Goal: Task Accomplishment & Management: Manage account settings

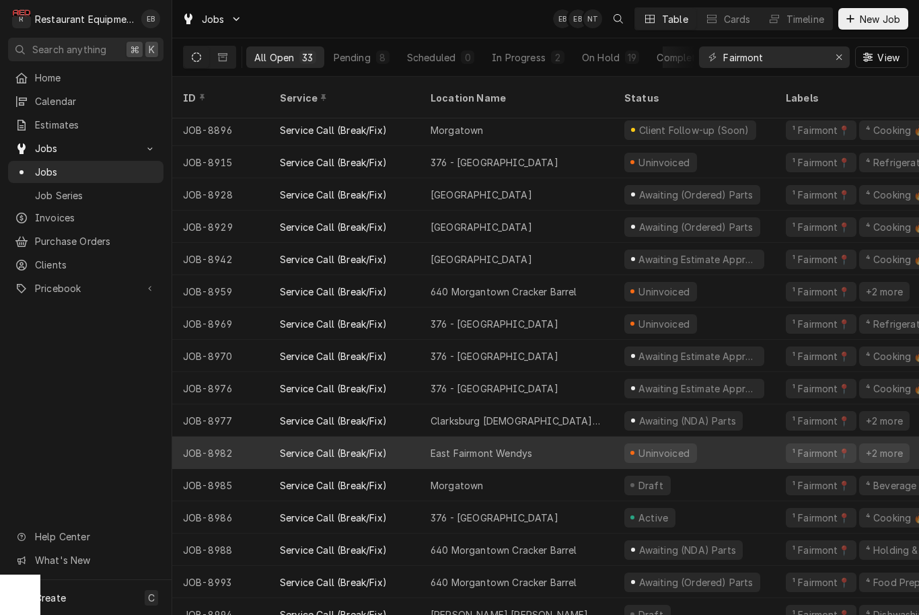
scroll to position [553, 0]
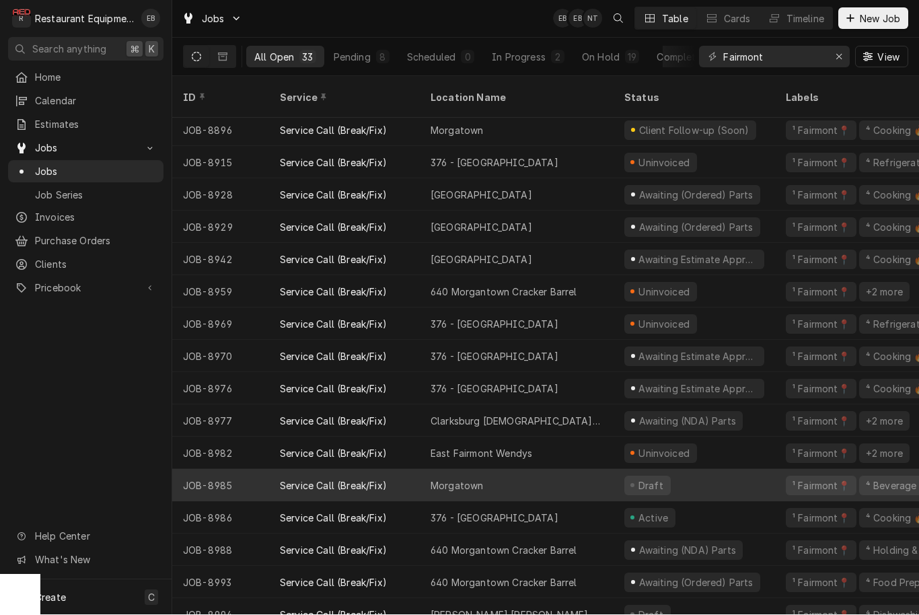
click at [455, 470] on div "Morgatown" at bounding box center [517, 486] width 194 height 32
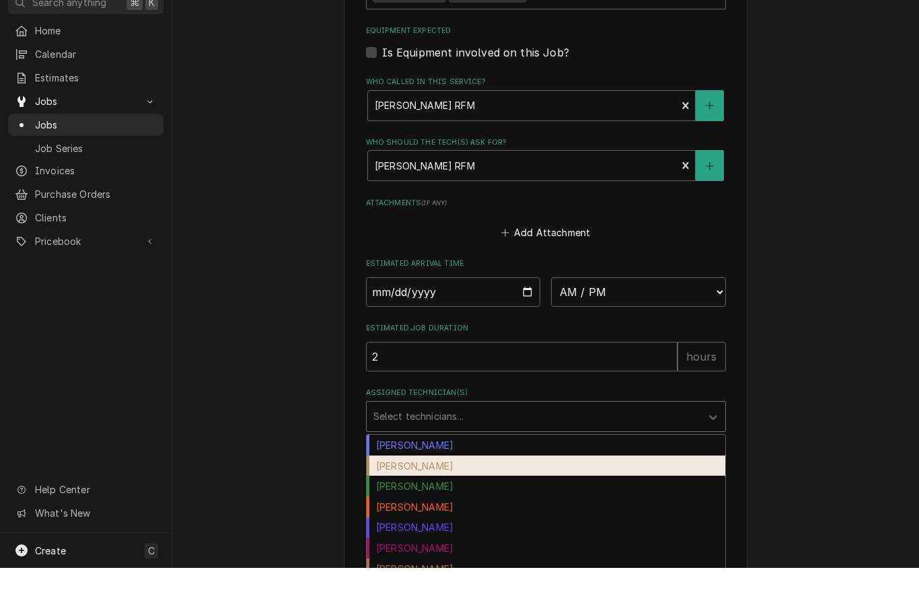
scroll to position [1, 0]
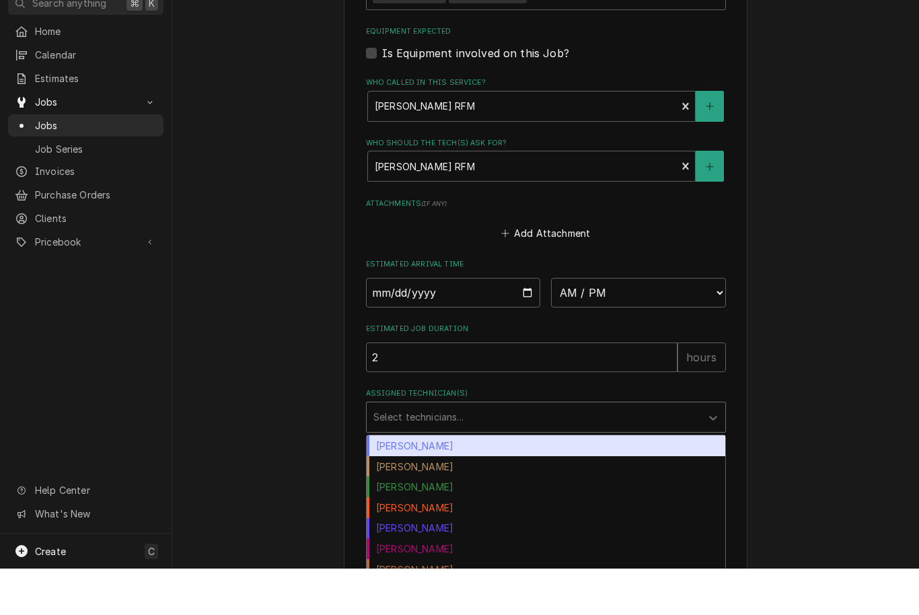
click at [500, 482] on div "[PERSON_NAME]" at bounding box center [546, 492] width 359 height 21
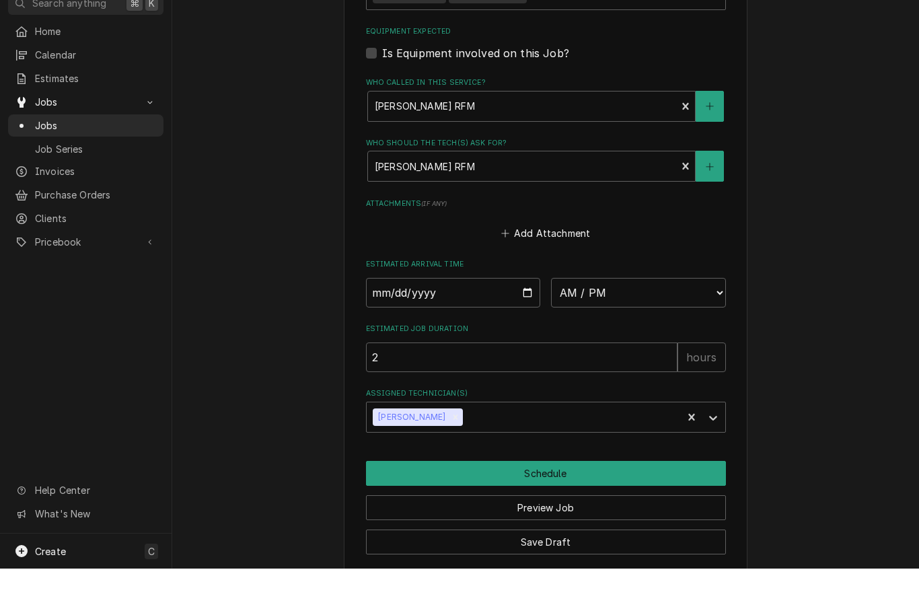
type textarea "x"
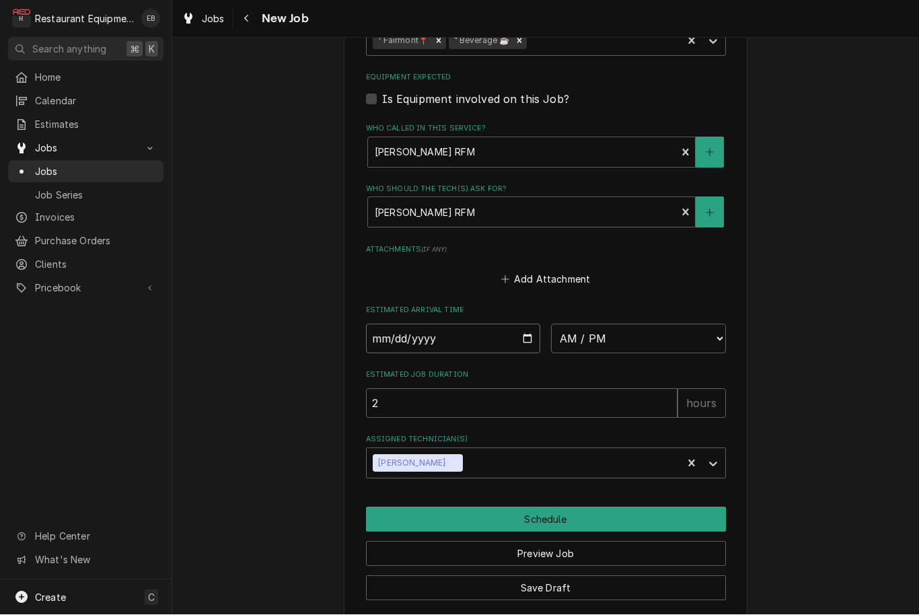
type input "[DATE]"
click at [470, 326] on input "[DATE]" at bounding box center [453, 339] width 175 height 30
type textarea "x"
select select "12:30:00"
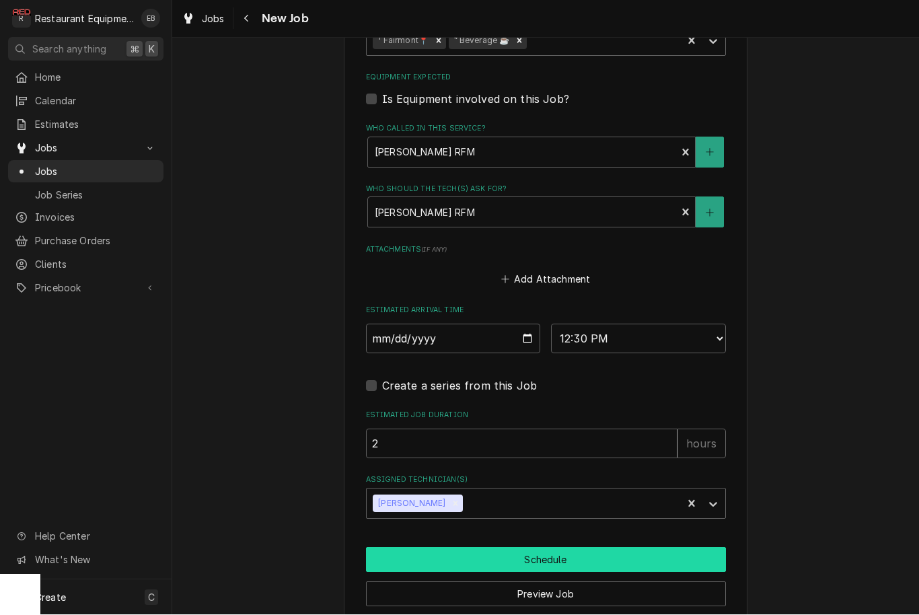
click at [525, 548] on button "Schedule" at bounding box center [546, 560] width 360 height 25
type textarea "x"
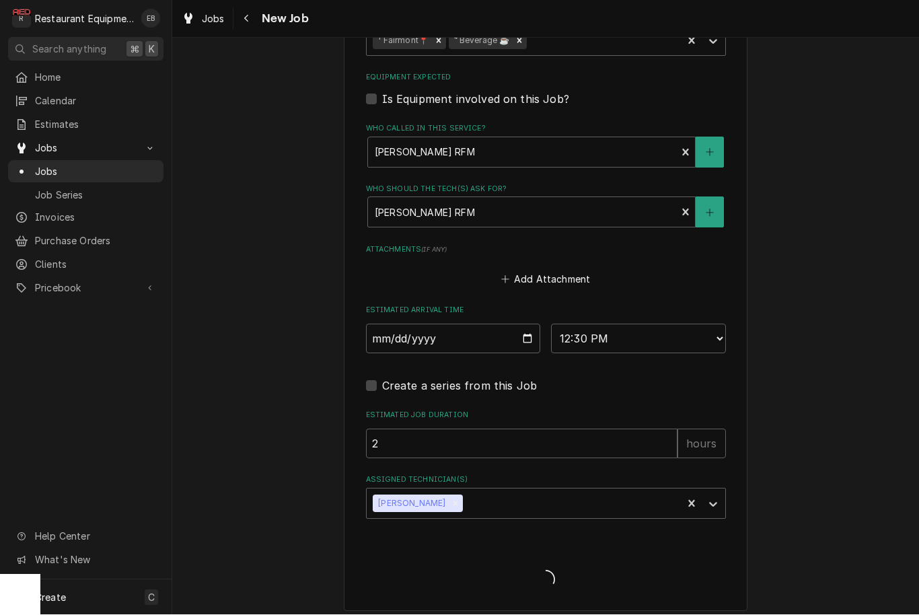
scroll to position [1002, 0]
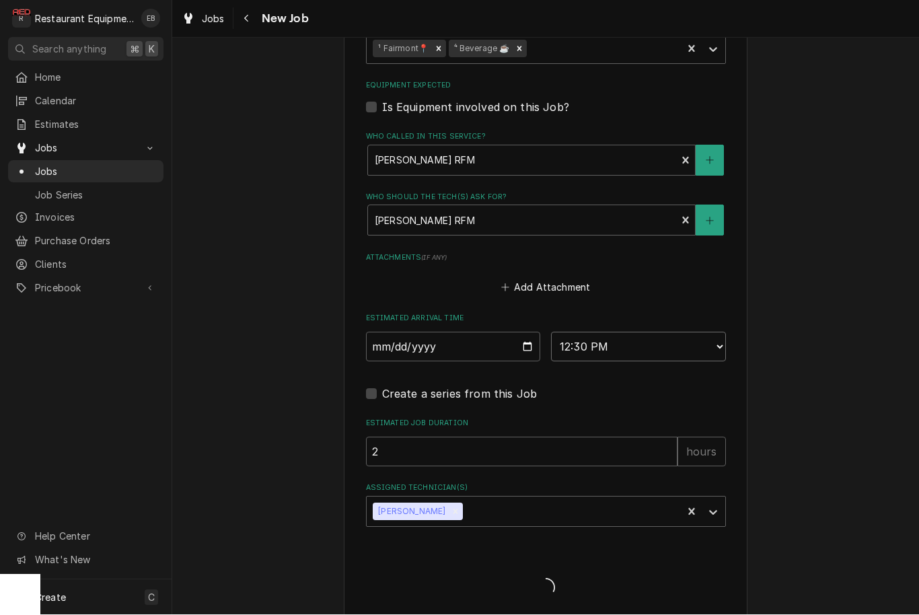
click at [725, 335] on select "AM / PM 6:00 AM 6:15 AM 6:30 AM 6:45 AM 7:00 AM 7:15 AM 7:30 AM 7:45 AM 8:00 AM…" at bounding box center [638, 347] width 175 height 30
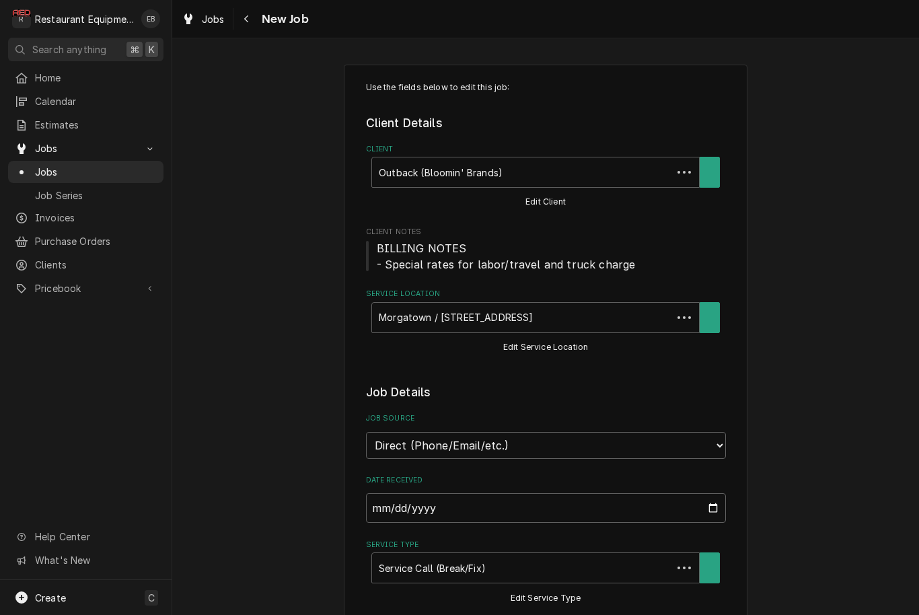
type textarea "x"
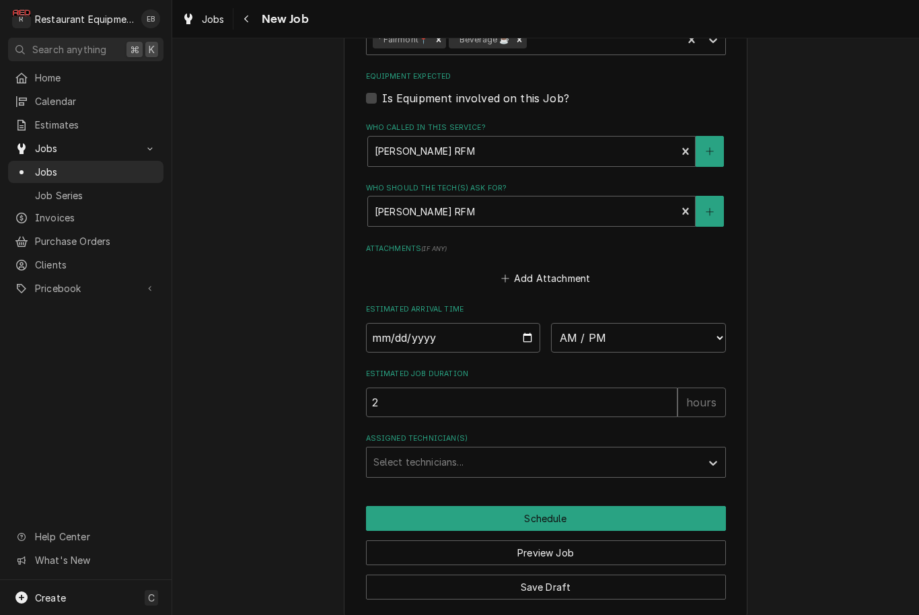
scroll to position [1010, 0]
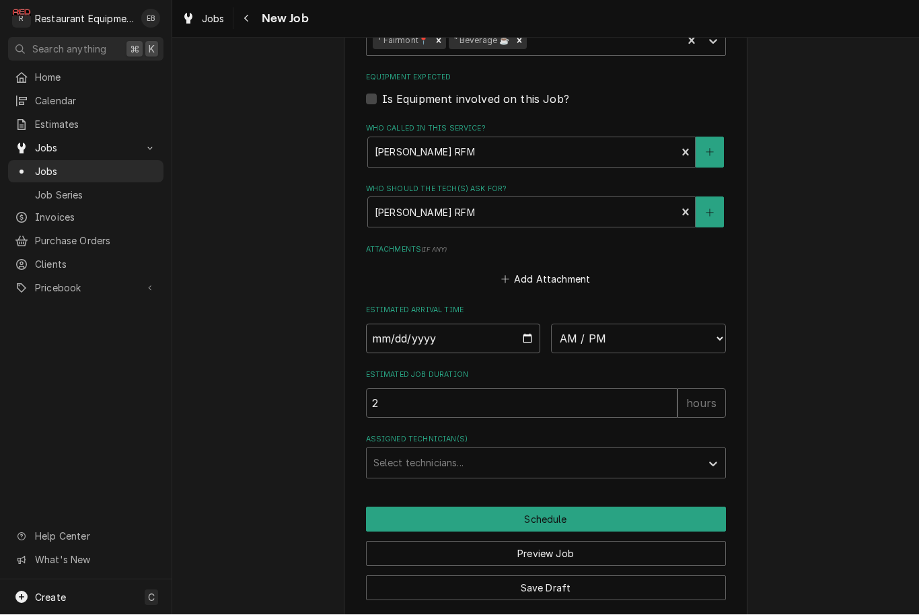
click at [504, 324] on input "Date" at bounding box center [453, 339] width 175 height 30
type input "[DATE]"
type textarea "x"
click at [674, 324] on select "AM / PM 6:00 AM 6:15 AM 6:30 AM 6:45 AM 7:00 AM 7:15 AM 7:30 AM 7:45 AM 8:00 AM…" at bounding box center [638, 339] width 175 height 30
select select "12:30:00"
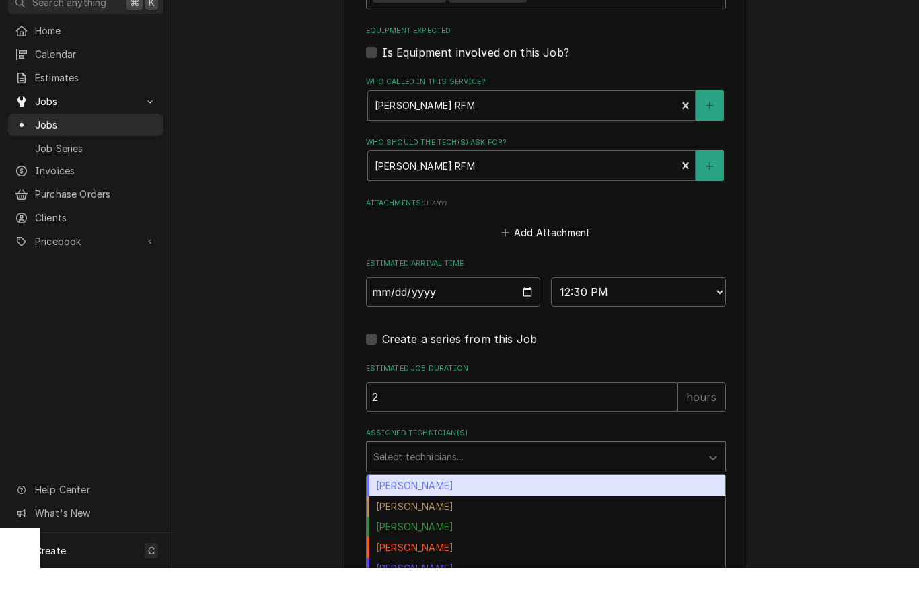
click at [478, 522] on div "[PERSON_NAME]" at bounding box center [546, 532] width 359 height 21
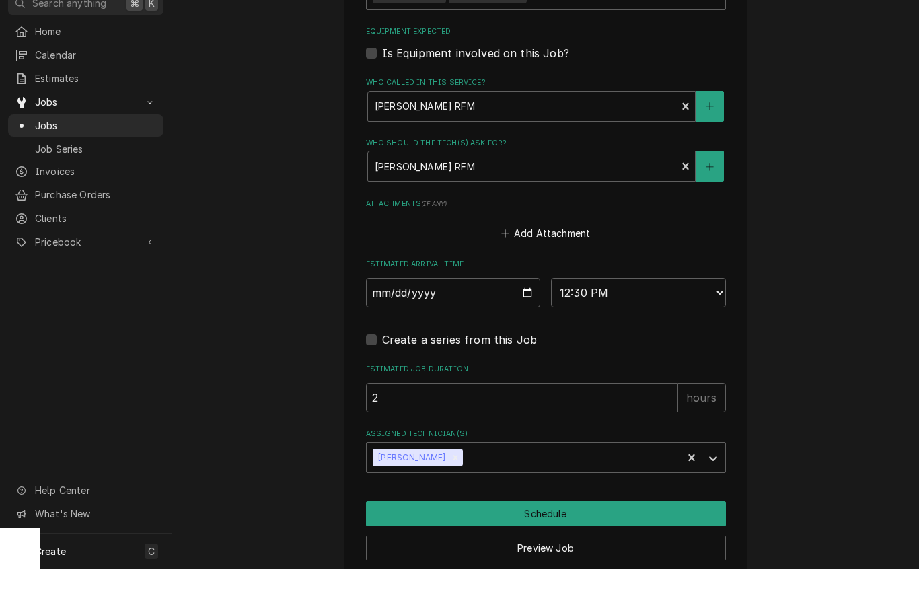
scroll to position [0, 0]
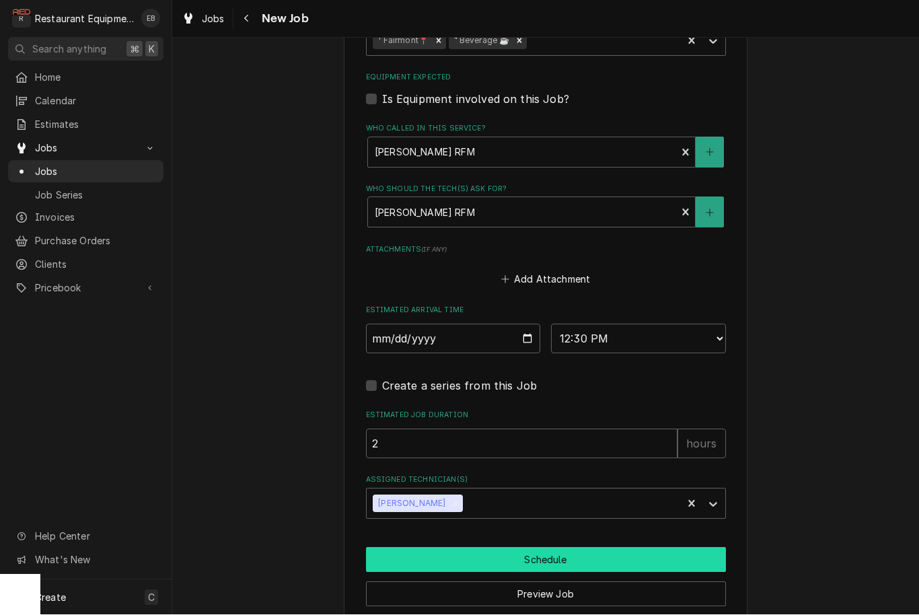
click at [515, 548] on button "Schedule" at bounding box center [546, 560] width 360 height 25
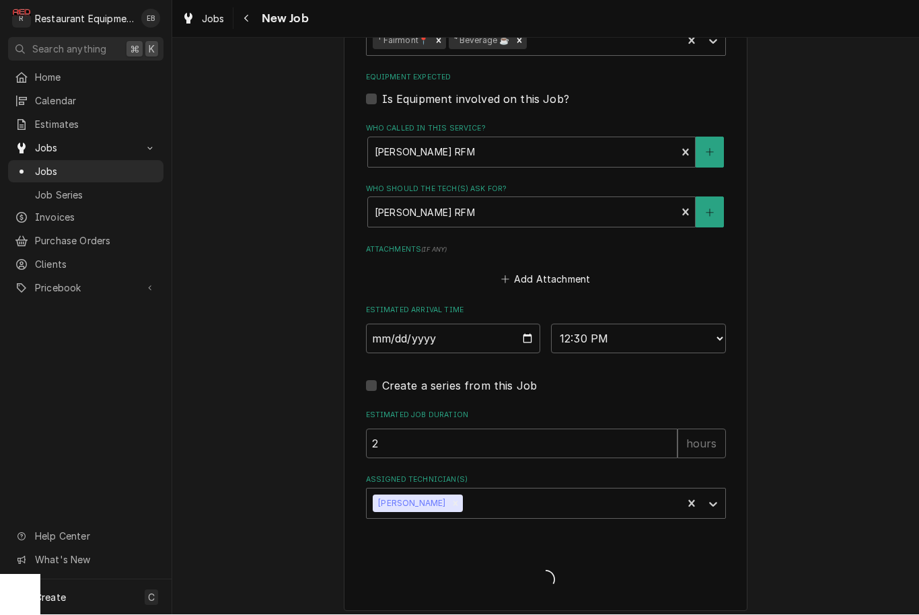
scroll to position [1002, 0]
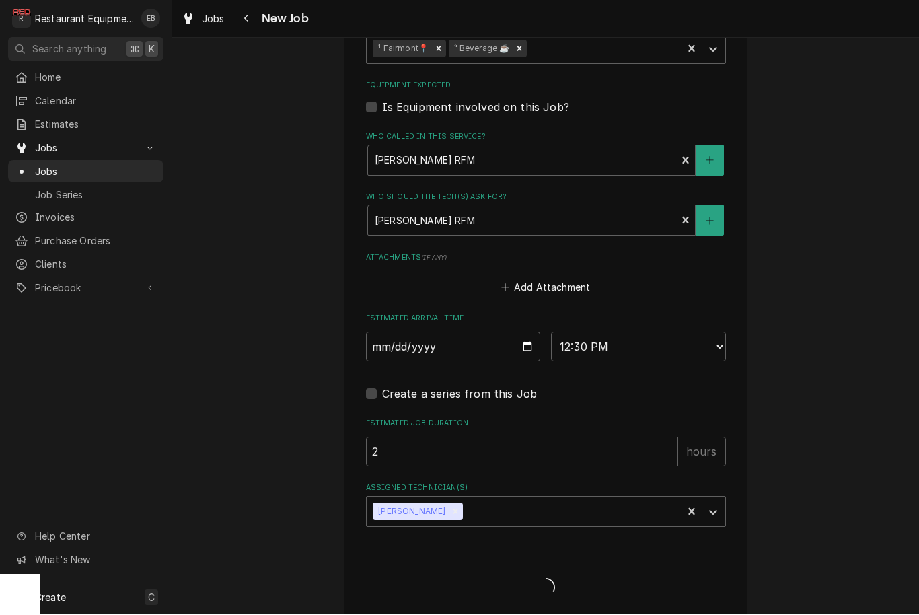
type textarea "x"
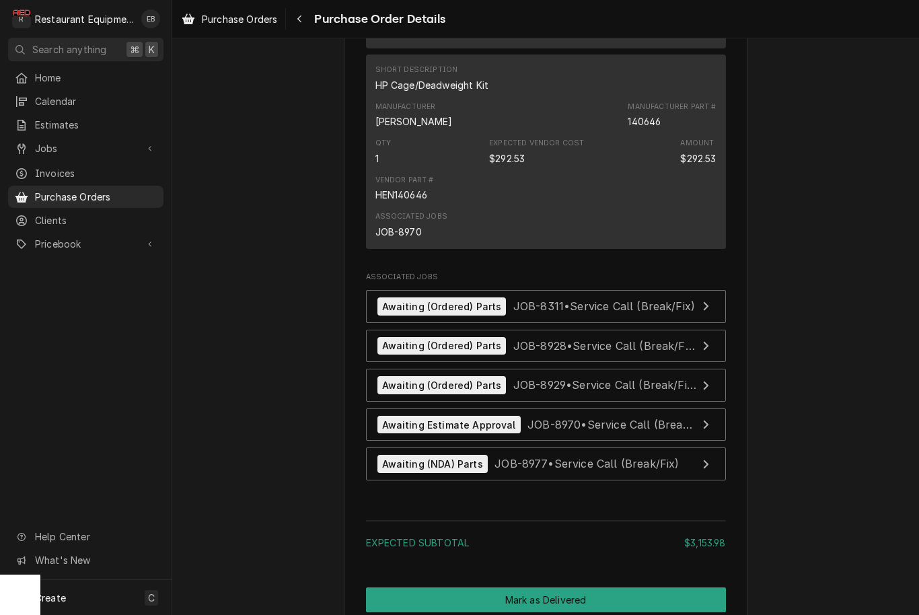
scroll to position [3430, 0]
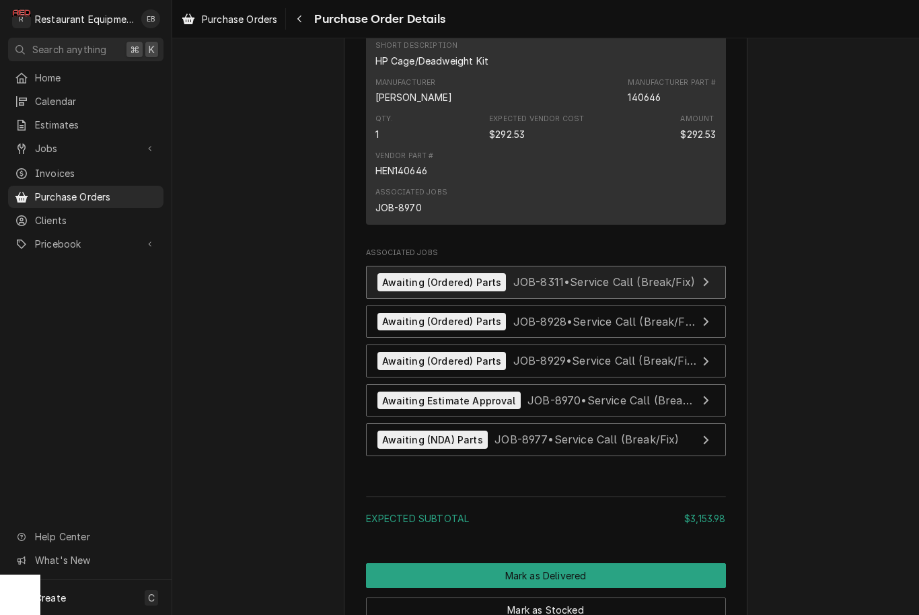
click at [583, 283] on span "JOB-8311 • Service Call (Break/Fix)" at bounding box center [604, 281] width 182 height 13
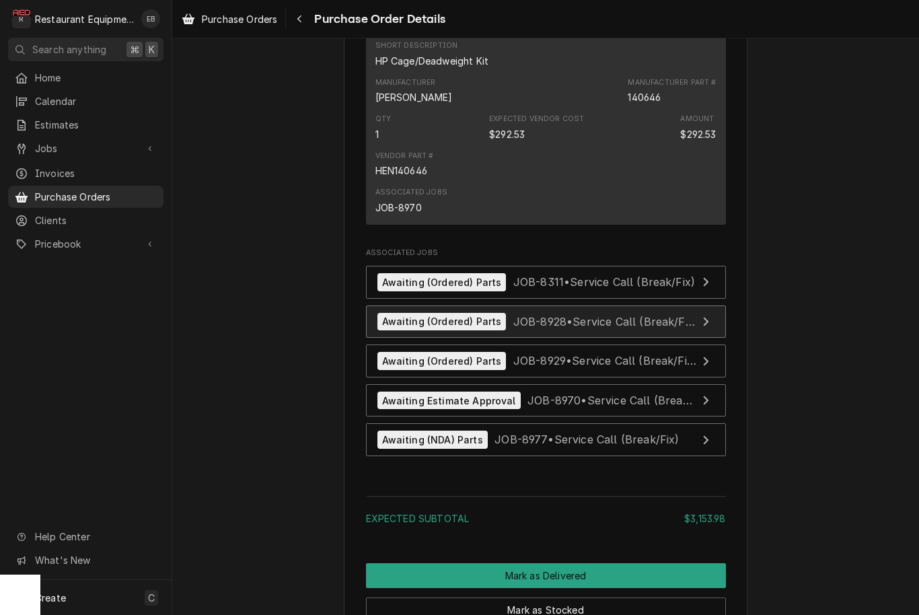
click at [589, 320] on span "JOB-8928 • Service Call (Break/Fix)" at bounding box center [605, 320] width 184 height 13
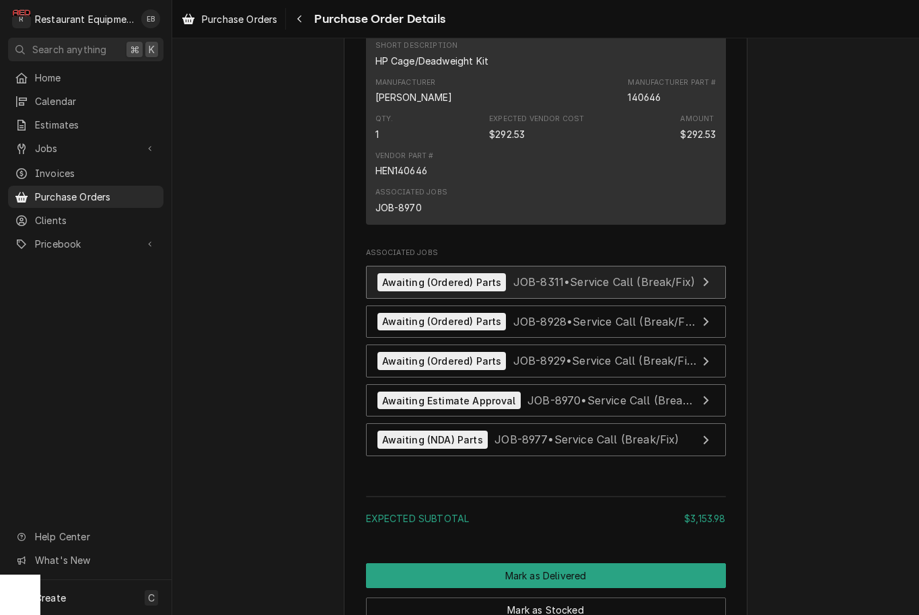
click at [572, 275] on span "JOB-8311 • Service Call (Break/Fix)" at bounding box center [604, 281] width 182 height 13
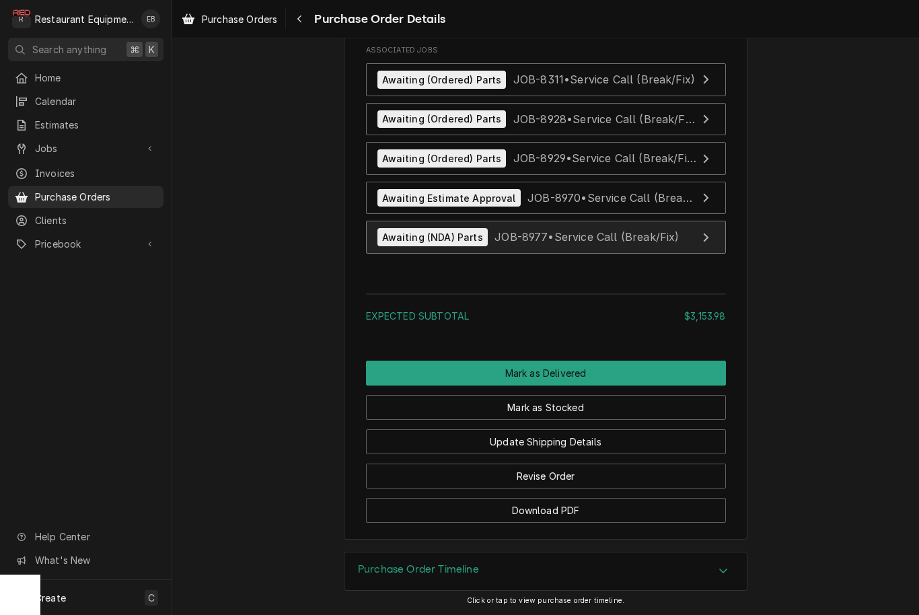
scroll to position [3637, 0]
click at [595, 233] on span "JOB-8977 • Service Call (Break/Fix)" at bounding box center [586, 236] width 184 height 13
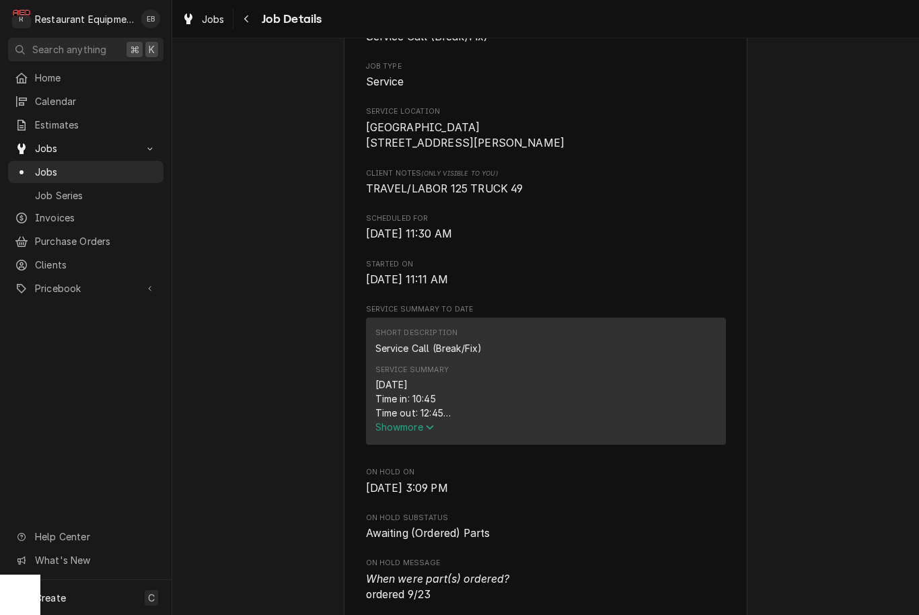
scroll to position [328, 0]
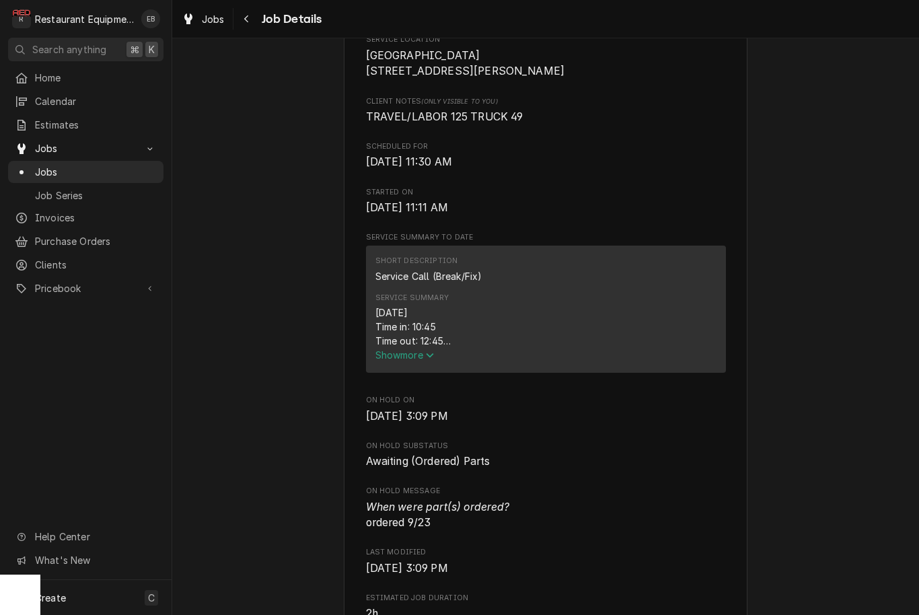
click at [432, 361] on span "Show more" at bounding box center [404, 354] width 59 height 11
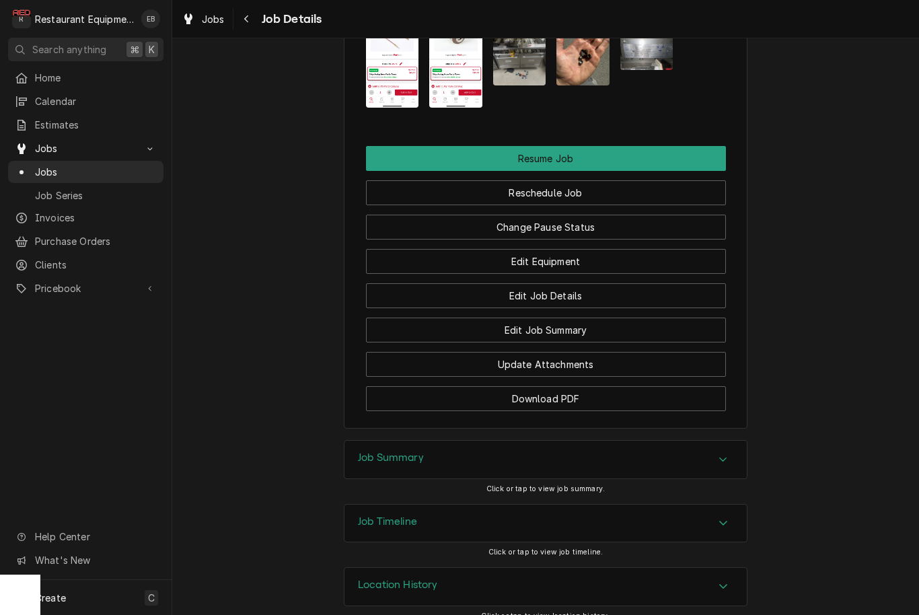
scroll to position [1763, 0]
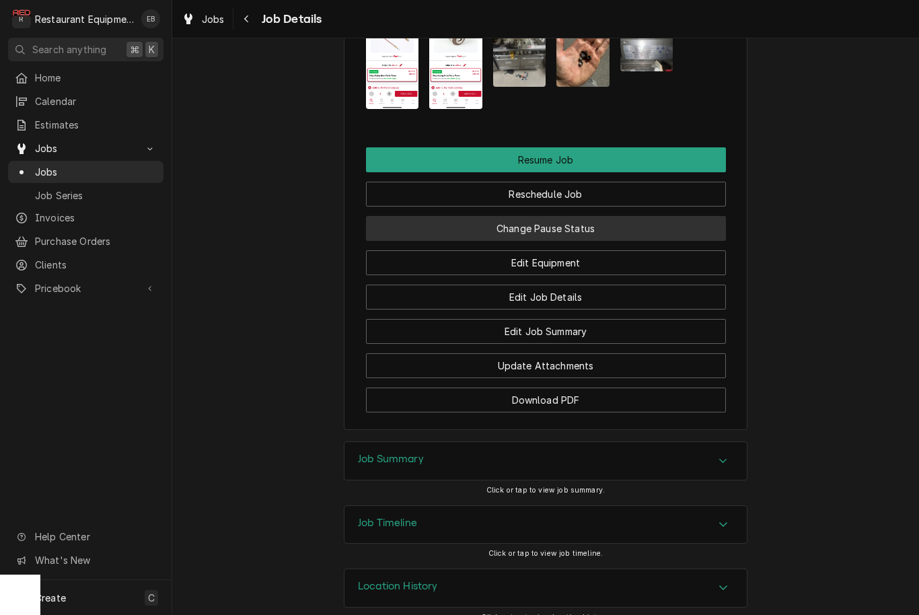
click at [535, 216] on button "Change Pause Status" at bounding box center [546, 228] width 360 height 25
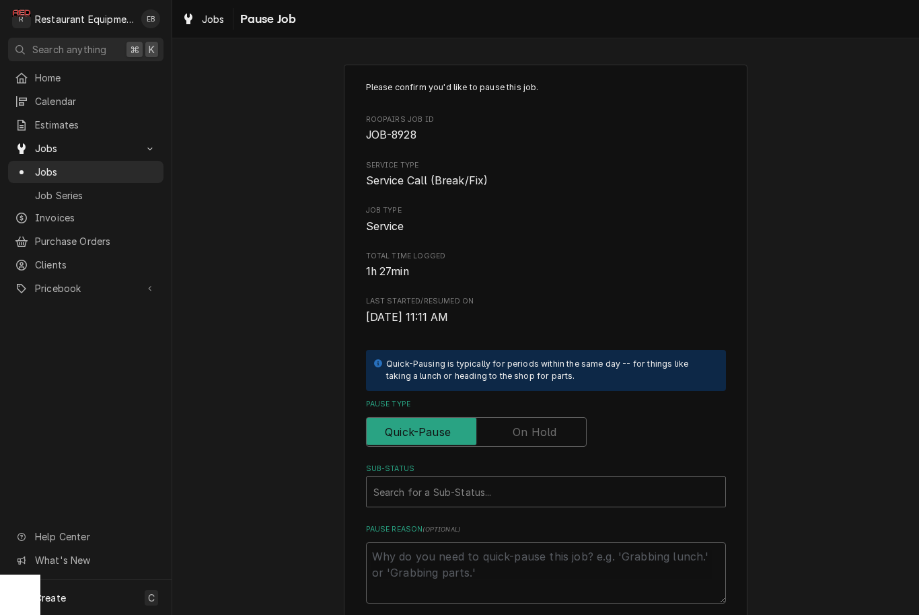
click at [564, 419] on input "Pause Type" at bounding box center [476, 432] width 209 height 30
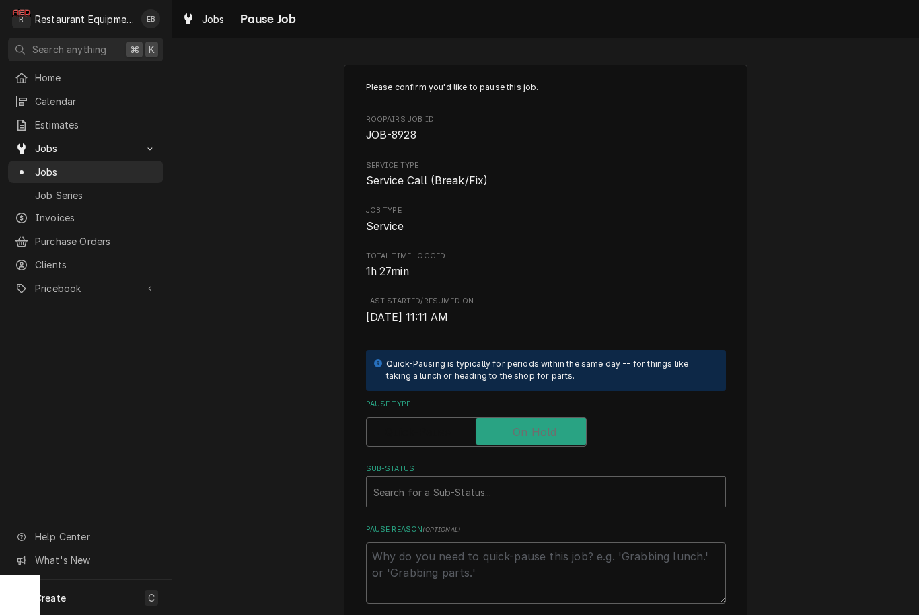
checkbox input "true"
type textarea "x"
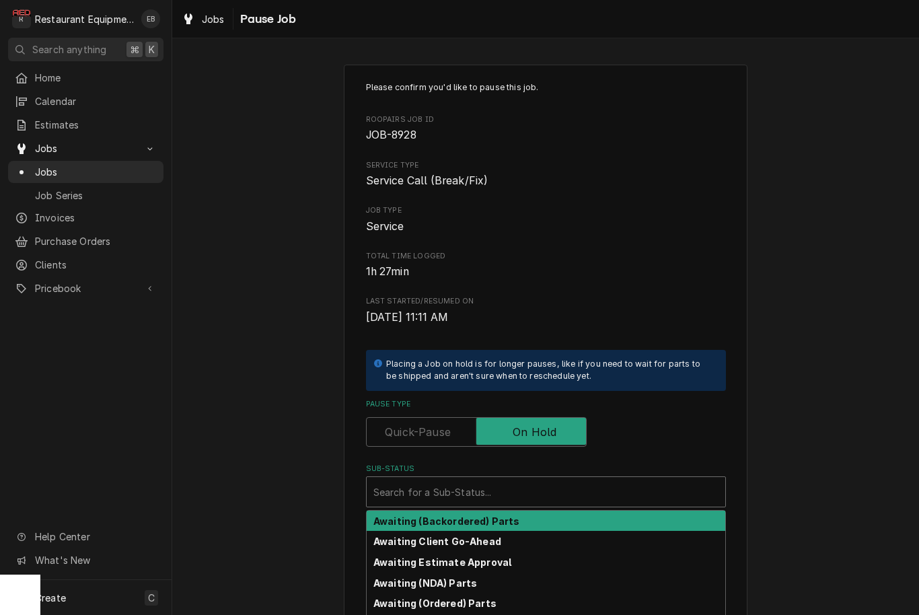
click at [559, 492] on div "Sub-Status" at bounding box center [545, 492] width 345 height 24
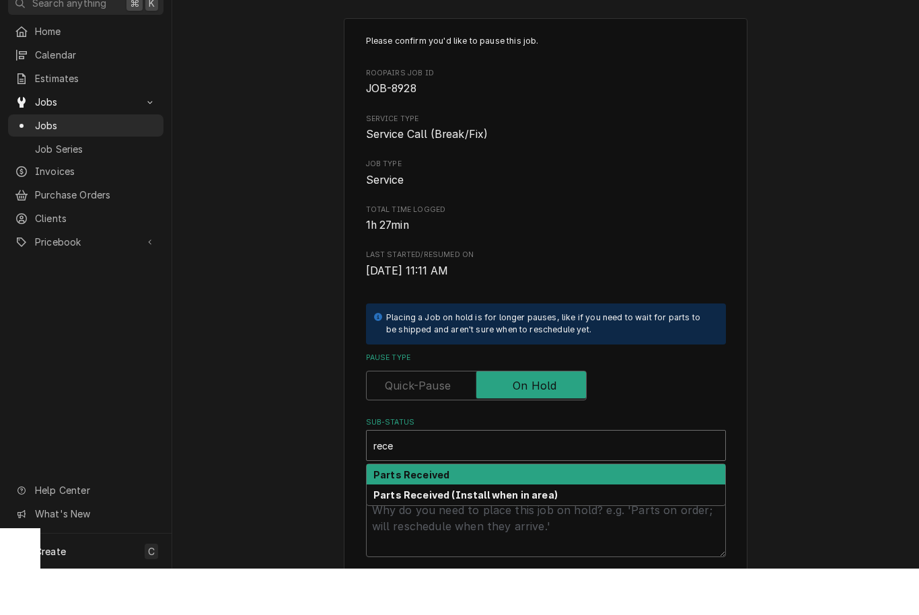
click at [460, 511] on div "Parts Received" at bounding box center [546, 521] width 359 height 21
type input "rece"
type textarea "x"
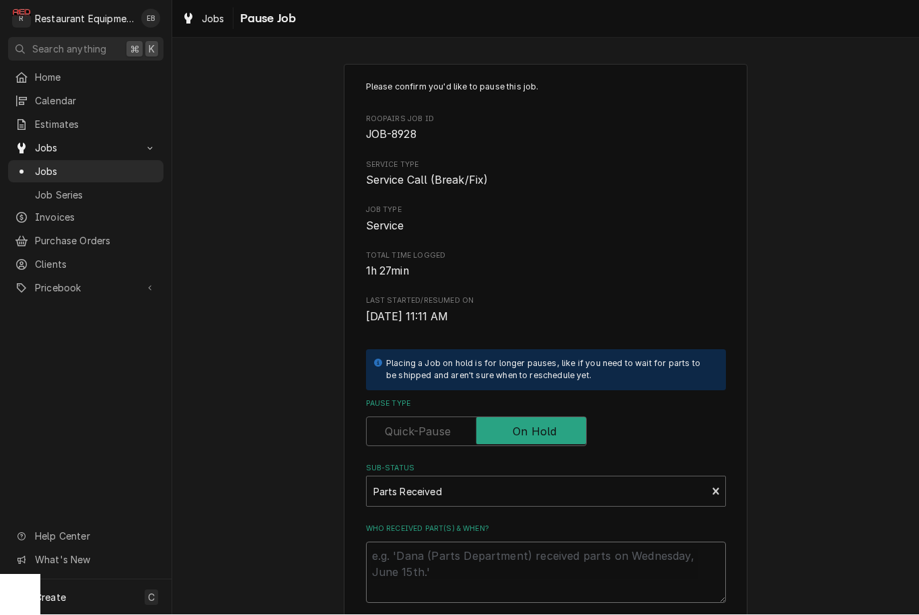
click at [459, 548] on textarea "Who received part(s) & when?" at bounding box center [546, 572] width 360 height 61
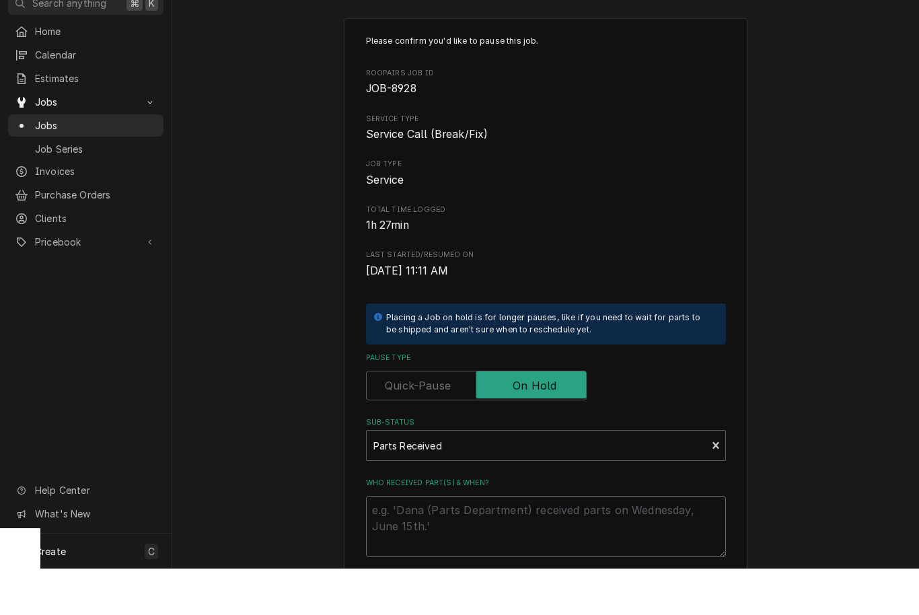
type textarea "x"
type textarea "9"
type textarea "x"
type textarea "9/"
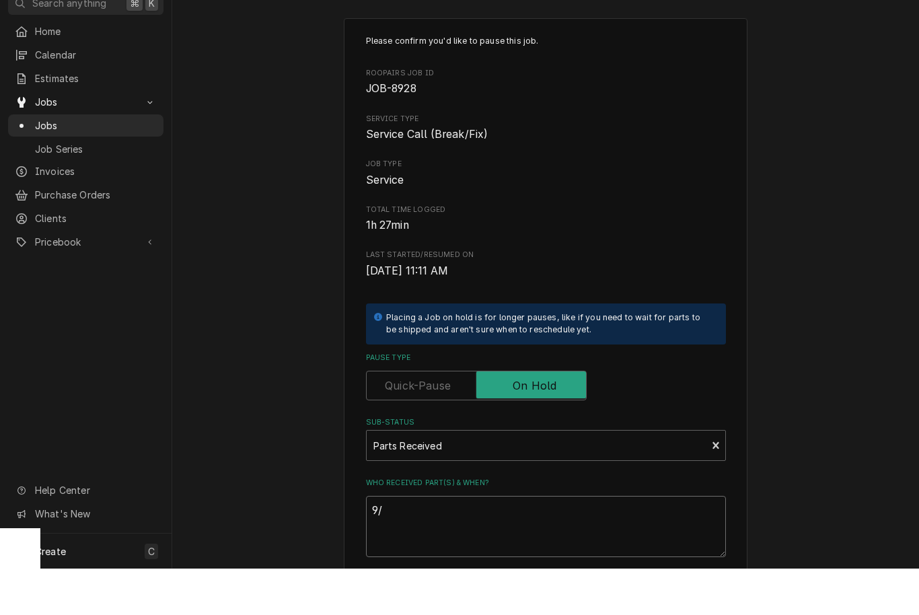
type textarea "x"
type textarea "9/2"
type textarea "x"
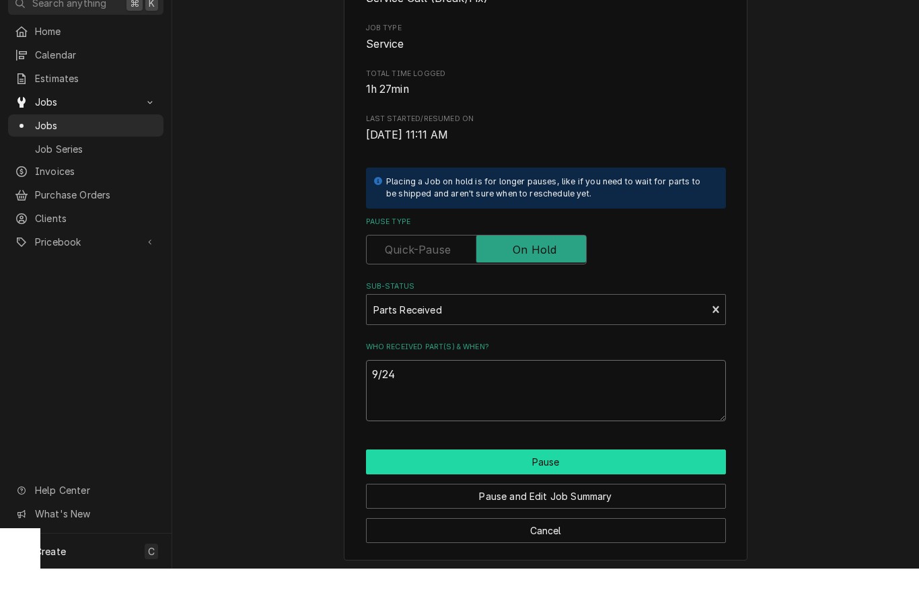
scroll to position [135, 0]
type textarea "9/24"
click at [505, 496] on button "Pause" at bounding box center [546, 508] width 360 height 25
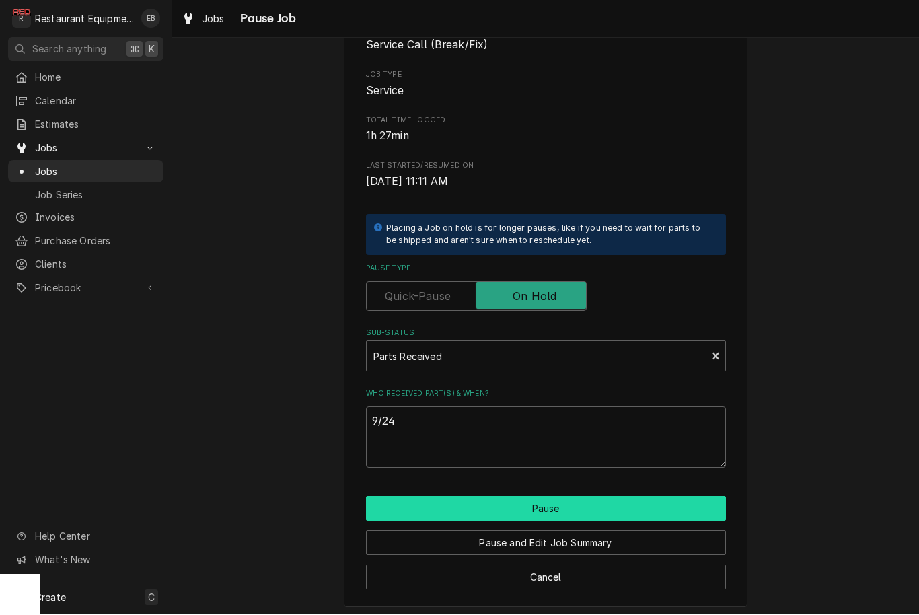
type textarea "x"
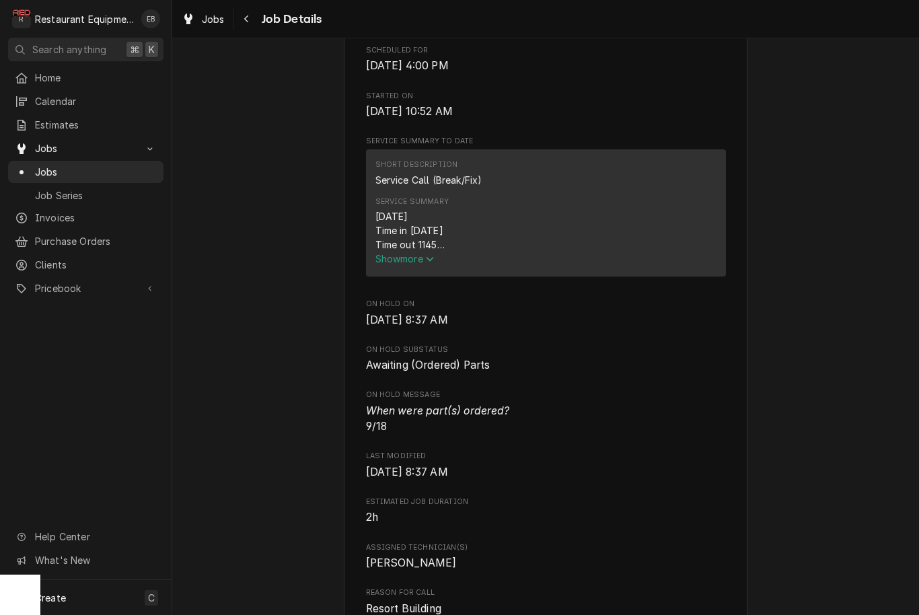
scroll to position [415, 0]
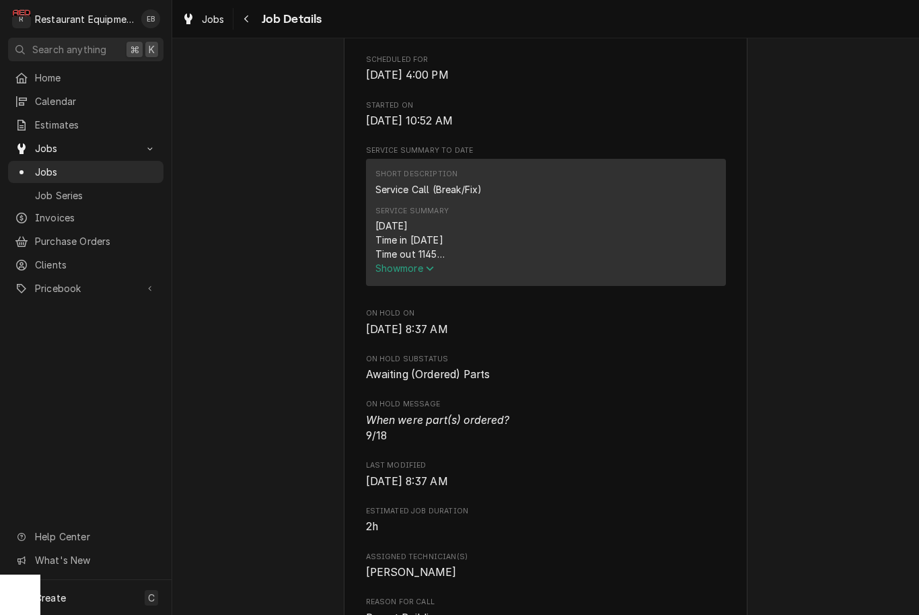
click at [424, 274] on span "Show more" at bounding box center [404, 267] width 59 height 11
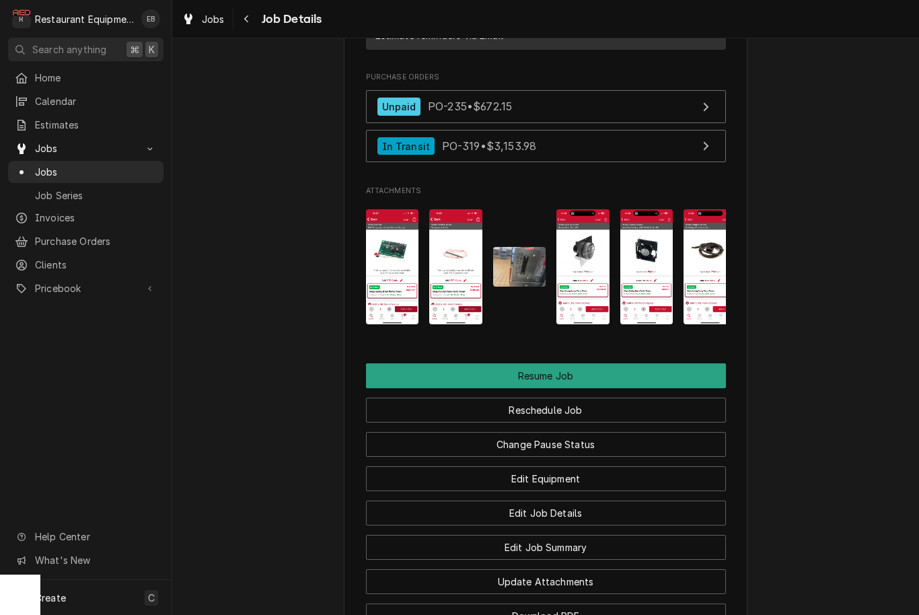
scroll to position [1734, 0]
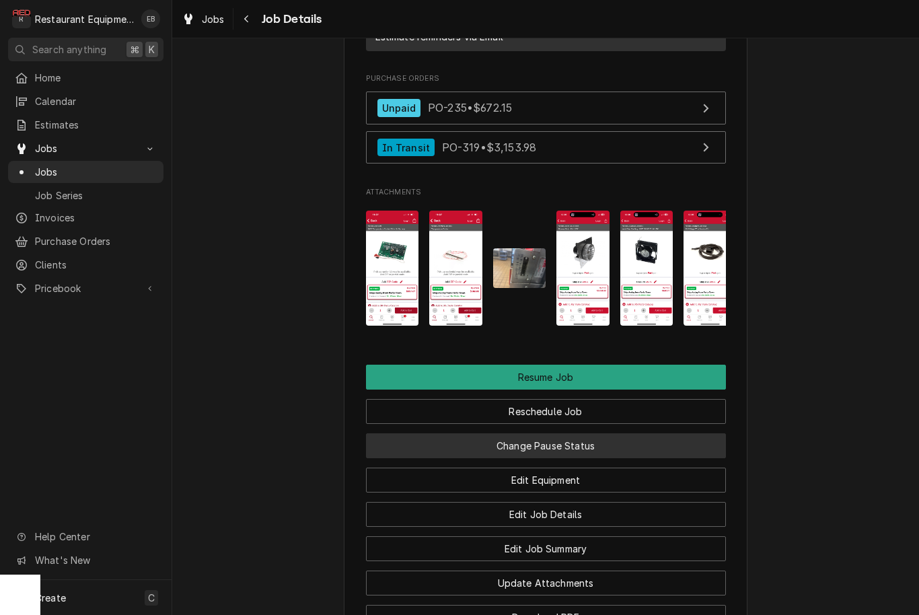
click at [604, 433] on button "Change Pause Status" at bounding box center [546, 445] width 360 height 25
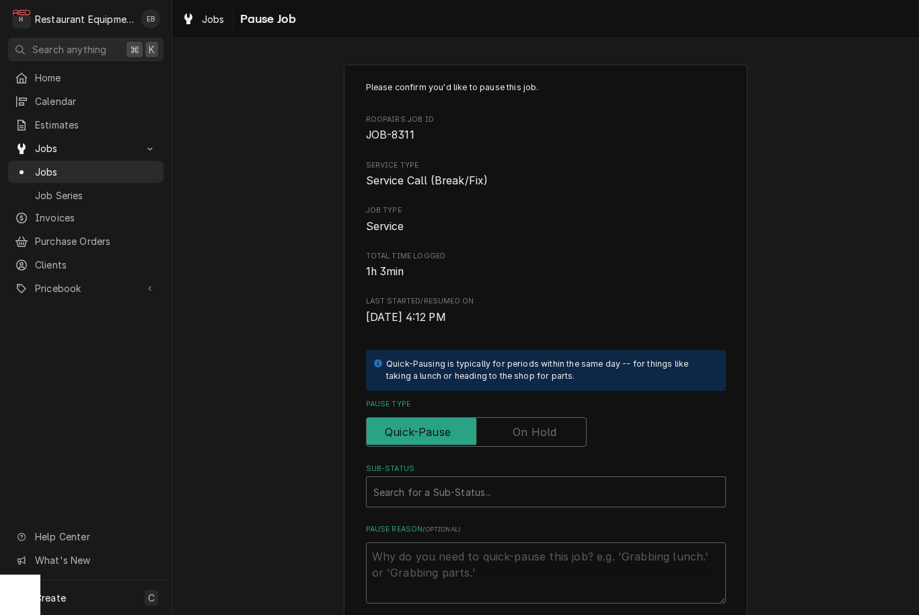
click at [548, 425] on label "Pause Type" at bounding box center [476, 432] width 221 height 30
click at [548, 425] on input "Pause Type" at bounding box center [476, 432] width 209 height 30
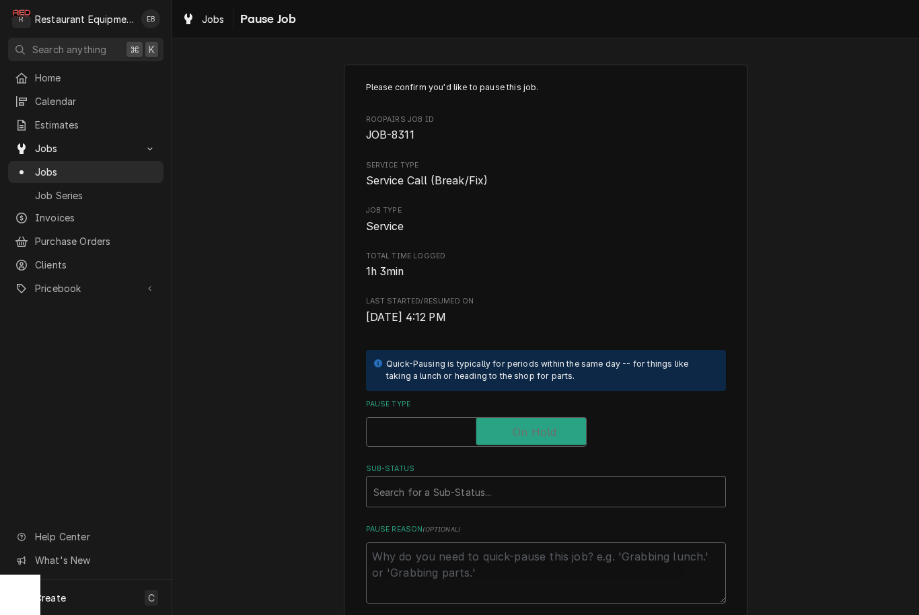
checkbox input "true"
type textarea "x"
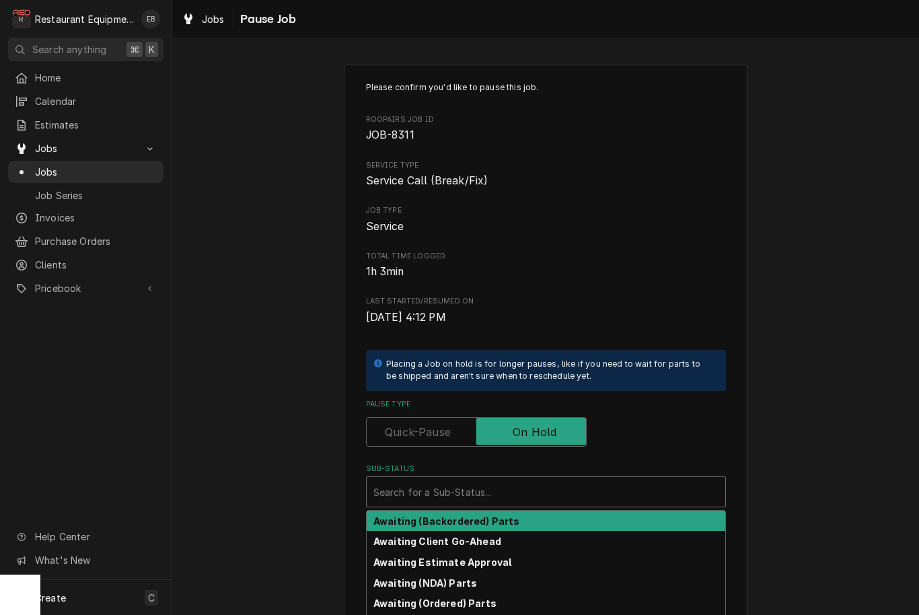
click at [529, 488] on div "Sub-Status" at bounding box center [545, 492] width 345 height 24
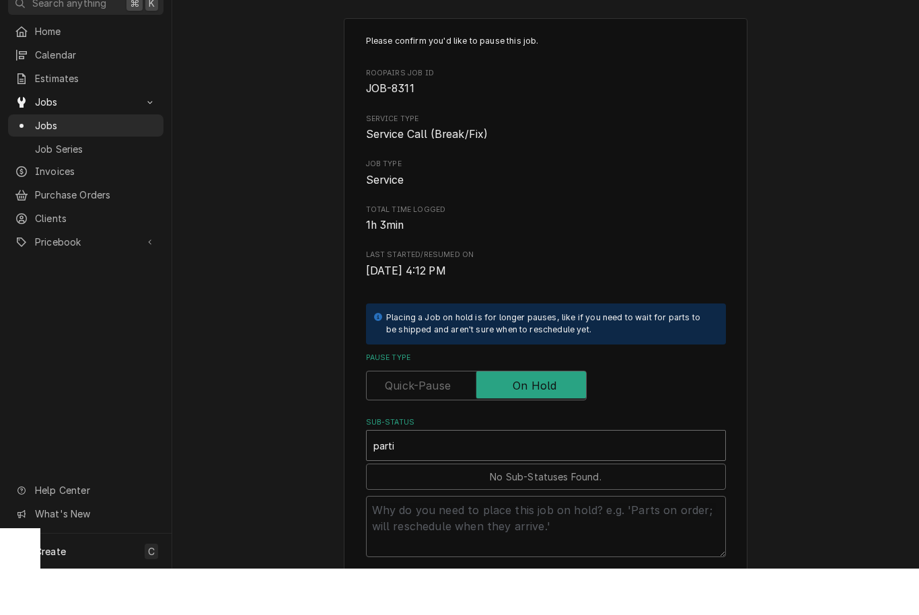
type input "part"
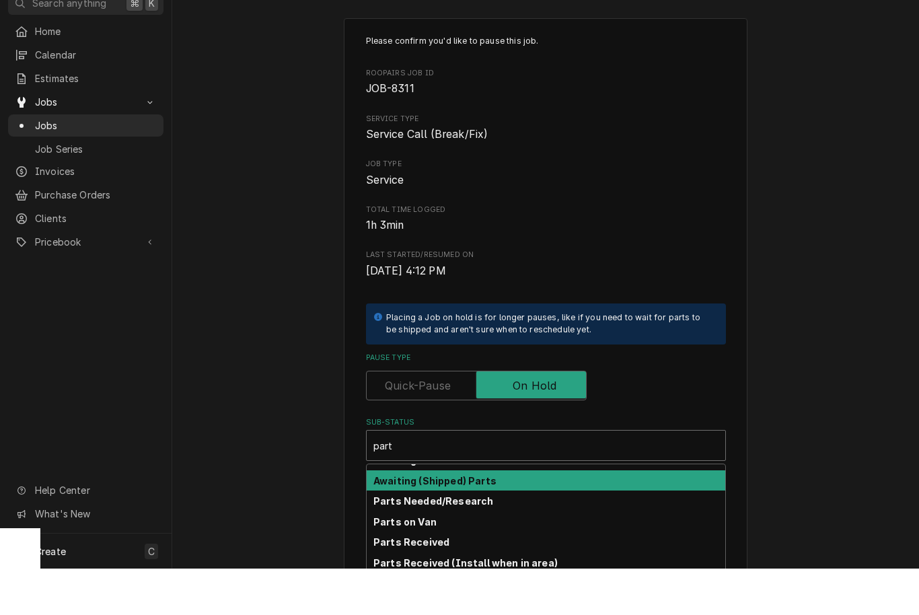
scroll to position [56, 0]
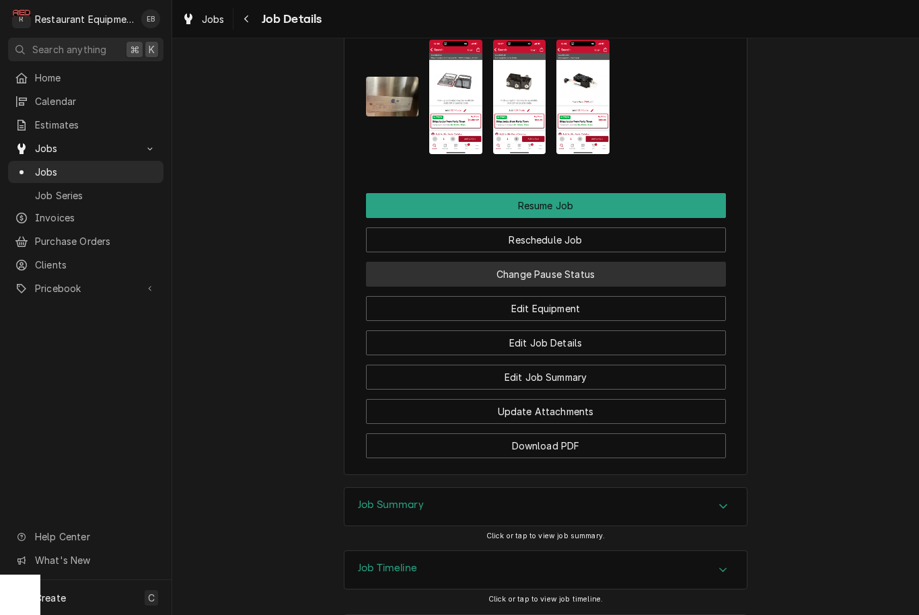
scroll to position [2727, 0]
click at [543, 262] on button "Change Pause Status" at bounding box center [546, 274] width 360 height 25
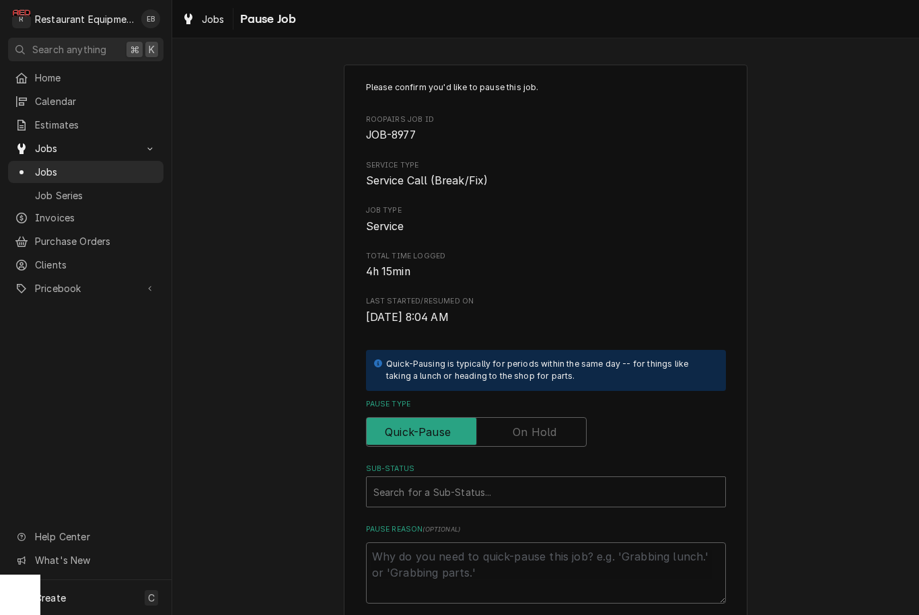
click at [539, 431] on label "Pause Type" at bounding box center [476, 432] width 221 height 30
click at [539, 431] on input "Pause Type" at bounding box center [476, 432] width 209 height 30
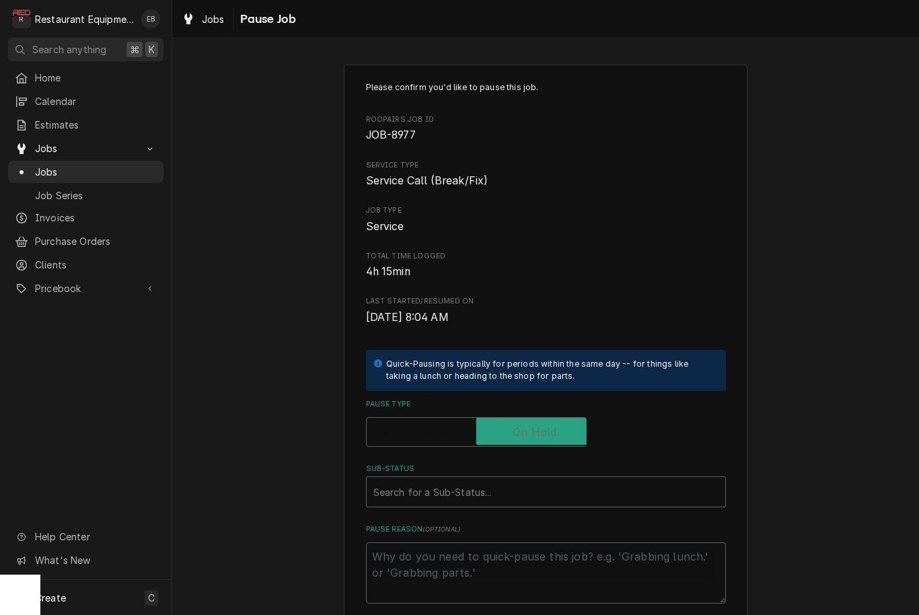
checkbox input "true"
type textarea "x"
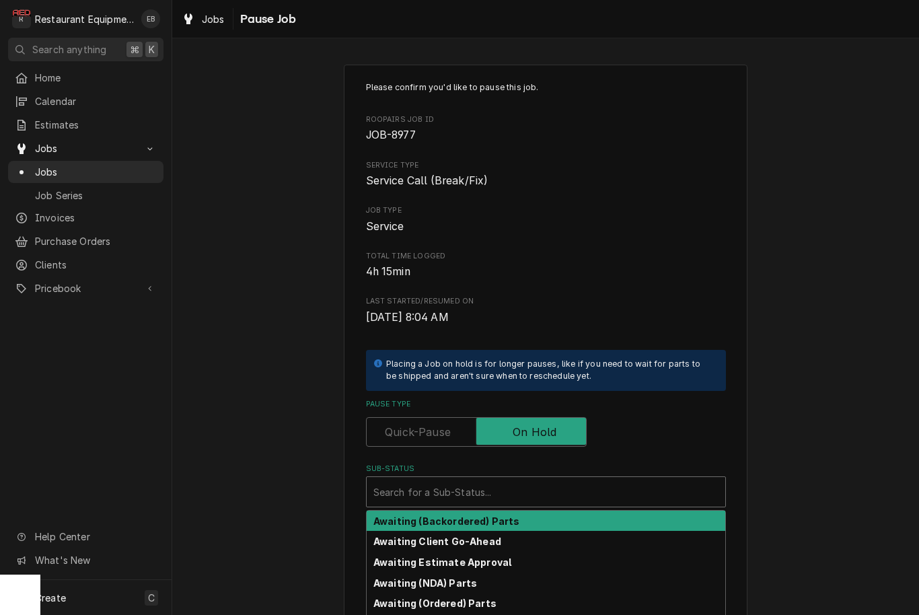
click at [533, 497] on div "Sub-Status" at bounding box center [545, 492] width 345 height 24
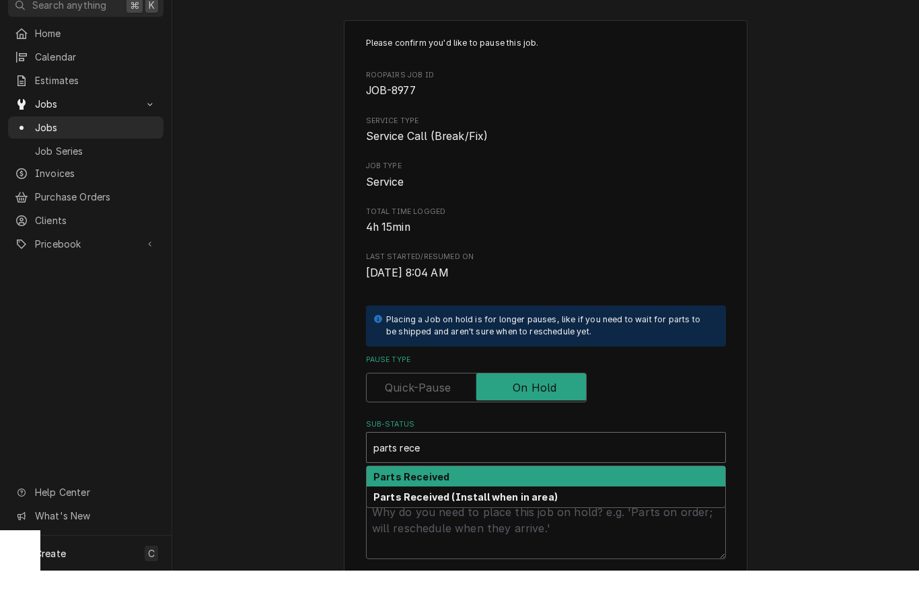
click at [519, 511] on div "Parts Received" at bounding box center [546, 521] width 359 height 21
type input "parts rece"
type textarea "x"
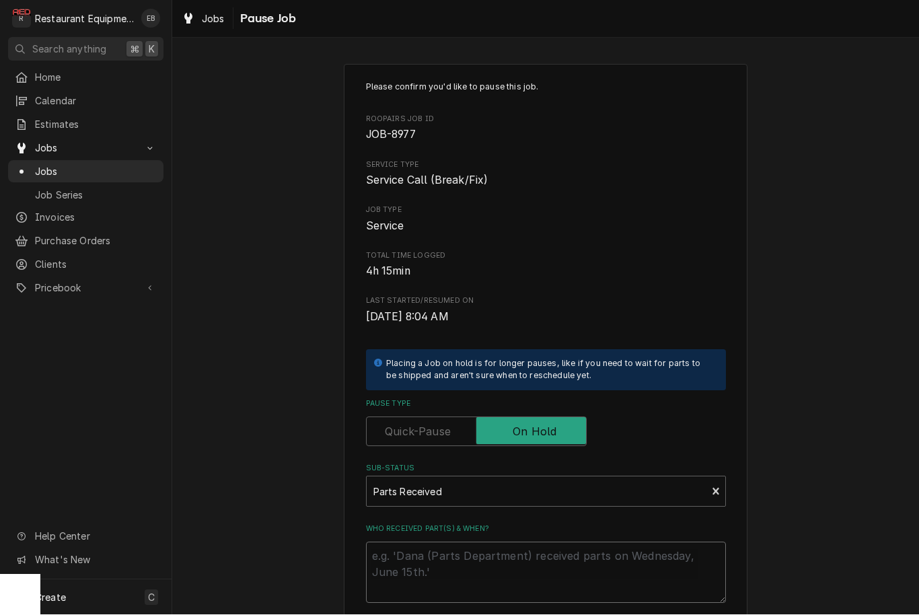
click at [542, 547] on textarea "Who received part(s) & when?" at bounding box center [546, 572] width 360 height 61
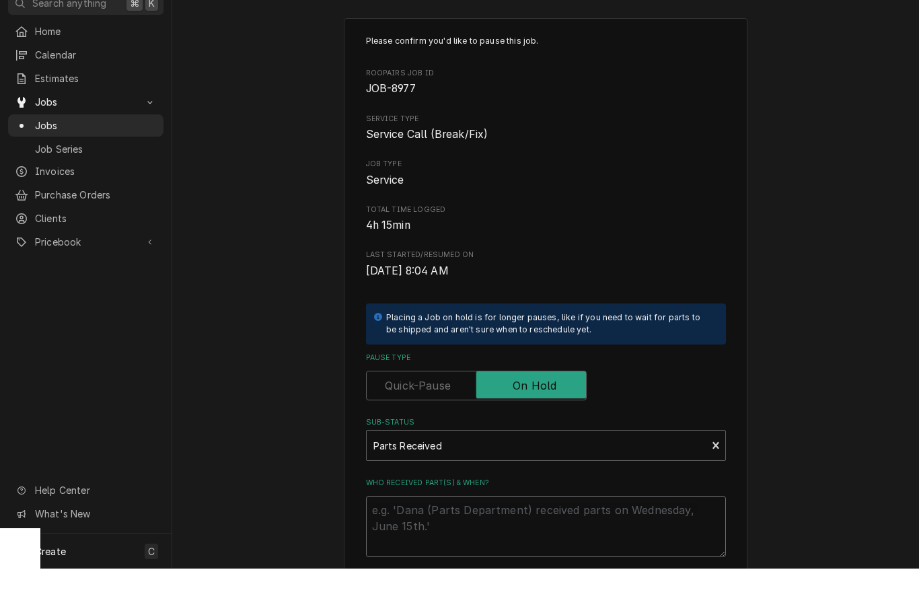
type textarea "x"
type textarea "9"
type textarea "x"
type textarea "9/"
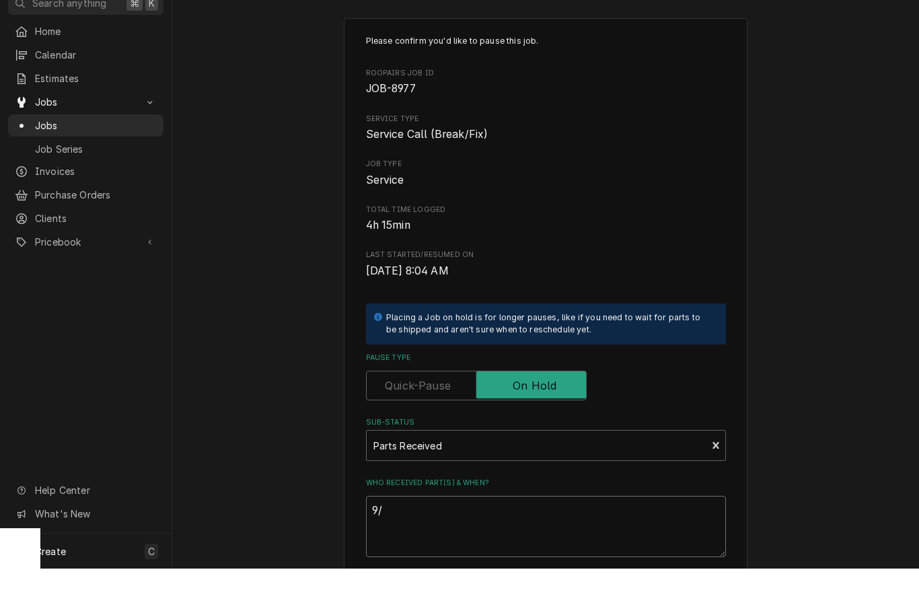
type textarea "x"
type textarea "9/2"
type textarea "x"
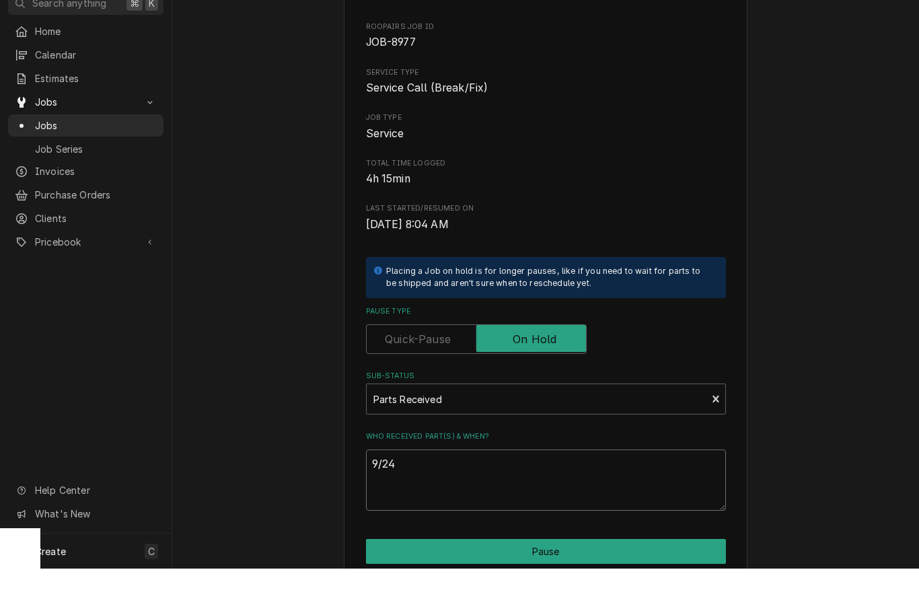
scroll to position [77, 0]
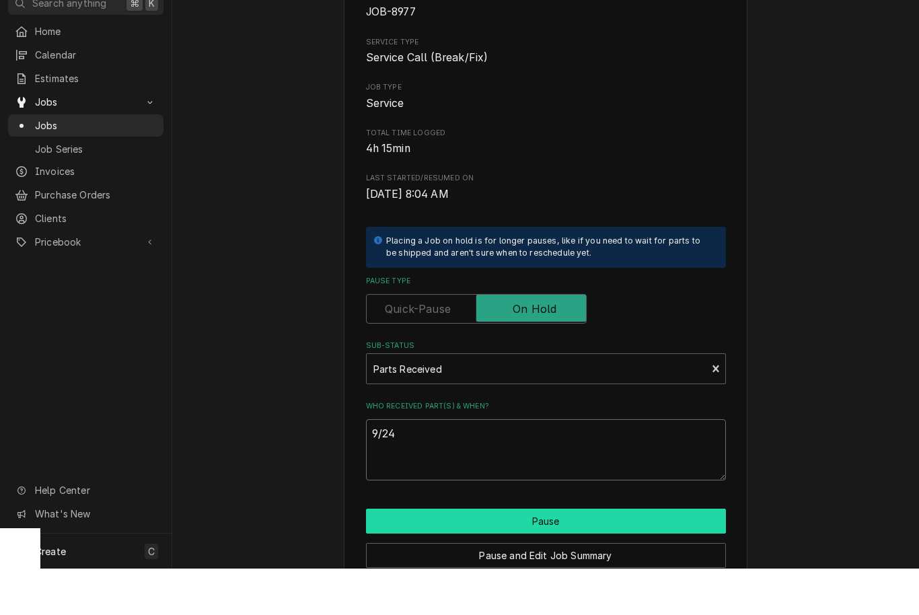
type textarea "9/24"
click at [540, 555] on button "Pause" at bounding box center [546, 567] width 360 height 25
type textarea "x"
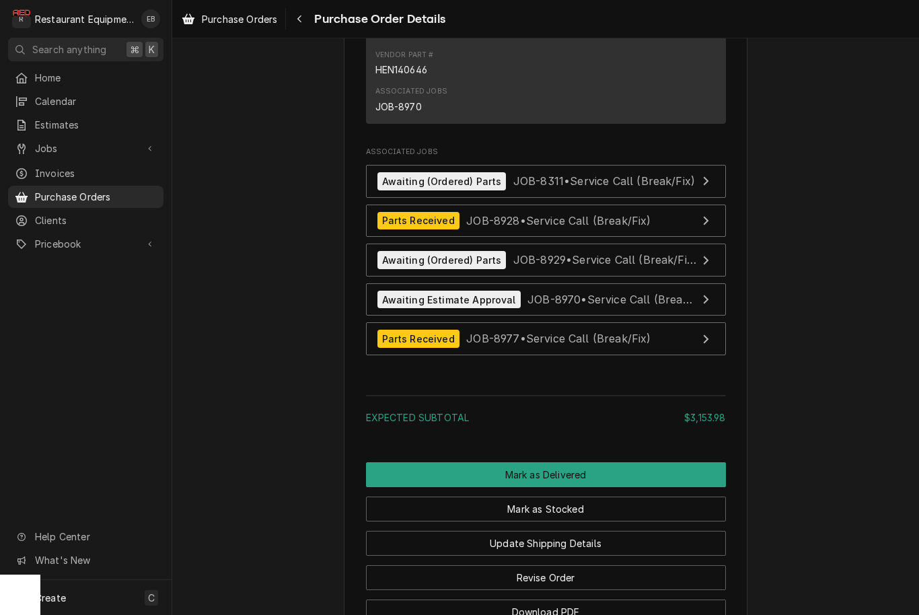
scroll to position [3570, 0]
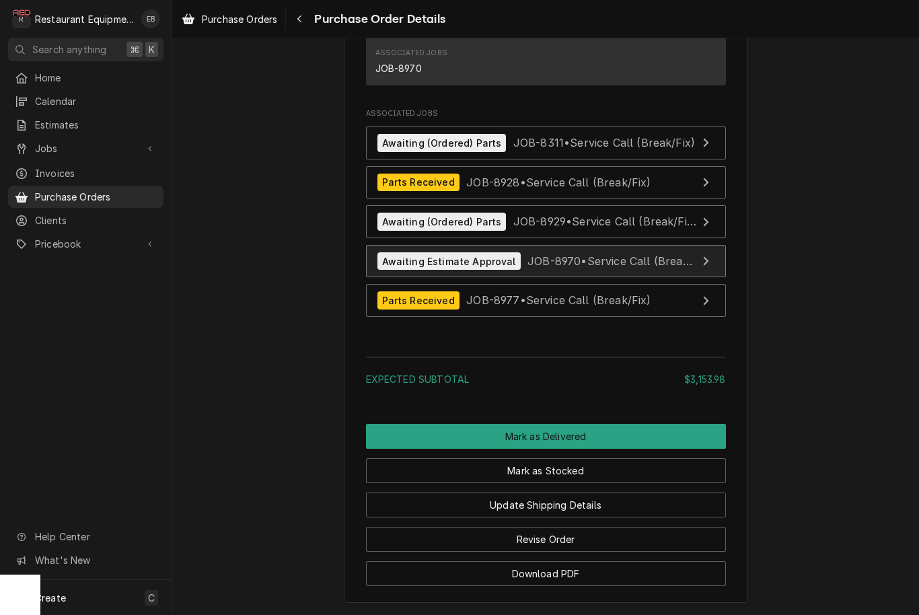
click at [600, 266] on span "JOB-8970 • Service Call (Break/Fix)" at bounding box center [619, 260] width 184 height 13
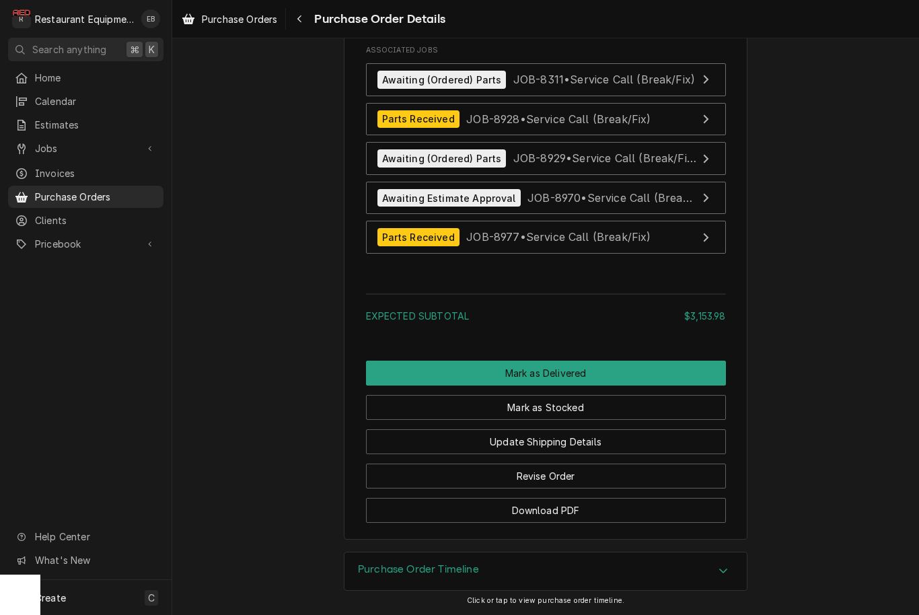
scroll to position [3637, 0]
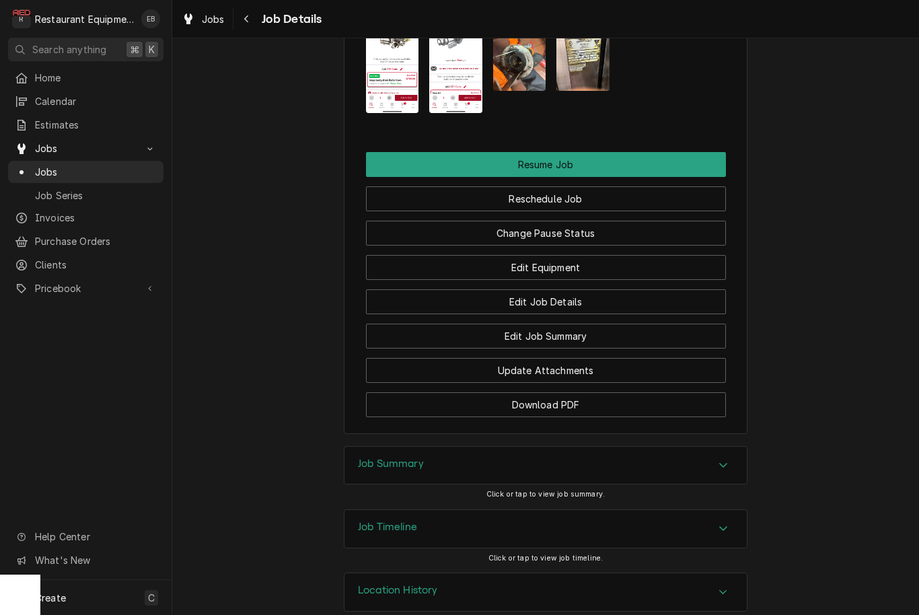
scroll to position [1719, 0]
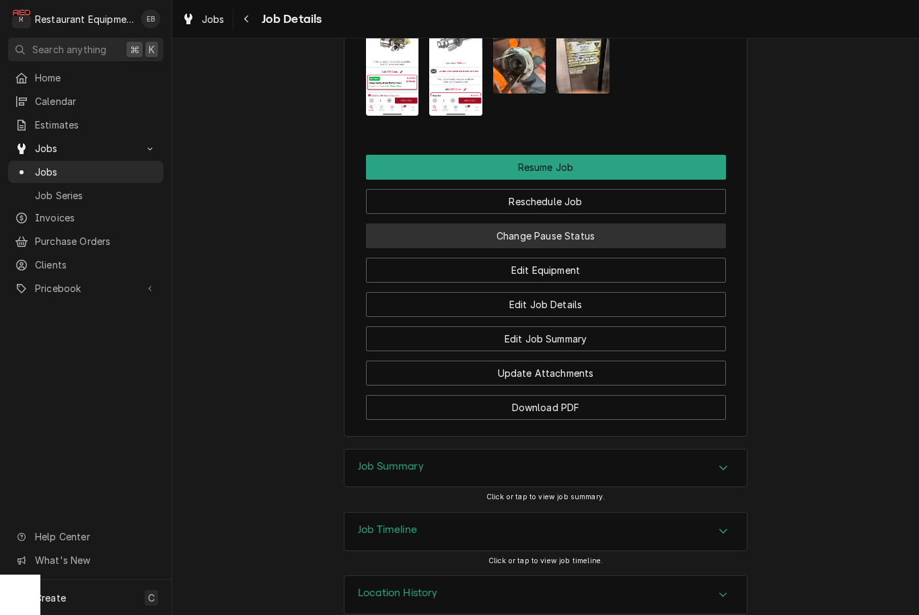
click at [588, 223] on button "Change Pause Status" at bounding box center [546, 235] width 360 height 25
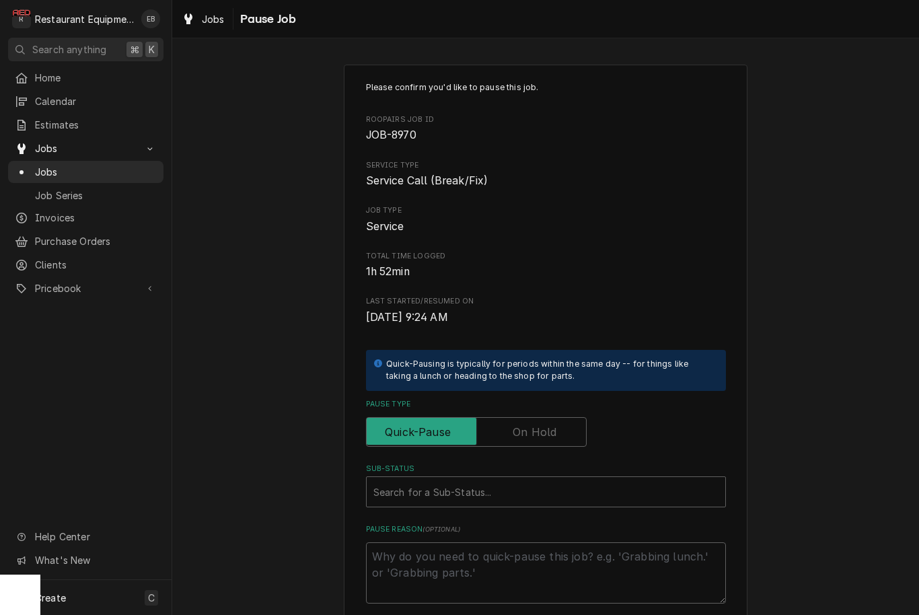
click at [554, 430] on label "Pause Type" at bounding box center [476, 432] width 221 height 30
click at [554, 430] on input "Pause Type" at bounding box center [476, 432] width 209 height 30
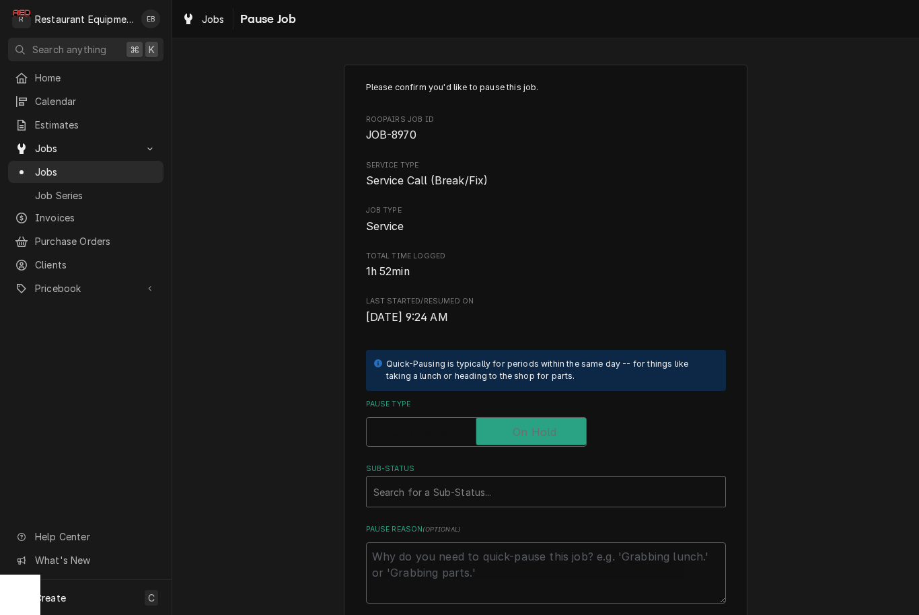
checkbox input "true"
type textarea "x"
click at [550, 480] on div "Sub-Status" at bounding box center [545, 492] width 345 height 24
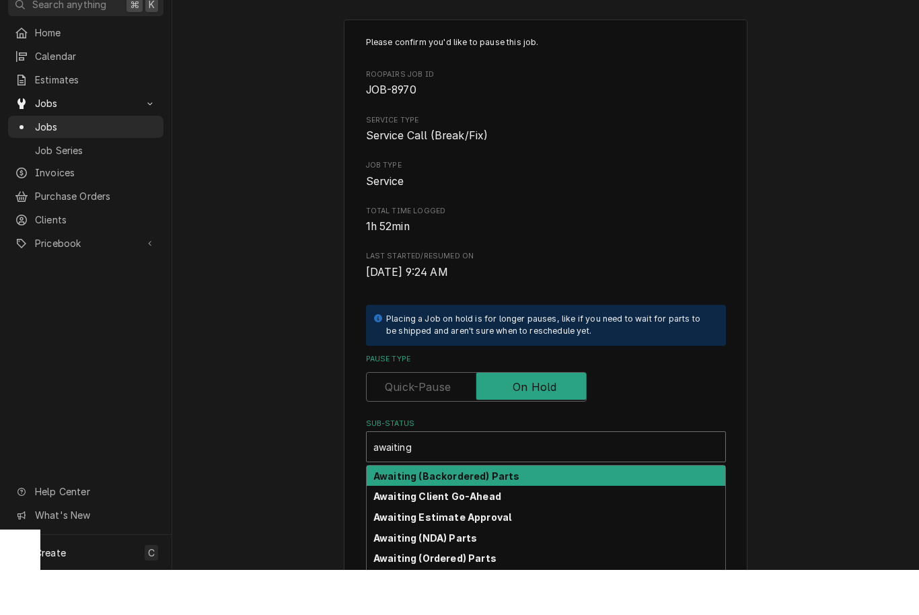
click at [516, 511] on div "Awaiting (Backordered) Parts" at bounding box center [546, 521] width 359 height 21
type input "awaiting"
type textarea "x"
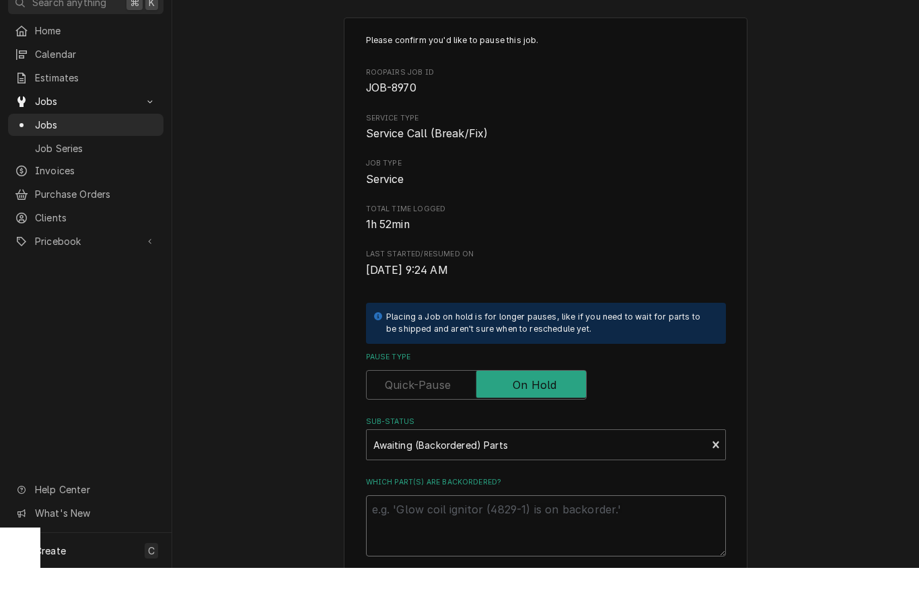
click at [545, 547] on textarea "Which part(s) are backordered?" at bounding box center [546, 572] width 360 height 61
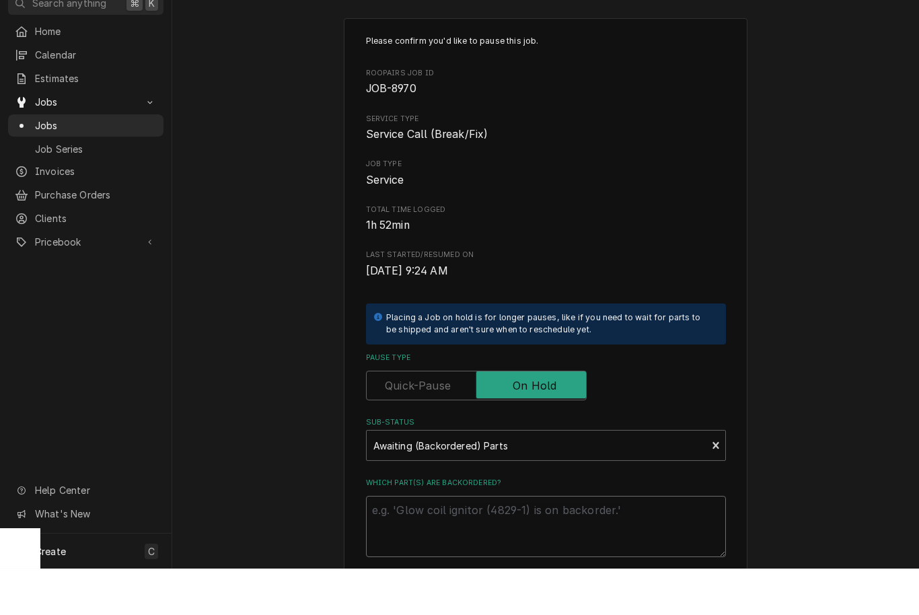
scroll to position [1, 0]
type textarea "x"
type textarea "S"
type textarea "x"
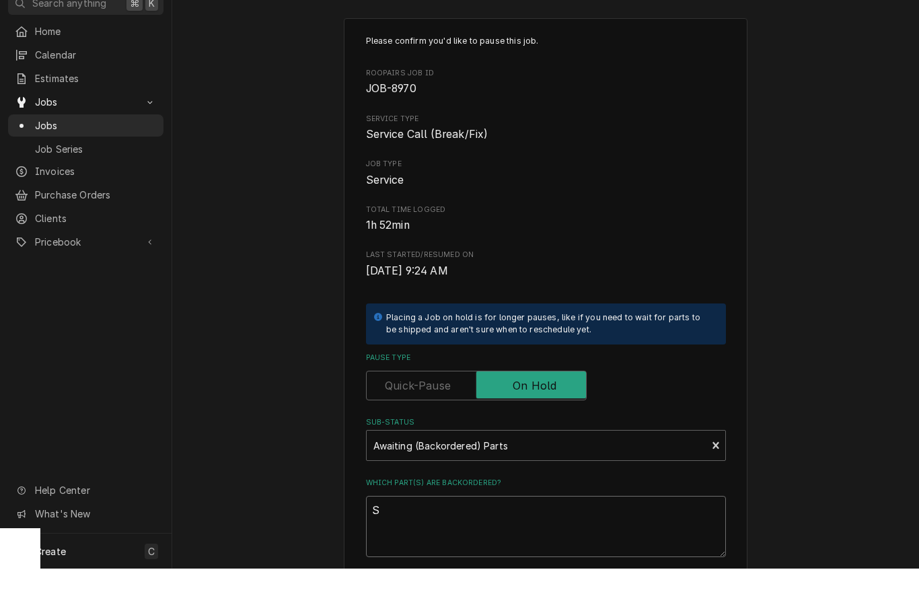
type textarea "So"
type textarea "x"
type textarea "Sol"
type textarea "x"
type textarea "Sole"
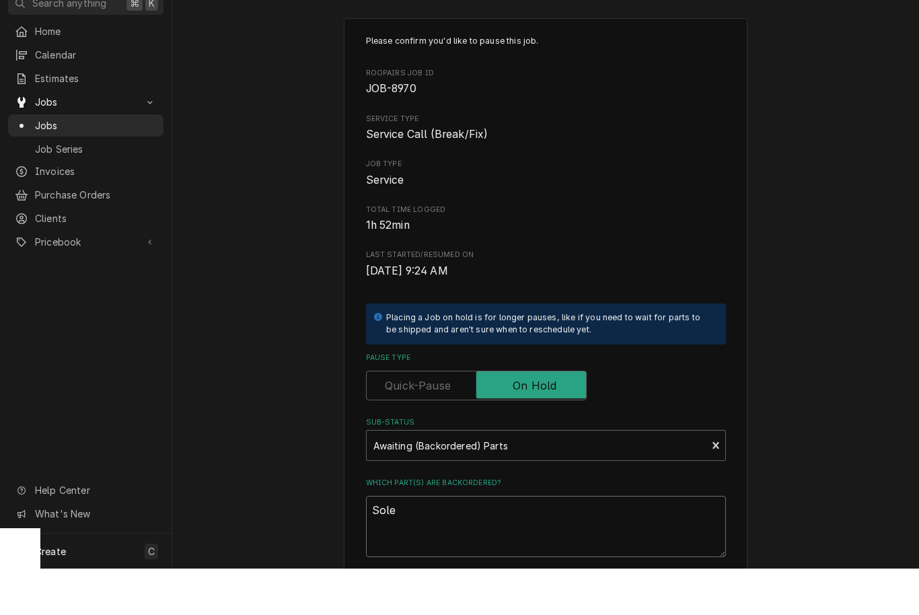
type textarea "x"
type textarea "Solen"
type textarea "x"
type textarea "Soleno"
type textarea "x"
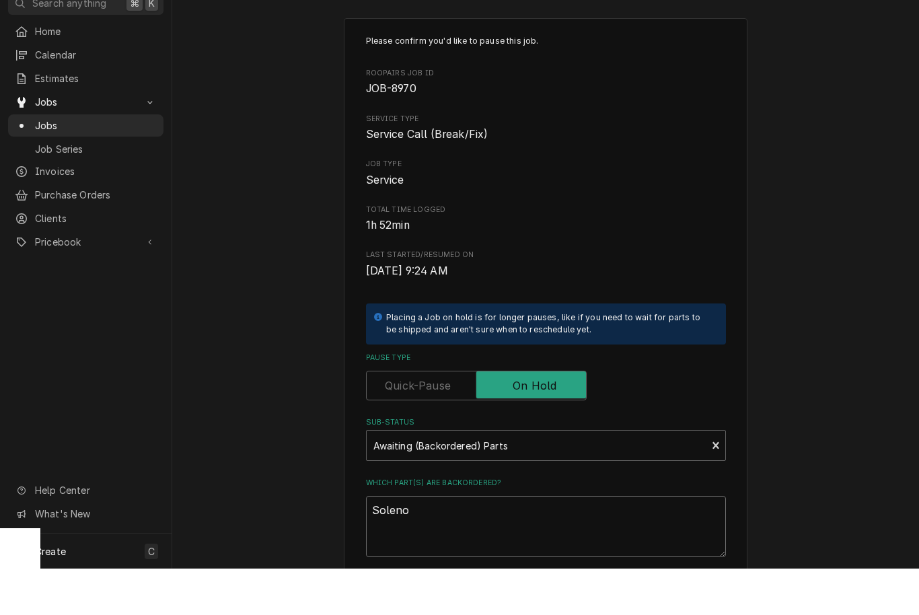
type textarea "Solenoi"
type textarea "x"
type textarea "Solenoid"
type textarea "x"
type textarea "Solenoid"
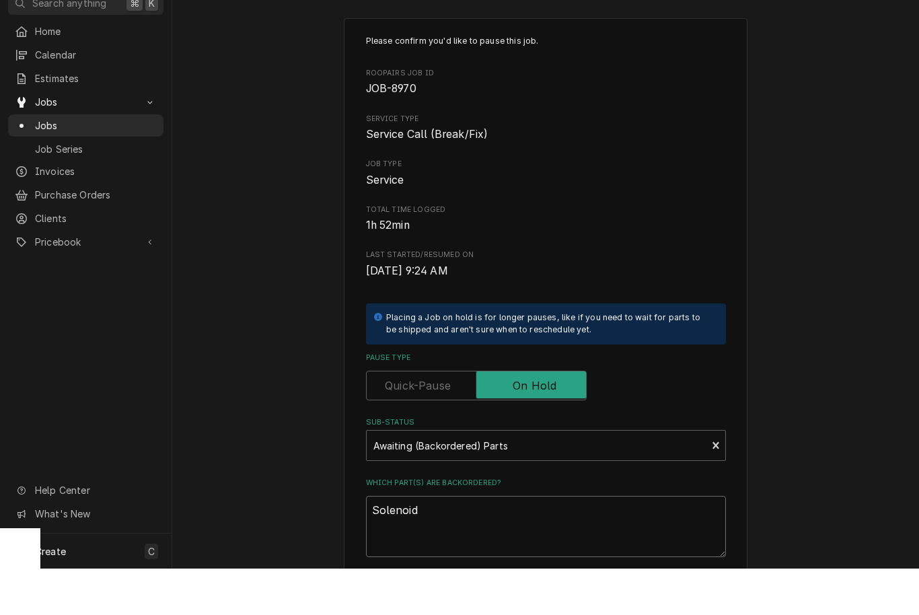
type textarea "x"
type textarea "Solenoid v"
type textarea "x"
type textarea "Solenoid va"
type textarea "x"
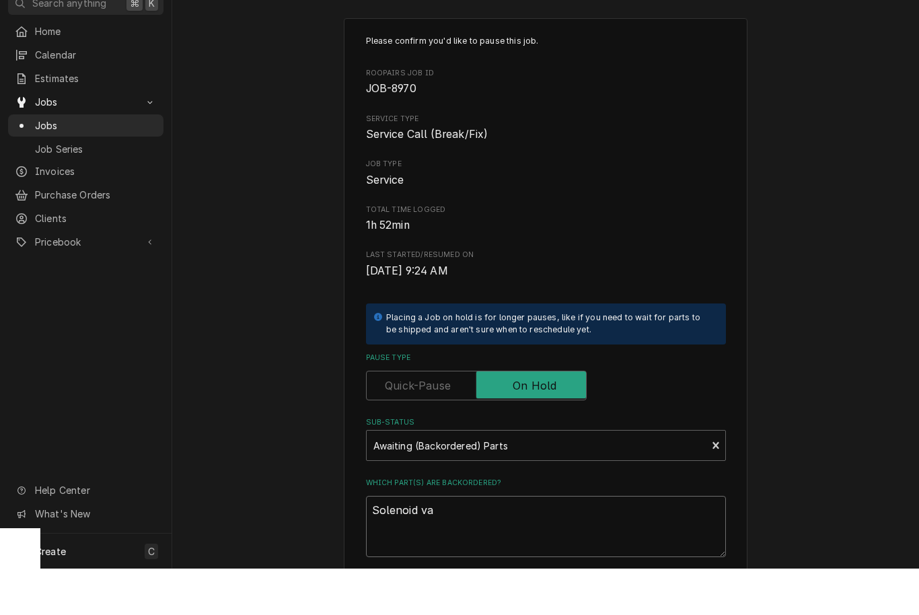
type textarea "Solenoid val"
type textarea "x"
type textarea "Solenoid valv"
type textarea "x"
type textarea "Solenoid valve"
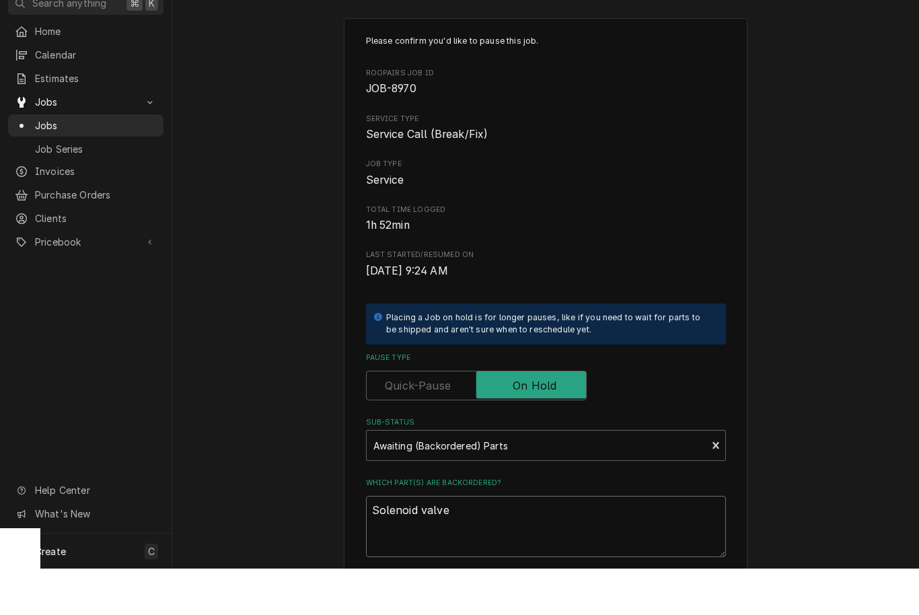
type textarea "x"
type textarea "Solenoid valve"
type textarea "x"
type textarea "Solenoid valve r"
type textarea "x"
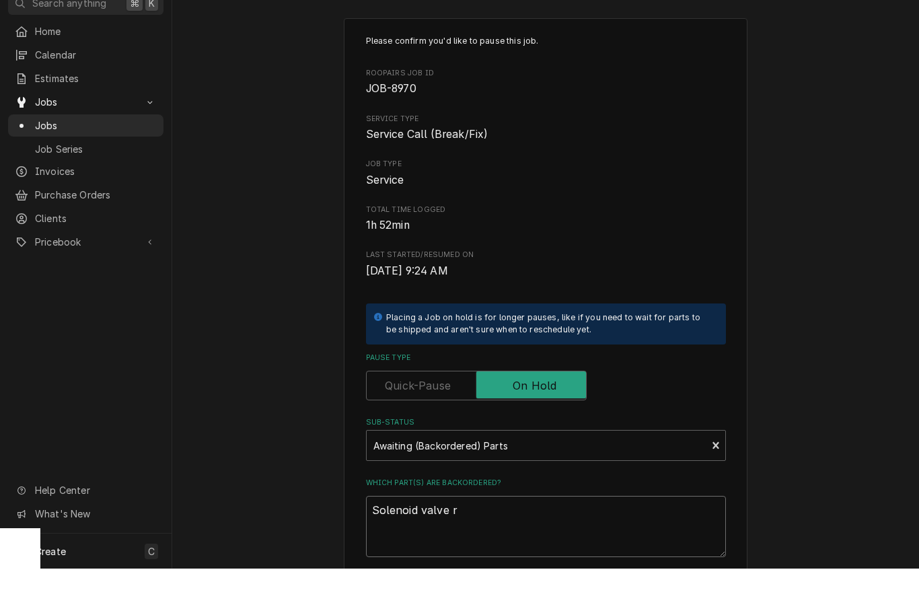
type textarea "Solenoid valve re"
type textarea "x"
type textarea "Solenoid valve rec"
type textarea "x"
type textarea "Solenoid valve rece"
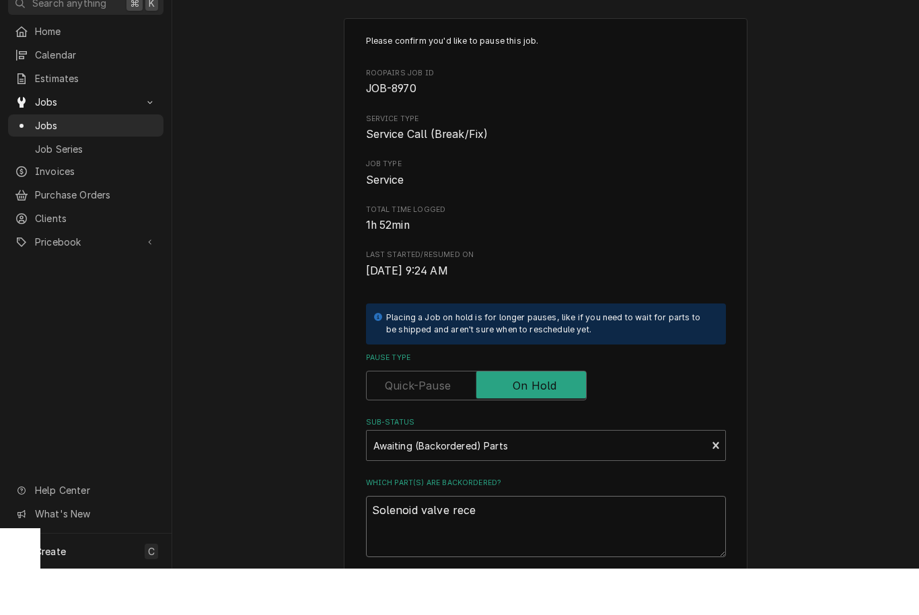
type textarea "x"
type textarea "Solenoid valve recei"
type textarea "x"
type textarea "Solenoid valve receiv"
type textarea "x"
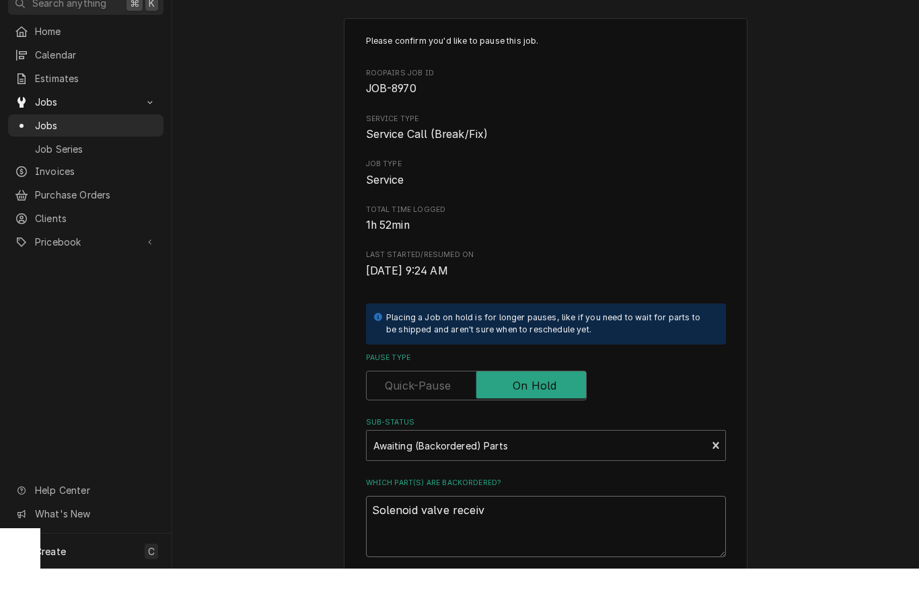
type textarea "Solenoid valve receive"
type textarea "x"
type textarea "Solenoid valve received"
type textarea "x"
type textarea "Solenoid valve received,"
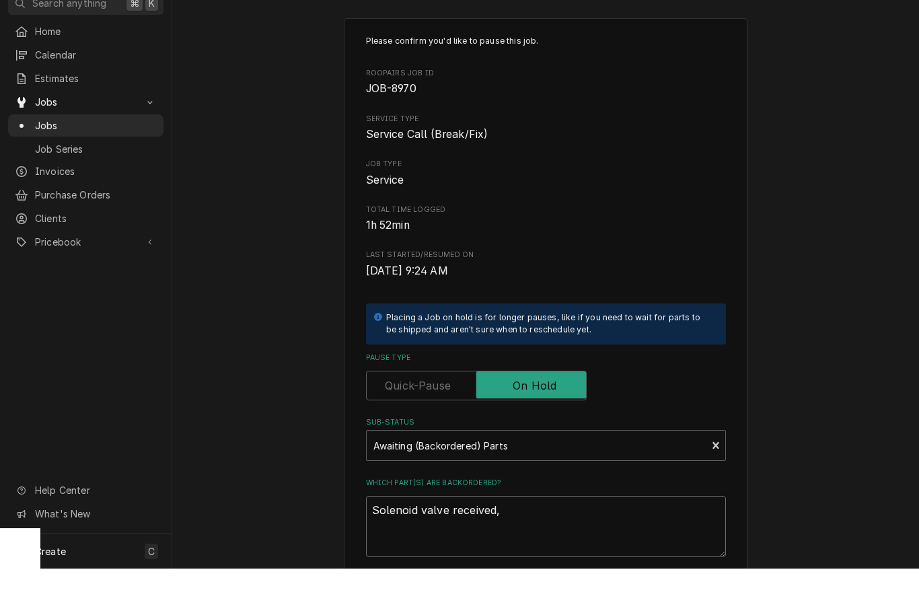
type textarea "x"
type textarea "Solenoid valve received,"
type textarea "x"
type textarea "Solenoid valve received, w"
type textarea "x"
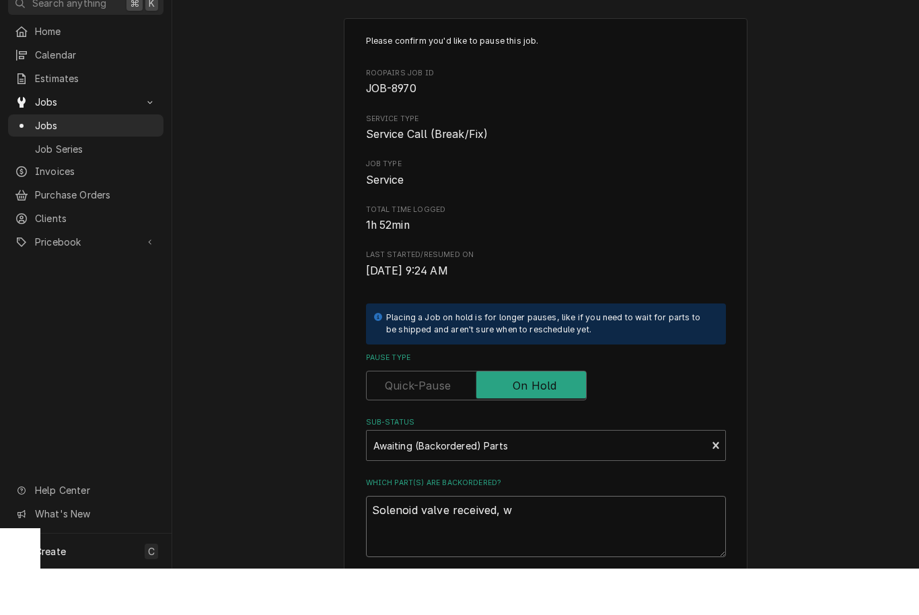
type textarea "Solenoid valve received, wa"
type textarea "x"
type textarea "Solenoid valve received, wai"
type textarea "x"
type textarea "Solenoid valve received, wait"
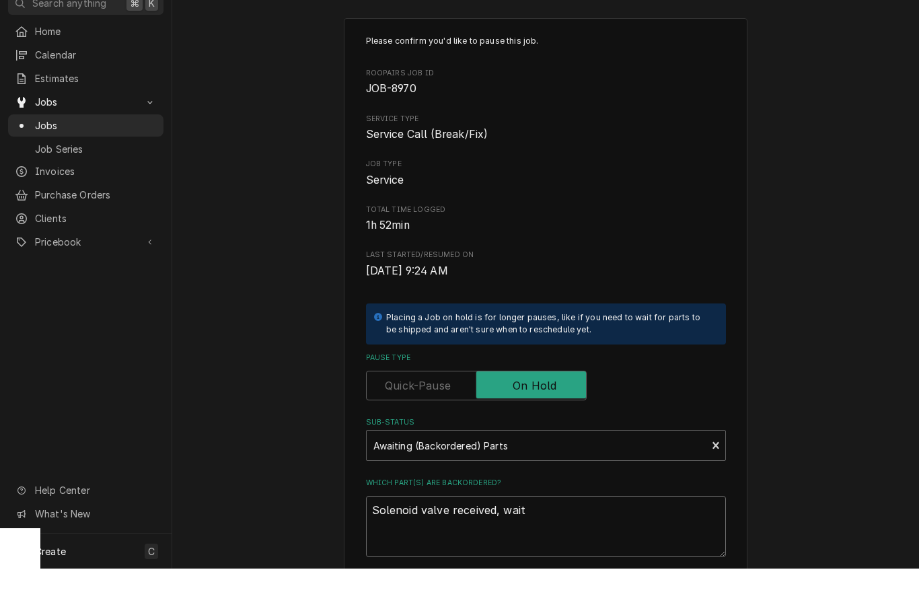
type textarea "x"
type textarea "Solenoid valve received, waiti"
type textarea "x"
type textarea "Solenoid valve received, waiting"
type textarea "x"
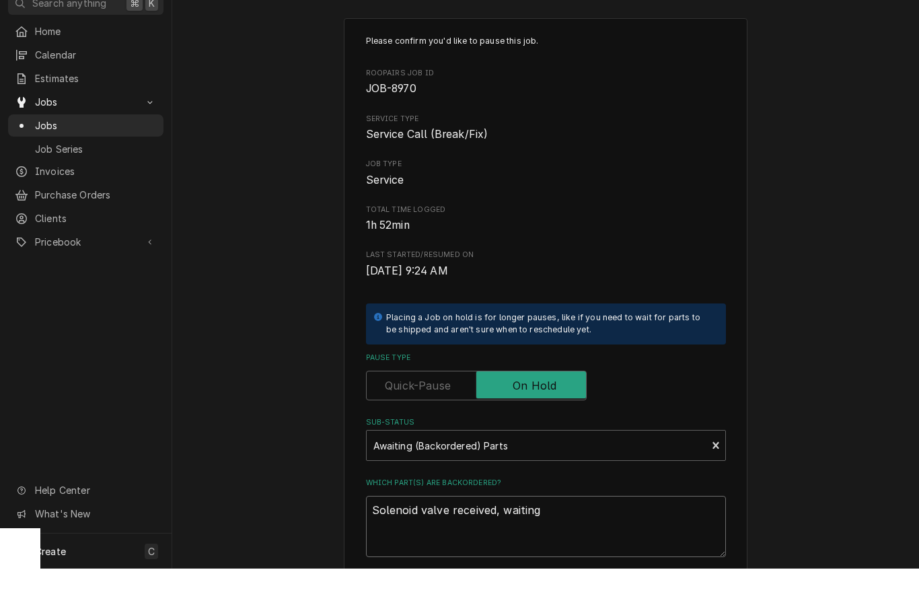
type textarea "Solenoid valve received, waiting"
type textarea "x"
type textarea "Solenoid valve received, waiting o"
type textarea "x"
type textarea "Solenoid valve received, waiting on"
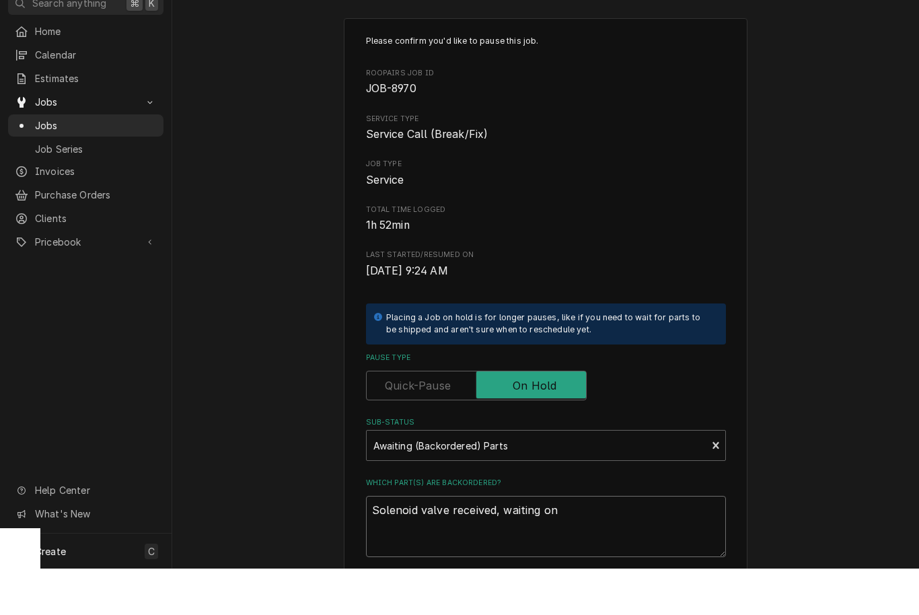
type textarea "x"
type textarea "Solenoid valve received, waiting on"
type textarea "x"
type textarea "Solenoid valve received, waiting on o"
type textarea "x"
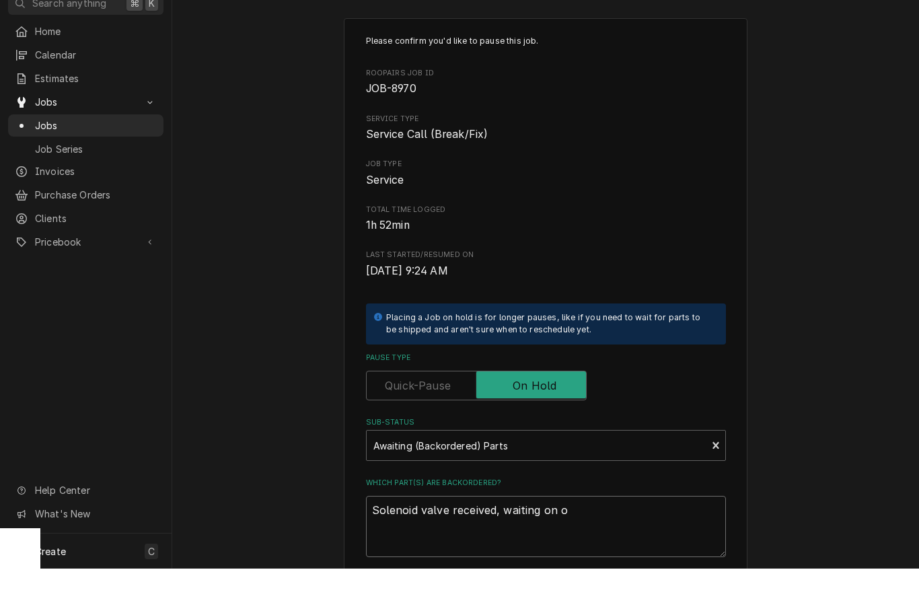
type textarea "Solenoid valve received, waiting on ot"
type textarea "x"
type textarea "Solenoid valve received, waiting on oth"
type textarea "x"
type textarea "Solenoid valve received, waiting on othe"
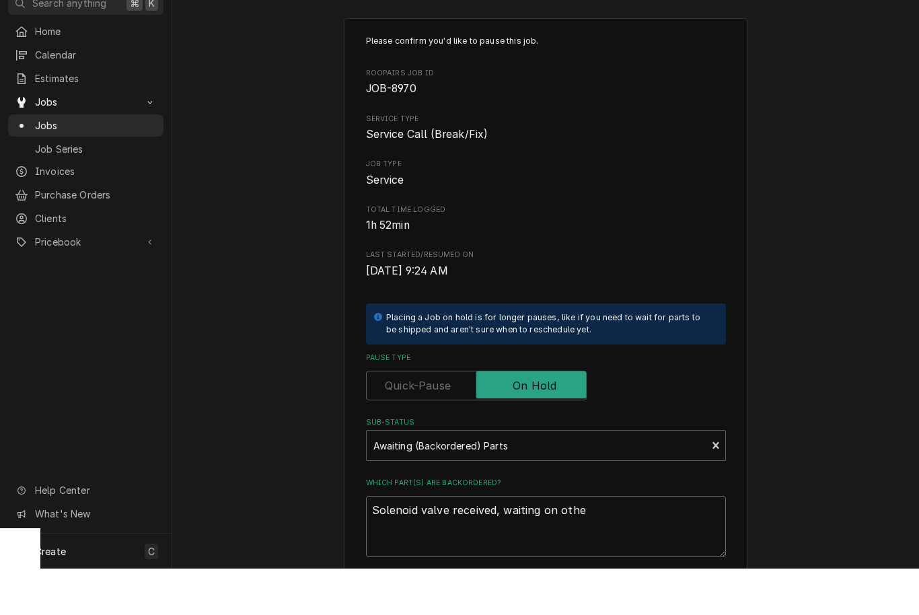
type textarea "x"
type textarea "Solenoid valve received, waiting on other"
type textarea "x"
type textarea "Solenoid valve received, waiting on other"
type textarea "x"
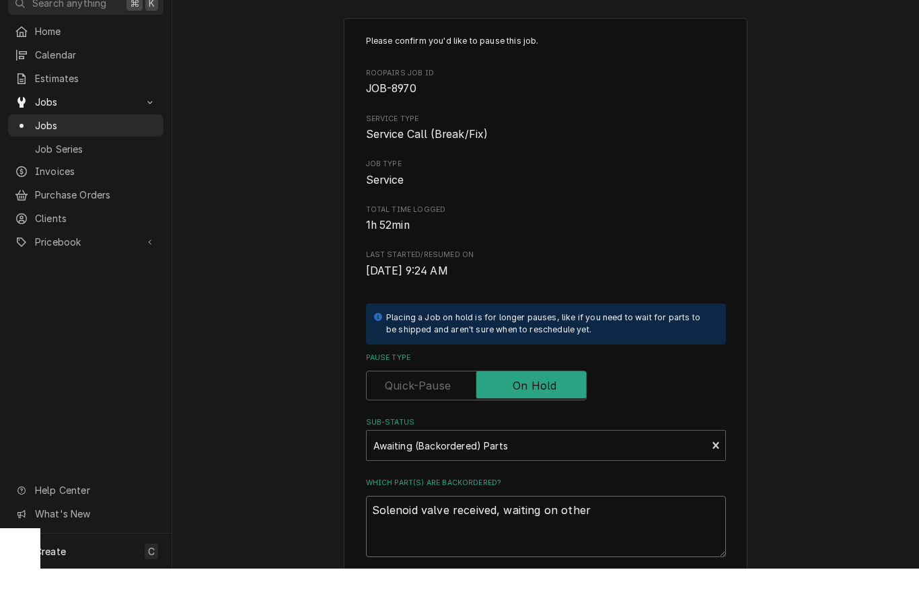
type textarea "Solenoid valve received, waiting on other p"
type textarea "x"
type textarea "Solenoid valve received, waiting on other pa"
type textarea "x"
type textarea "Solenoid valve received, waiting on other par"
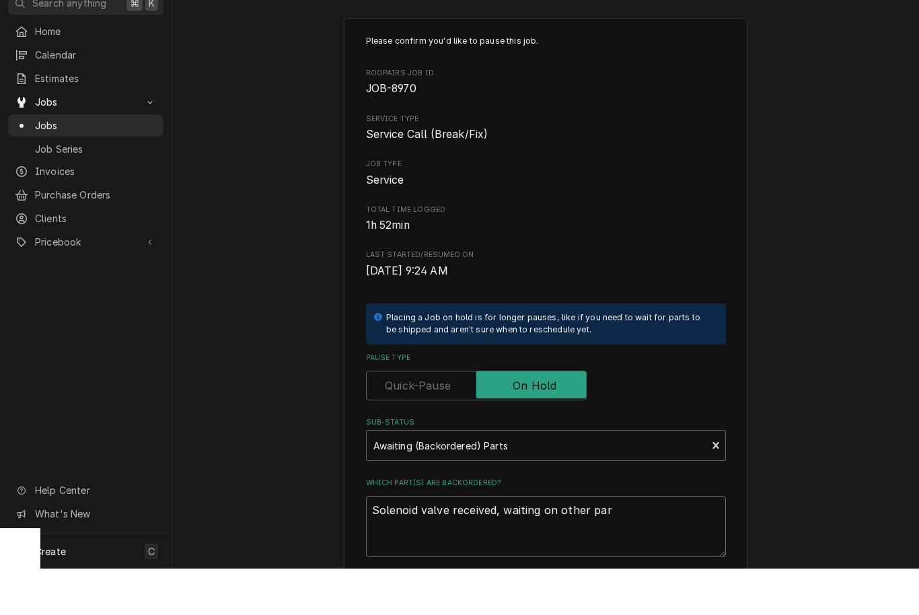
type textarea "x"
type textarea "Solenoid valve received, waiting on other part"
type textarea "x"
type textarea "Solenoid valve received, waiting on other part."
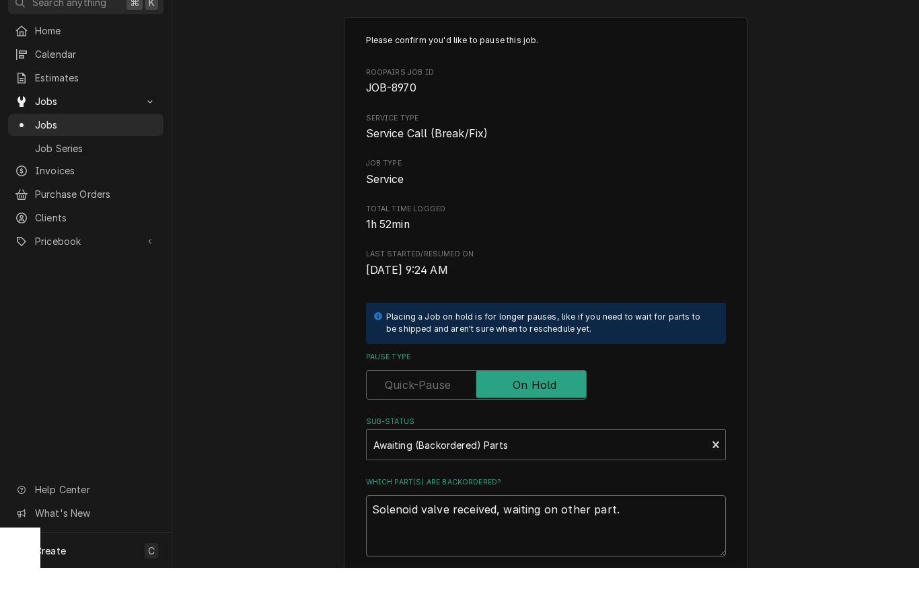
type textarea "x"
type textarea "Solenoid valve received, waiting on other part"
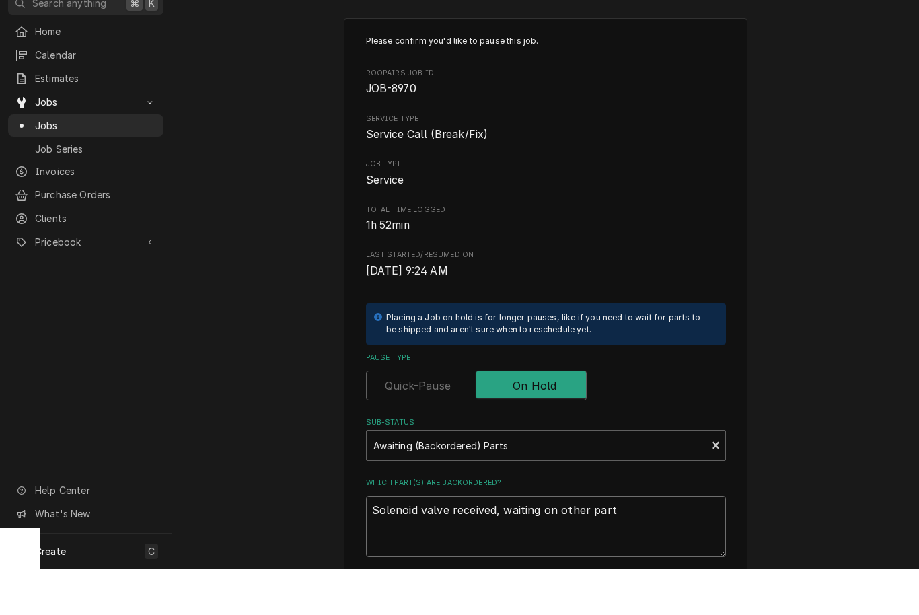
type textarea "x"
type textarea "Solenoid valve received, waiting on other par"
type textarea "x"
type textarea "Solenoid valve received, waiting on other pa"
type textarea "x"
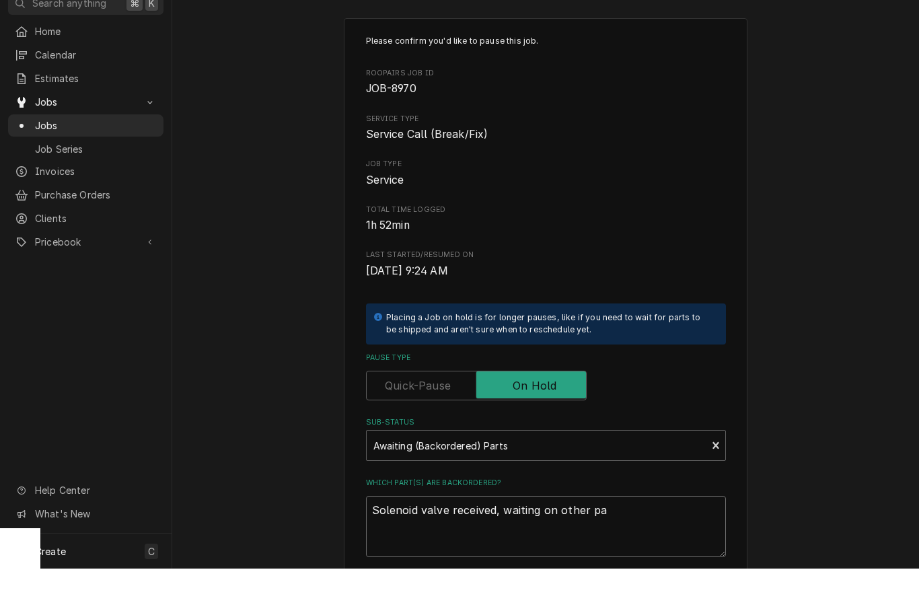
type textarea "Solenoid valve received, waiting on other p"
type textarea "x"
type textarea "Solenoid valve received, waiting on other"
type textarea "x"
type textarea "Solenoid valve received, waiting on other"
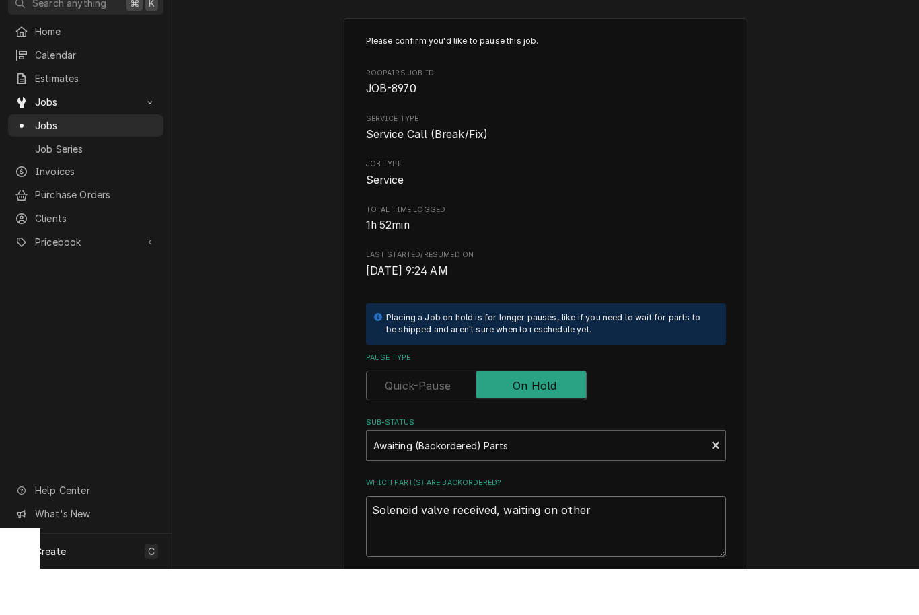
type textarea "x"
type textarea "Solenoid valve received, waiting on othe"
type textarea "x"
type textarea "Solenoid valve received, waiting on oth"
type textarea "x"
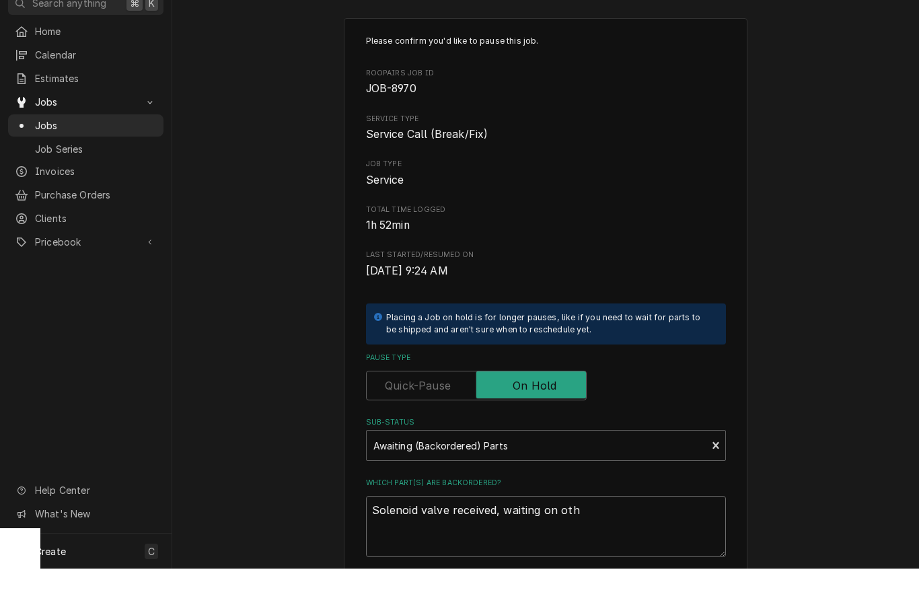
type textarea "Solenoid valve received, waiting on ot"
type textarea "x"
type textarea "Solenoid valve received, waiting on o"
type textarea "x"
type textarea "Solenoid valve received, waiting on"
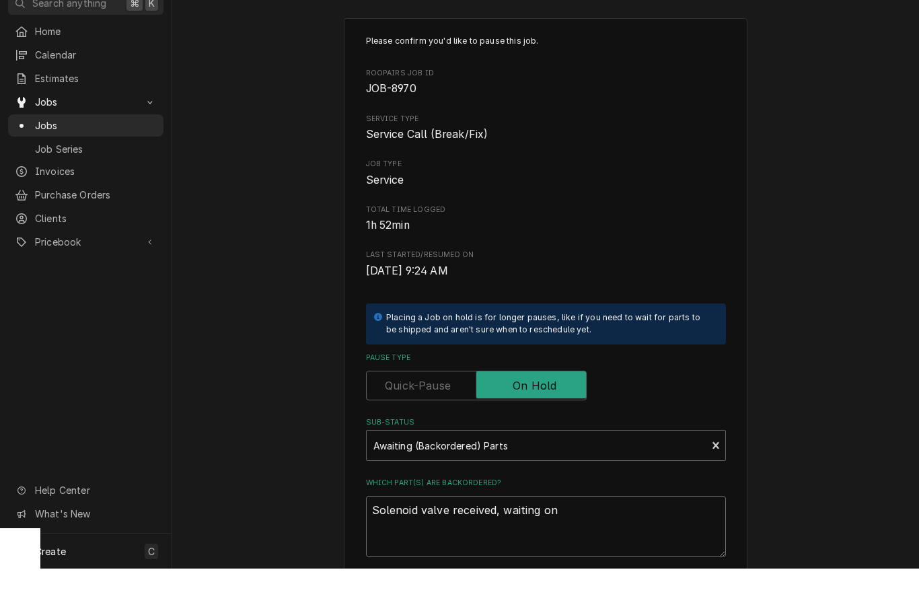
type textarea "x"
type textarea "Solenoid valve received, waiting on d"
type textarea "x"
type textarea "Solenoid valve received, waiting on de"
type textarea "x"
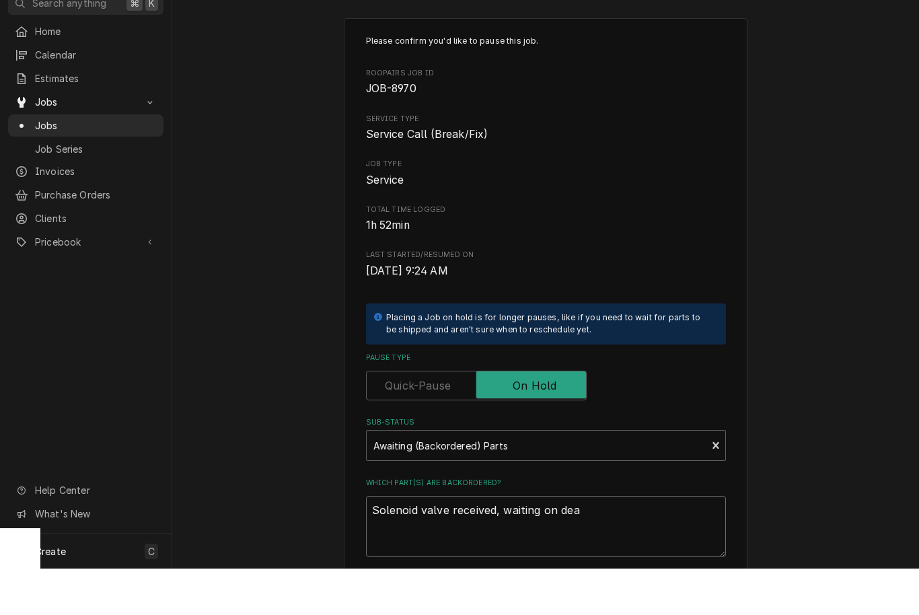
type textarea "Solenoid valve received, waiting on dead"
type textarea "x"
type textarea "Solenoid valve received, waiting on dead"
type textarea "x"
type textarea "Solenoid valve received, waiting on dead w"
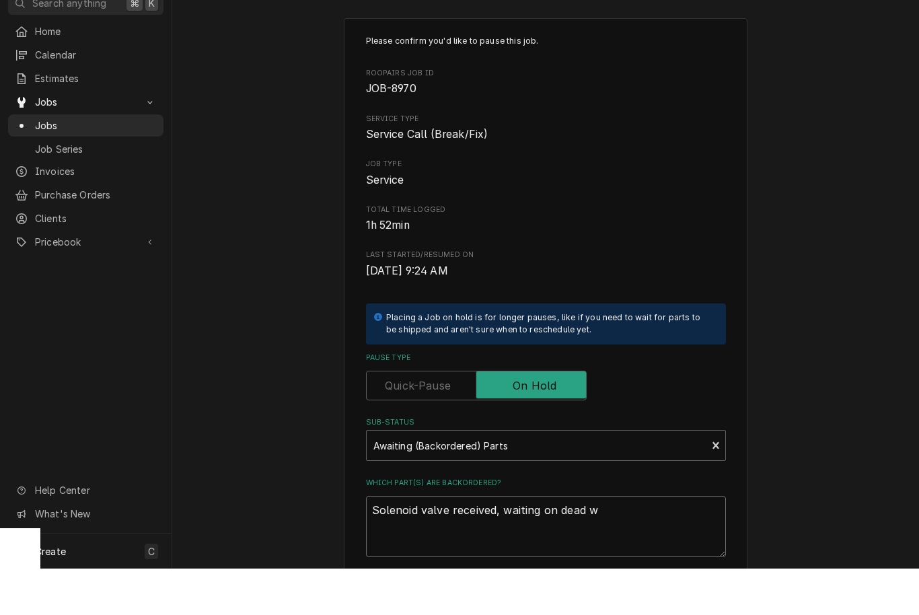
type textarea "x"
type textarea "Solenoid valve received, waiting on dead we"
type textarea "x"
type textarea "Solenoid valve received, waiting on dead wei"
type textarea "x"
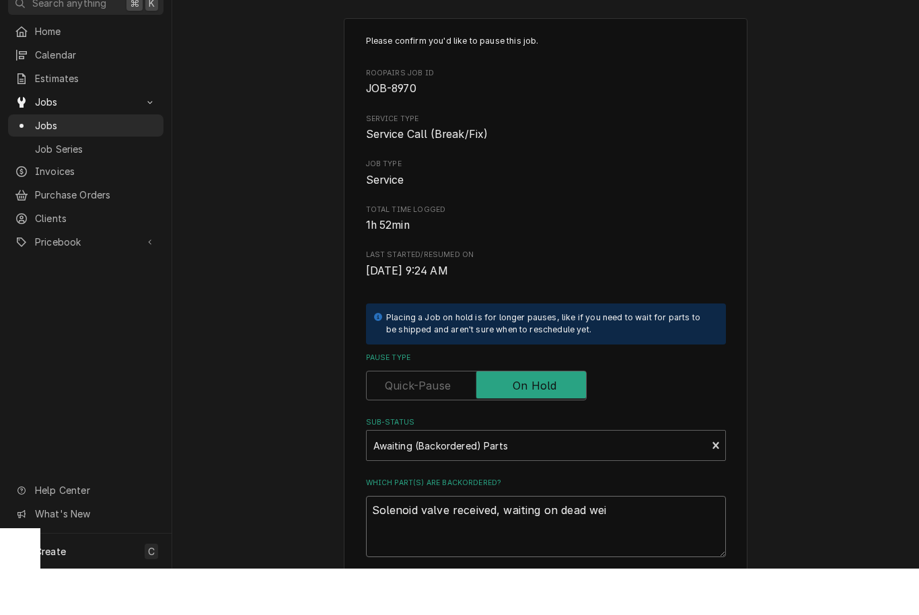
type textarea "Solenoid valve received, waiting on dead weig"
type textarea "x"
type textarea "Solenoid valve received, waiting on dead weigh"
type textarea "x"
type textarea "Solenoid valve received, waiting on dead weight"
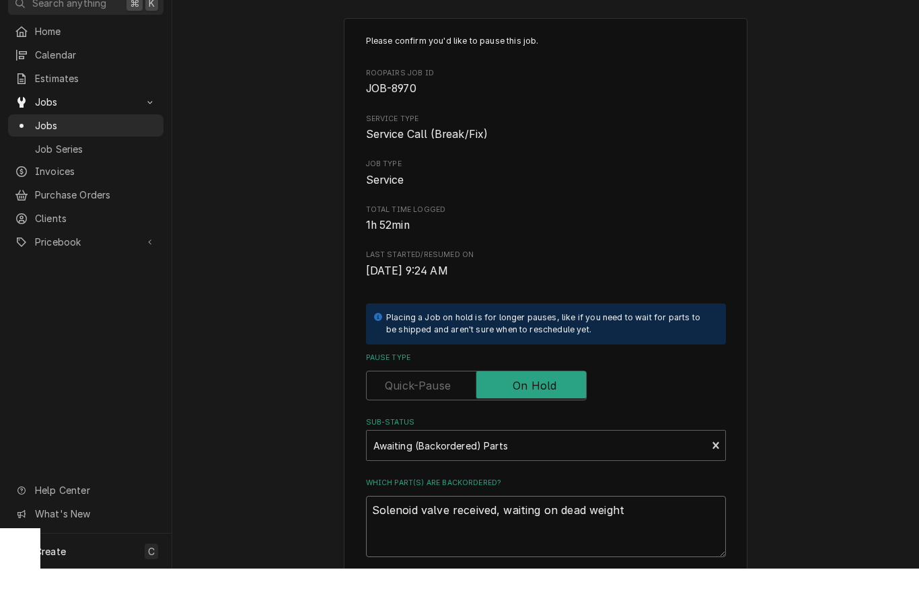
type textarea "x"
type textarea "Solenoid valve received, waiting on dead weight/"
type textarea "x"
type textarea "Solenoid valve received, waiting on dead weight/c"
type textarea "x"
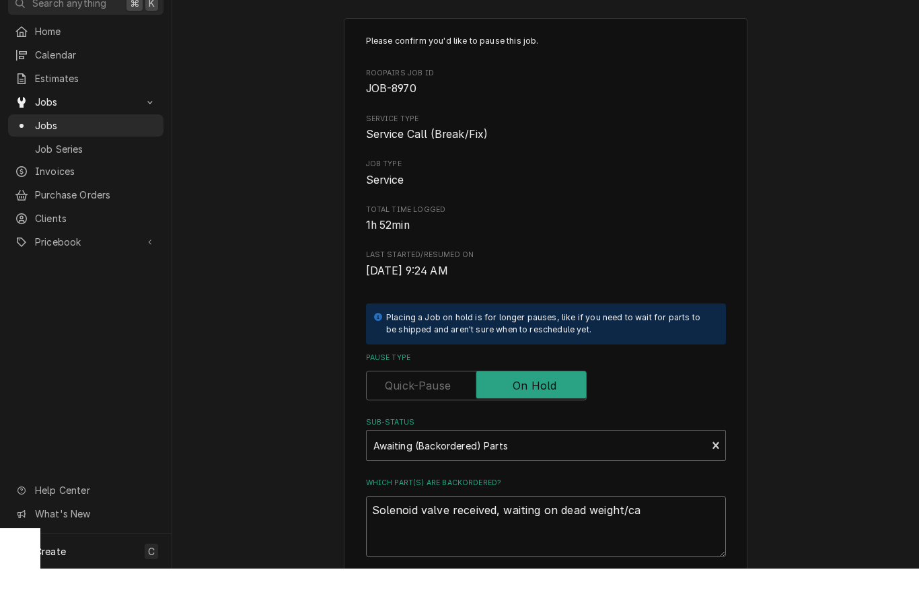
type textarea "Solenoid valve received, waiting on dead weight/cag"
type textarea "x"
type textarea "Solenoid valve received, waiting on dead weight/cage"
type textarea "x"
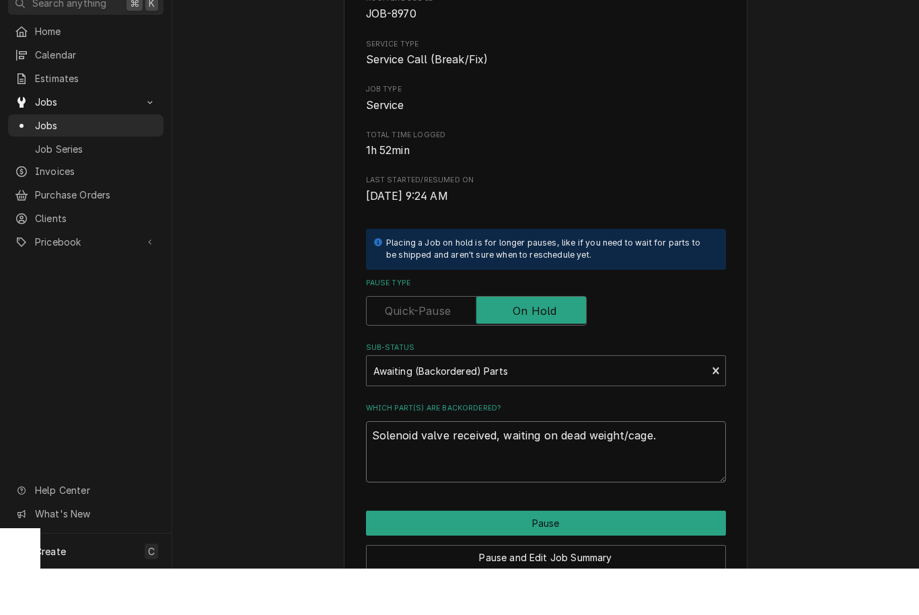
scroll to position [85, 0]
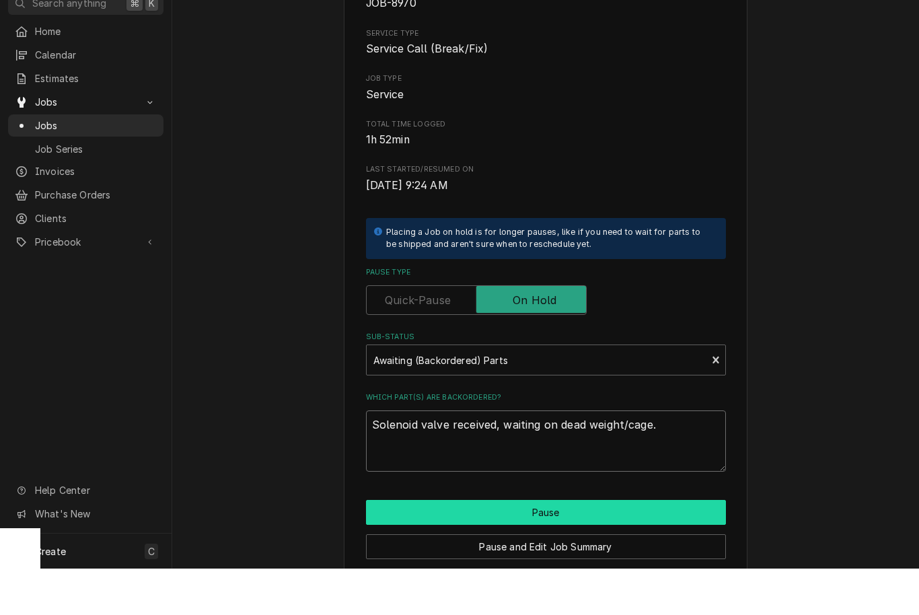
type textarea "Solenoid valve received, waiting on dead weight/cage."
click at [578, 546] on button "Pause" at bounding box center [546, 558] width 360 height 25
type textarea "x"
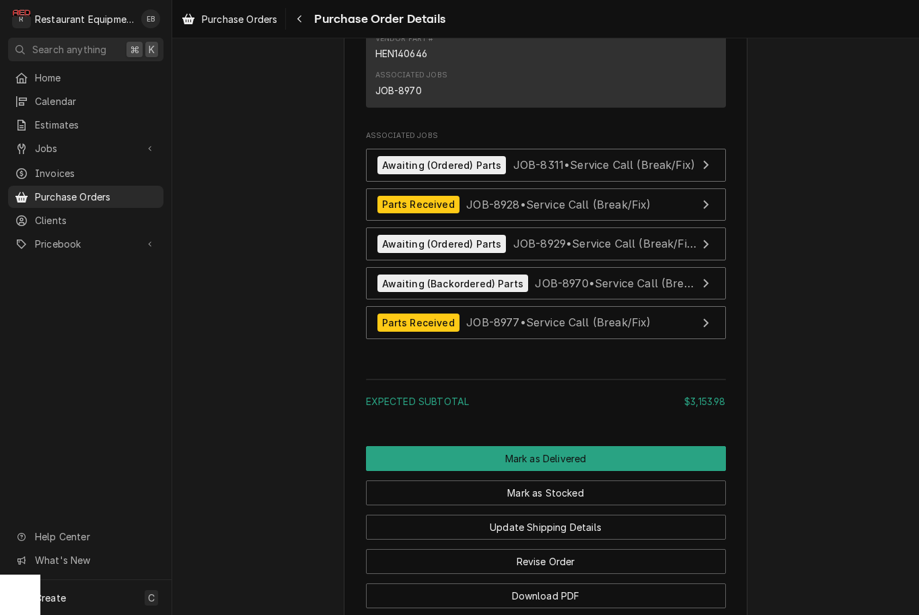
scroll to position [3522, 0]
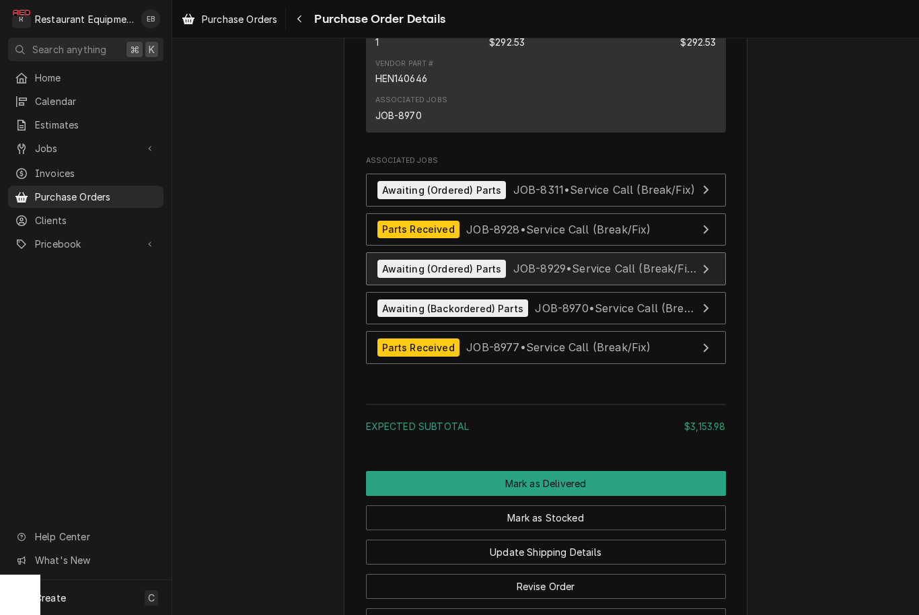
click at [618, 274] on div "Awaiting (Ordered) Parts JOB-8929 • Service Call (Break/Fix)" at bounding box center [537, 269] width 320 height 18
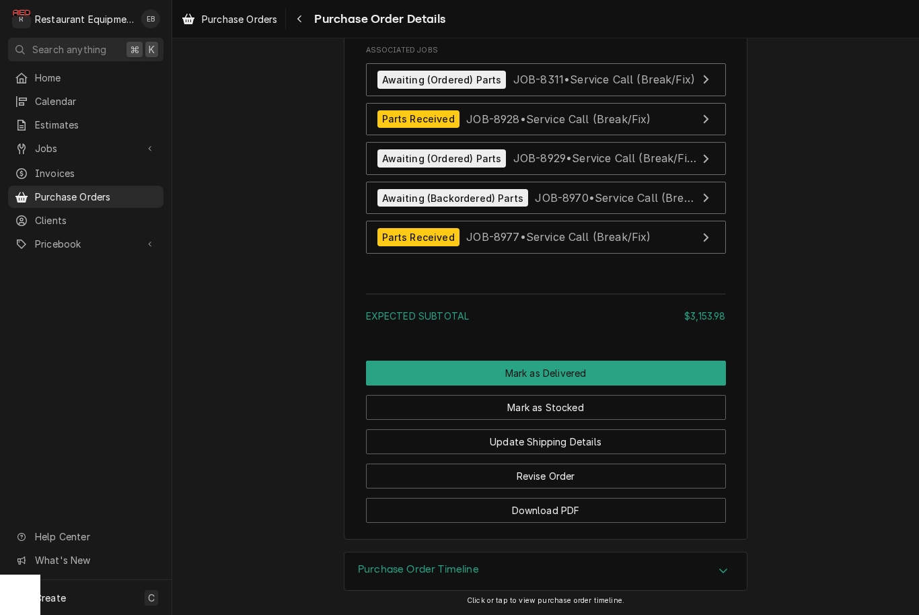
scroll to position [3637, 0]
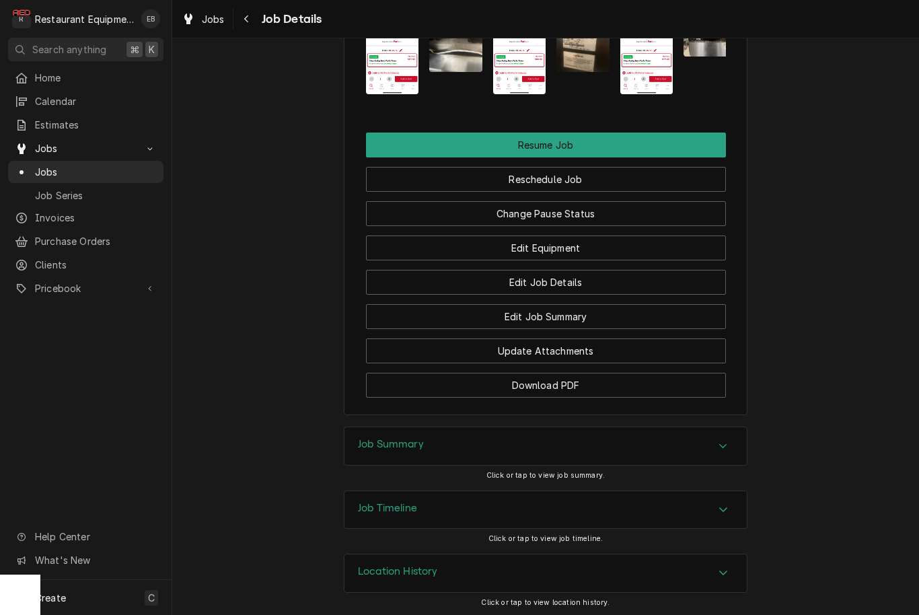
scroll to position [1551, 0]
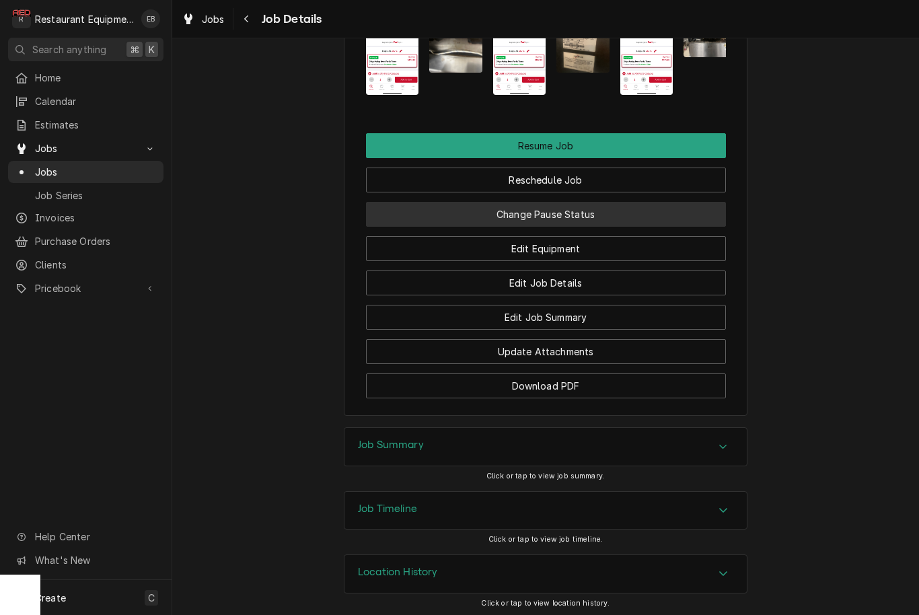
click at [558, 209] on button "Change Pause Status" at bounding box center [546, 214] width 360 height 25
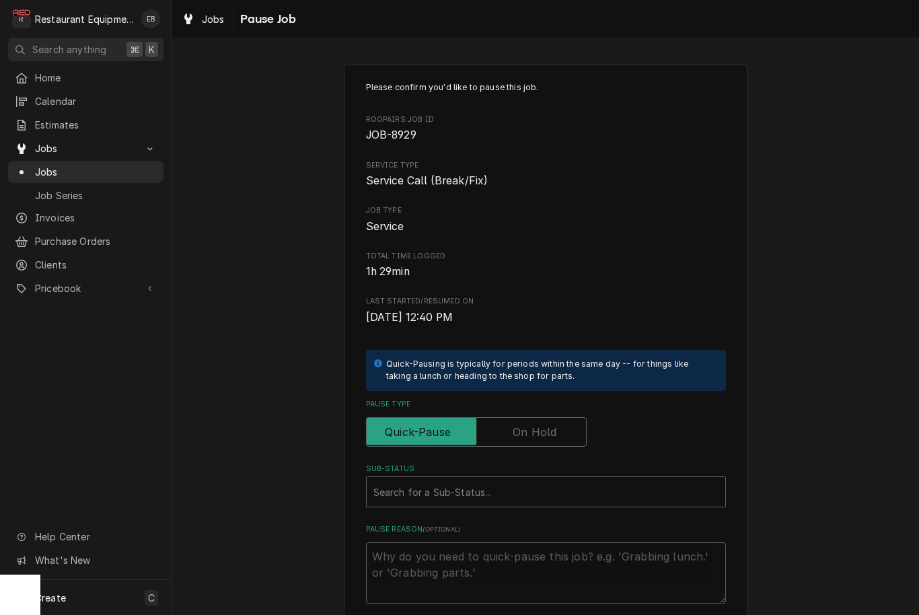
click at [537, 420] on label "Pause Type" at bounding box center [476, 432] width 221 height 30
click at [537, 420] on input "Pause Type" at bounding box center [476, 432] width 209 height 30
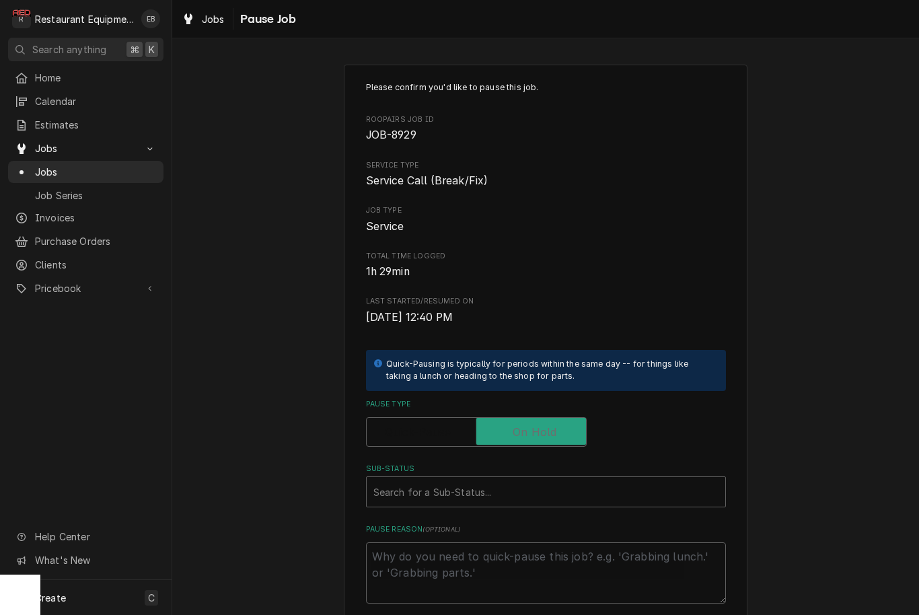
checkbox input "true"
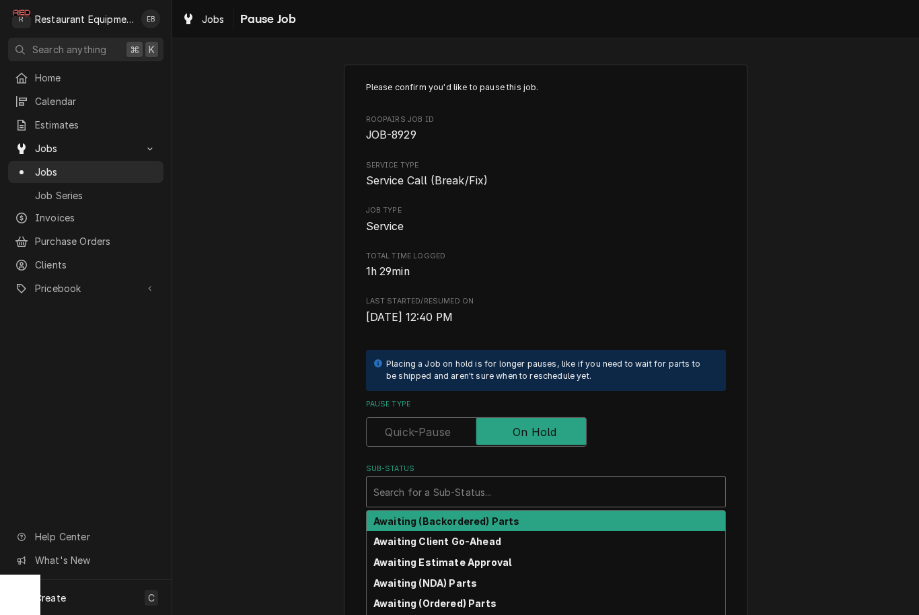
click at [517, 482] on div "Sub-Status" at bounding box center [545, 492] width 345 height 24
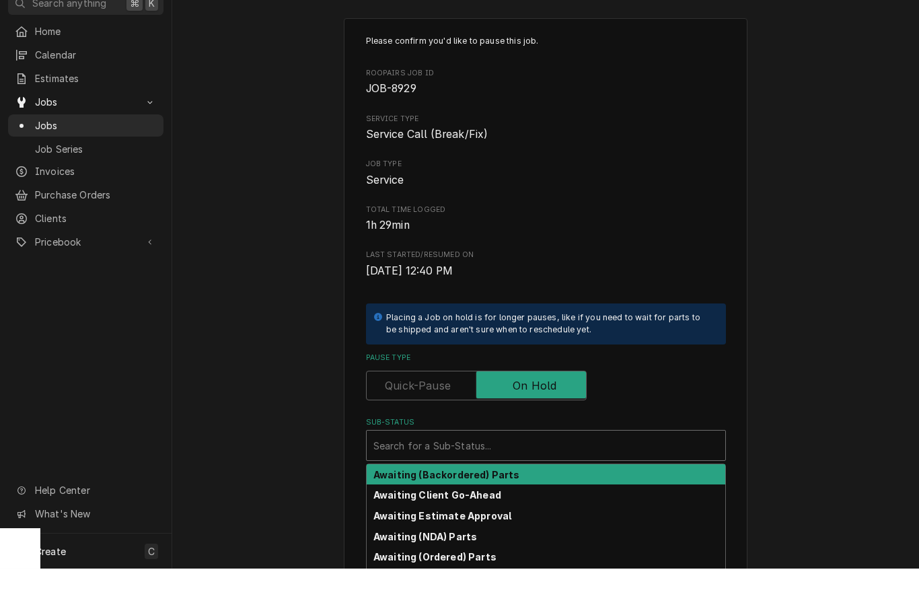
scroll to position [1, 0]
click at [509, 515] on strong "Awaiting (Backordered) Parts" at bounding box center [446, 520] width 146 height 11
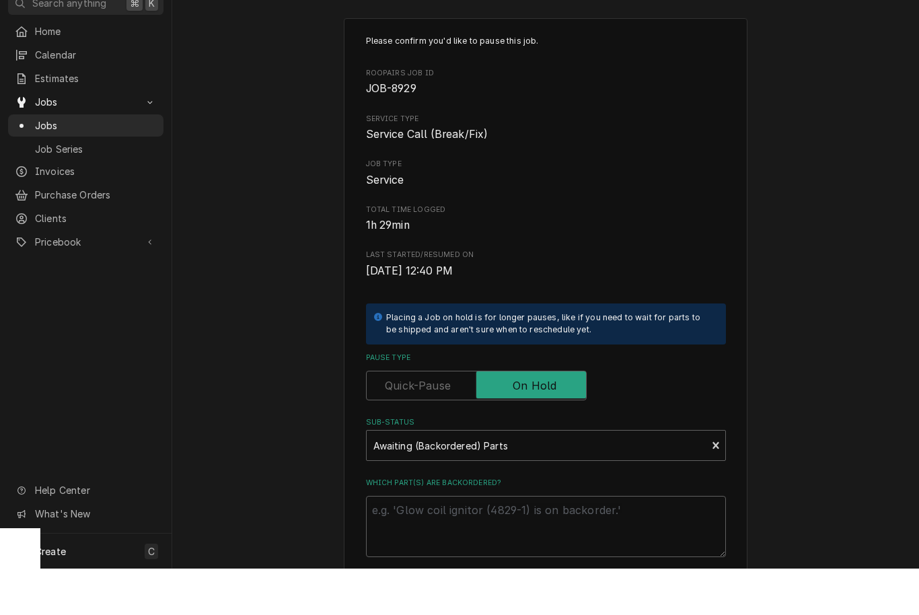
scroll to position [0, 0]
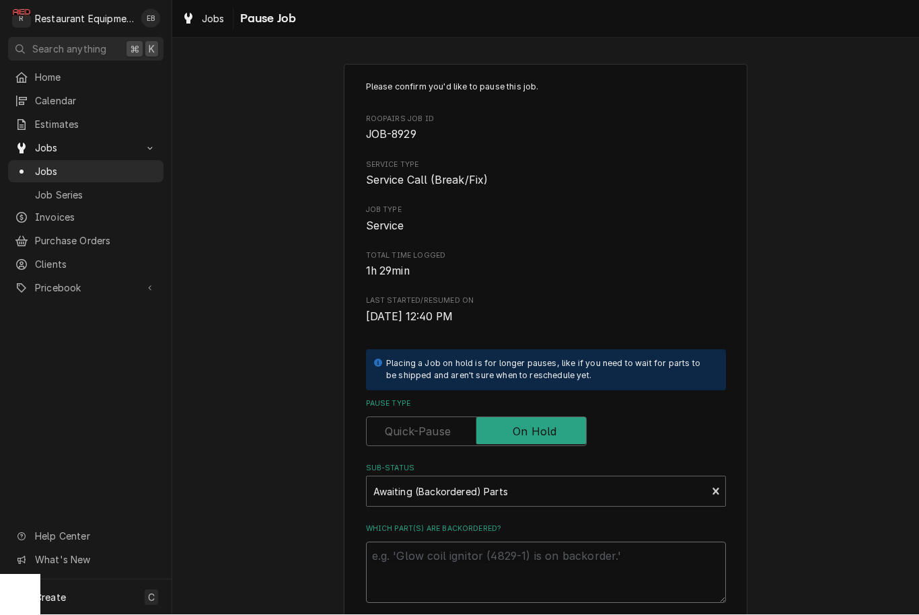
click at [503, 546] on textarea "Which part(s) are backordered?" at bounding box center [546, 572] width 360 height 61
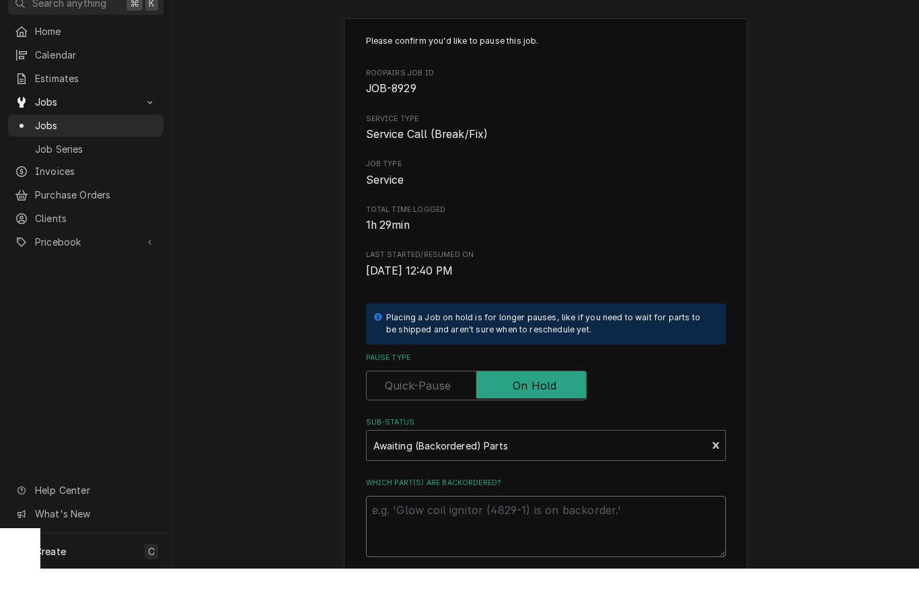
type textarea "x"
type textarea "R"
type textarea "x"
type textarea "Re"
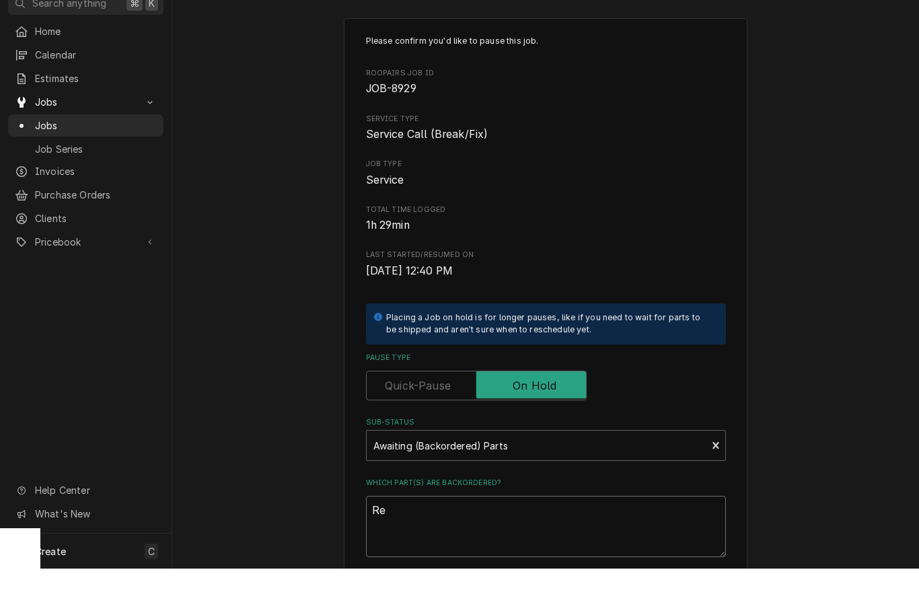
type textarea "x"
type textarea "Rec"
type textarea "x"
type textarea "Rece"
type textarea "x"
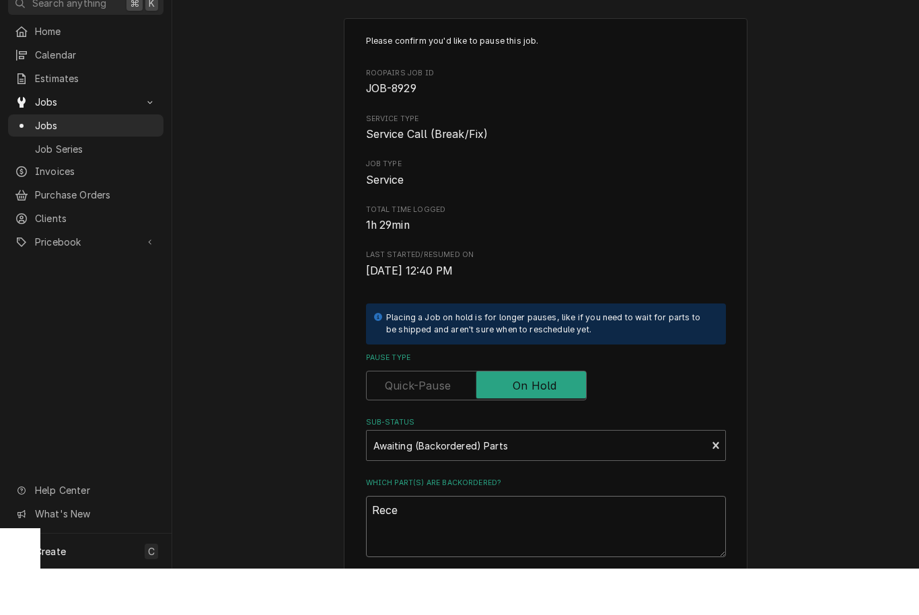
type textarea "Recei"
type textarea "x"
type textarea "Receiv"
type textarea "x"
type textarea "Receive"
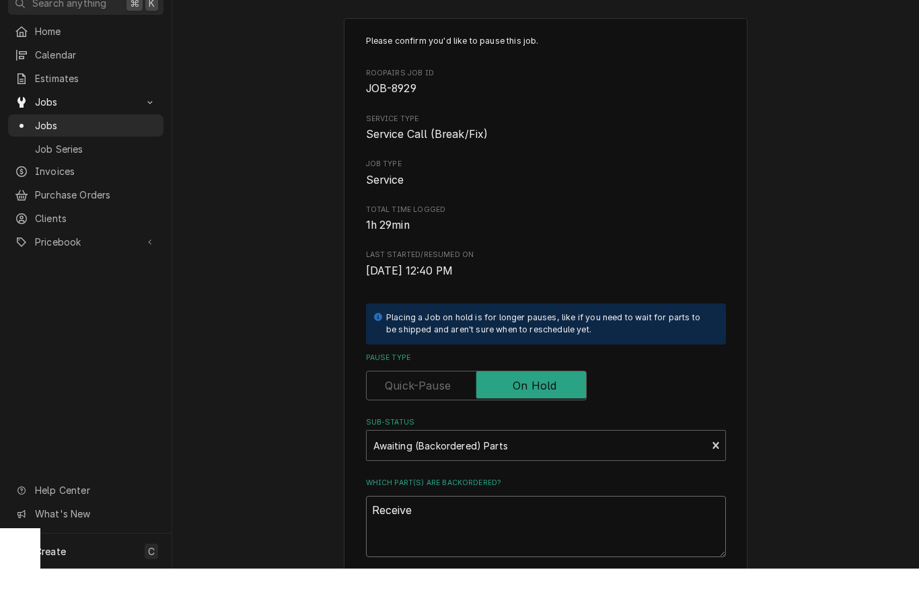
type textarea "x"
type textarea "Received"
type textarea "x"
type textarea "Received"
type textarea "x"
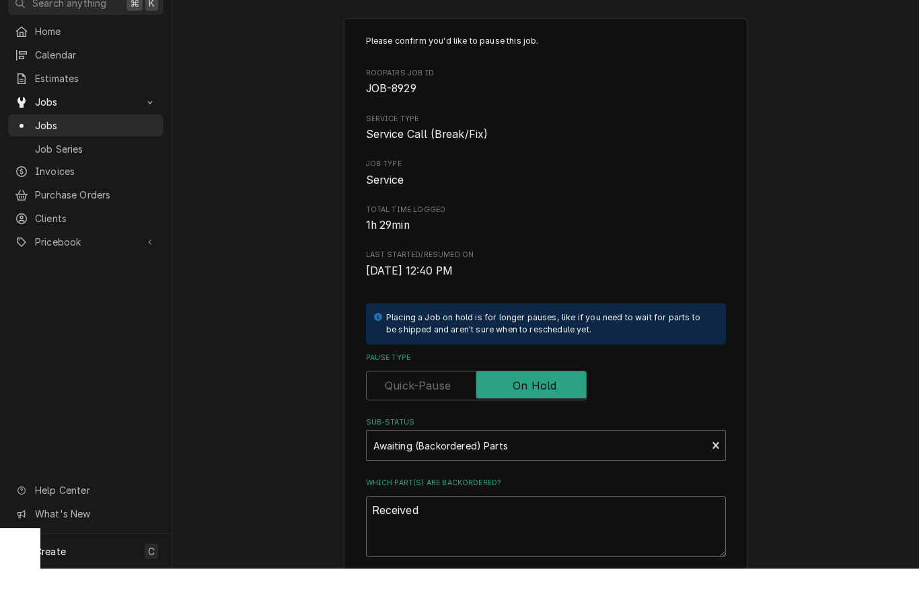
type textarea "Received C"
type textarea "x"
type textarea "Received Ch"
type textarea "x"
type textarea "Received Chi"
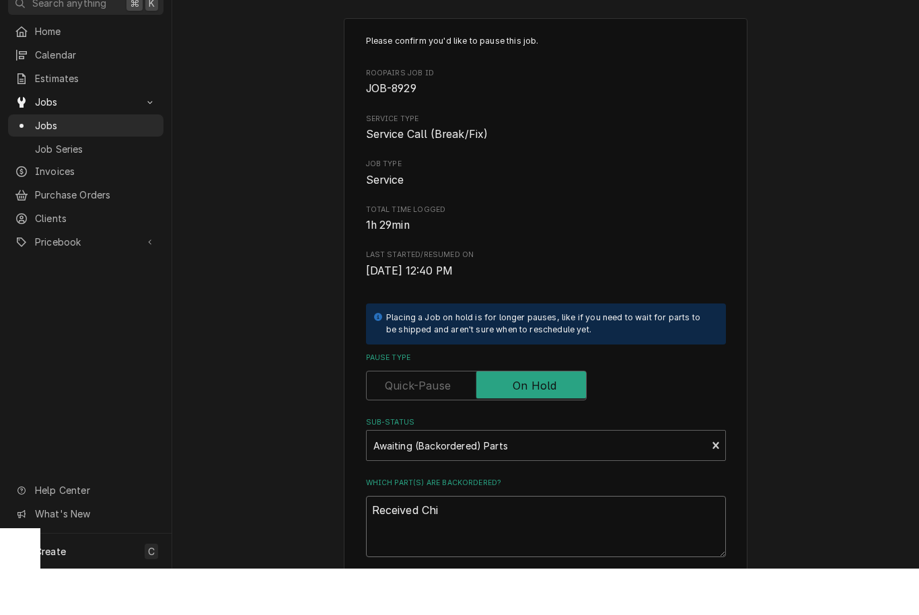
type textarea "x"
type textarea "Received Chip"
type textarea "x"
type textarea "Received Chip"
type textarea "x"
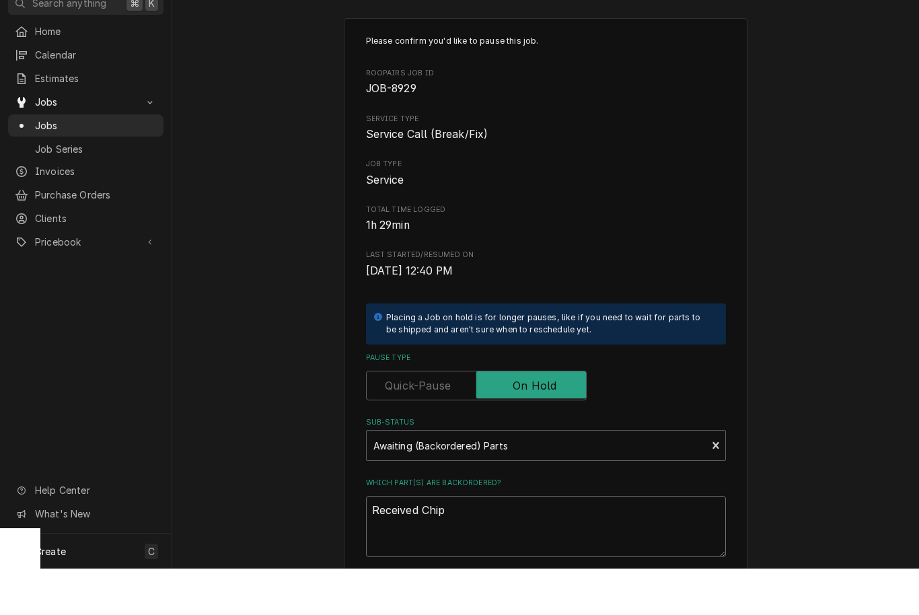
type textarea "Received Chip t"
type textarea "x"
type textarea "Received Chip tr"
type textarea "x"
type textarea "Received Chip trsy"
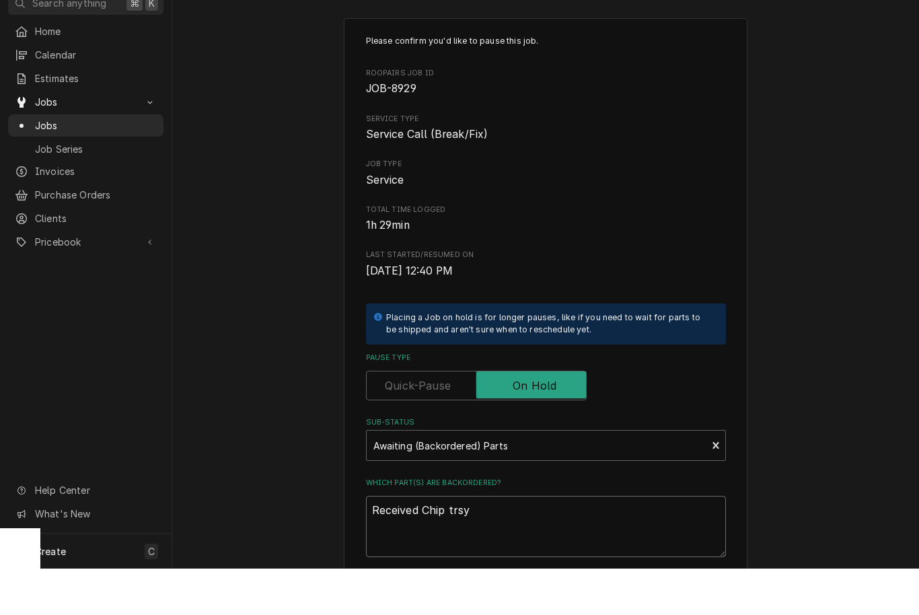
type textarea "x"
type textarea "Received Chip trs"
type textarea "x"
type textarea "Received Chip tr"
type textarea "x"
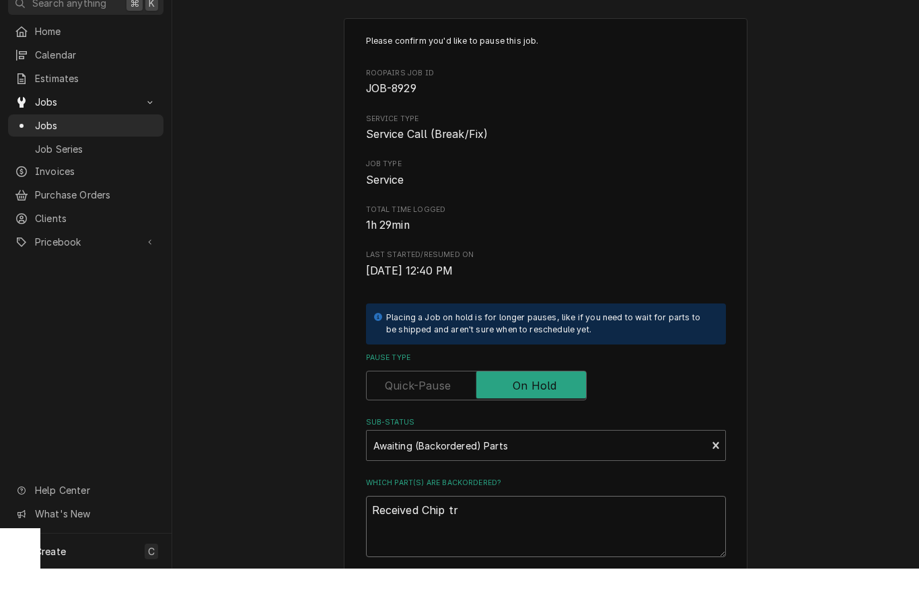
type textarea "Received Chip tra"
type textarea "x"
type textarea "Received Chip tray"
type textarea "x"
type textarea "Received Chip trays"
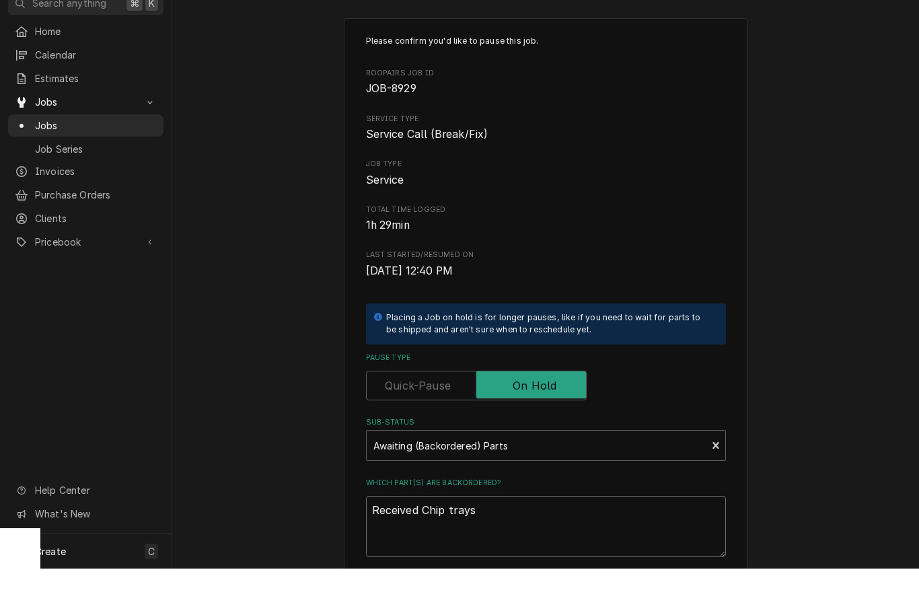
type textarea "x"
type textarea "Received Chip trays,"
type textarea "x"
type textarea "Received Chip trays,"
type textarea "x"
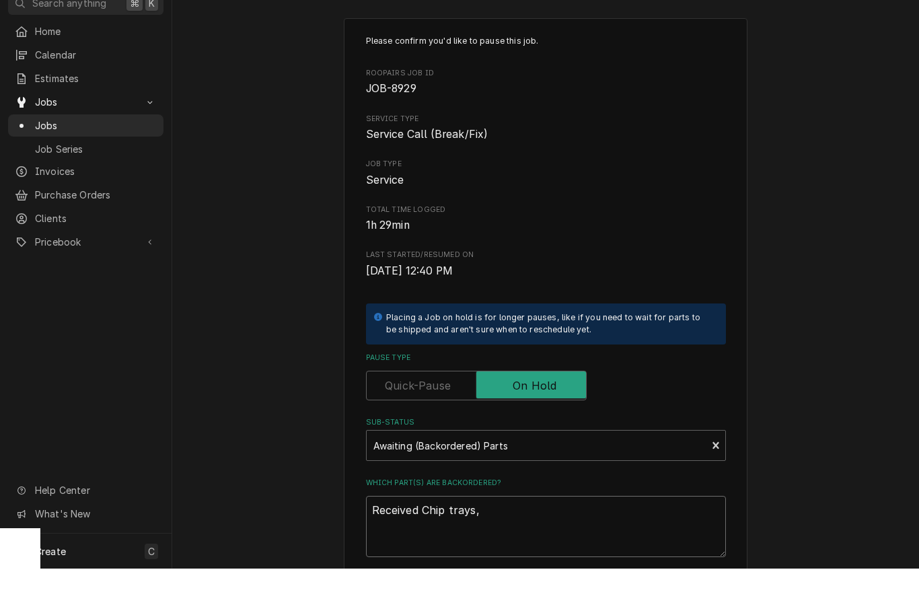
type textarea "Received Chip trays, s"
type textarea "x"
type textarea "Received Chip trays, st"
type textarea "x"
type textarea "Received Chip trays, sti"
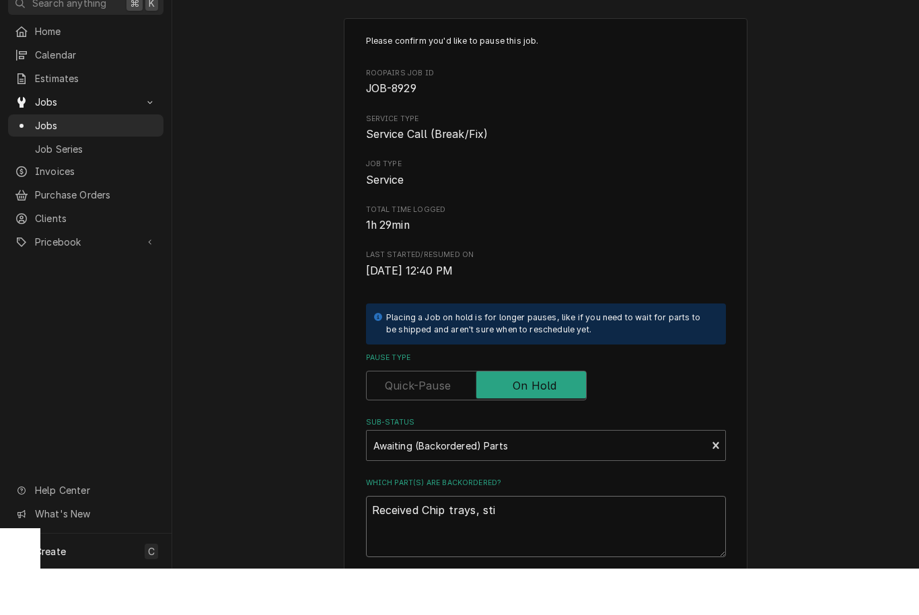
type textarea "x"
type textarea "Received Chip trays, stil"
type textarea "x"
type textarea "Received Chip trays, still"
type textarea "x"
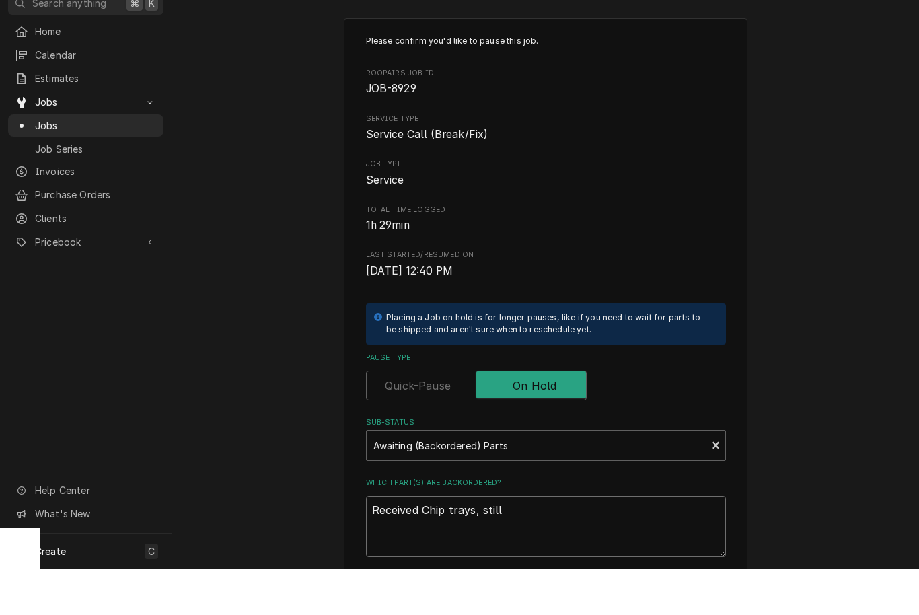
type textarea "Received Chip trays, still"
type textarea "x"
type textarea "Received Chip trays, still w"
type textarea "x"
type textarea "Received Chip trays, still wa"
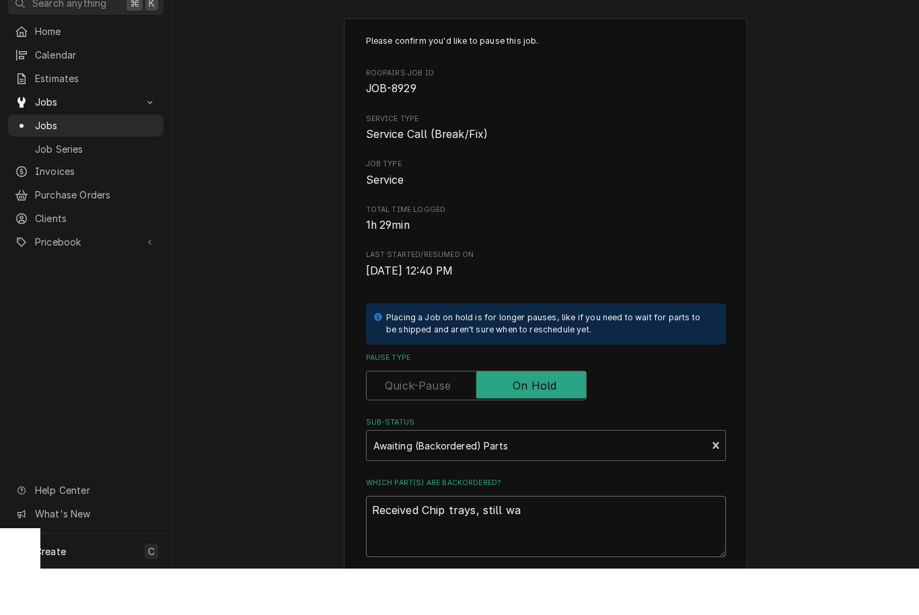
type textarea "x"
type textarea "Received Chip trays, still wai"
type textarea "x"
type textarea "Received Chip trays, still wait"
type textarea "x"
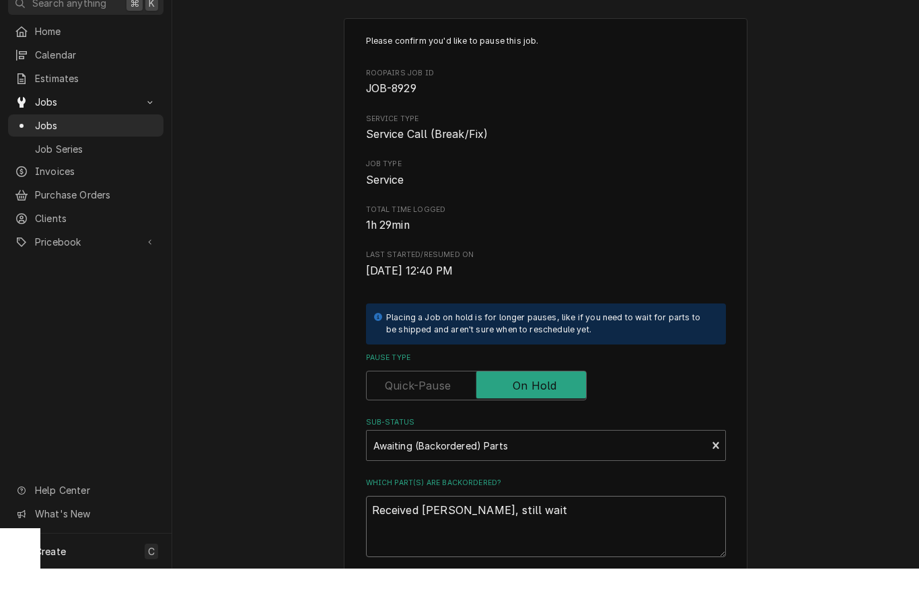
type textarea "Received Chip trays, still waiti"
type textarea "x"
type textarea "Received Chip trays, still waitin"
type textarea "x"
type textarea "Received Chip trays, still waiting"
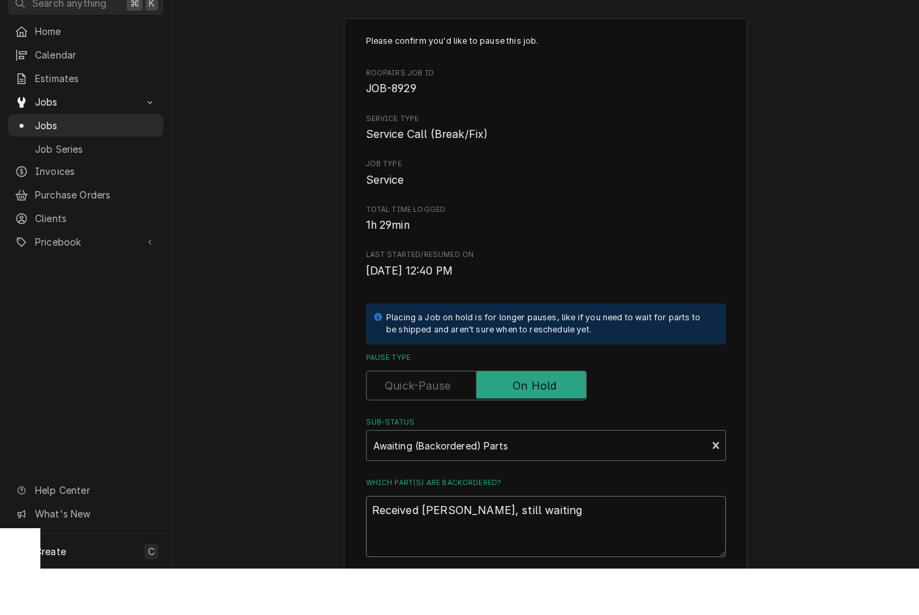
type textarea "x"
type textarea "Received Chip trays, still waiting"
type textarea "x"
type textarea "Received Chip trays, still waiting o"
type textarea "x"
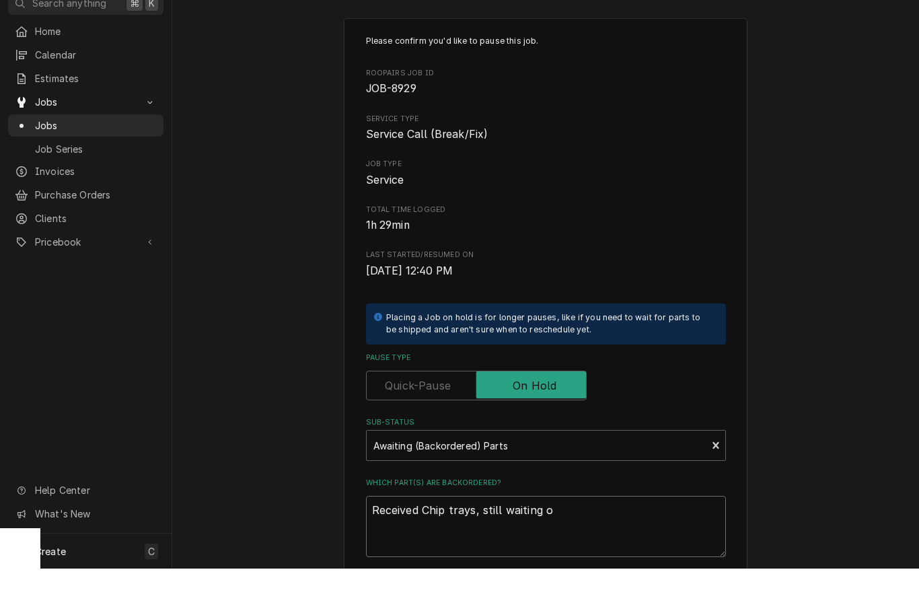
type textarea "Received Chip trays, still waiting on"
type textarea "x"
type textarea "Received Chip trays, still waiting on"
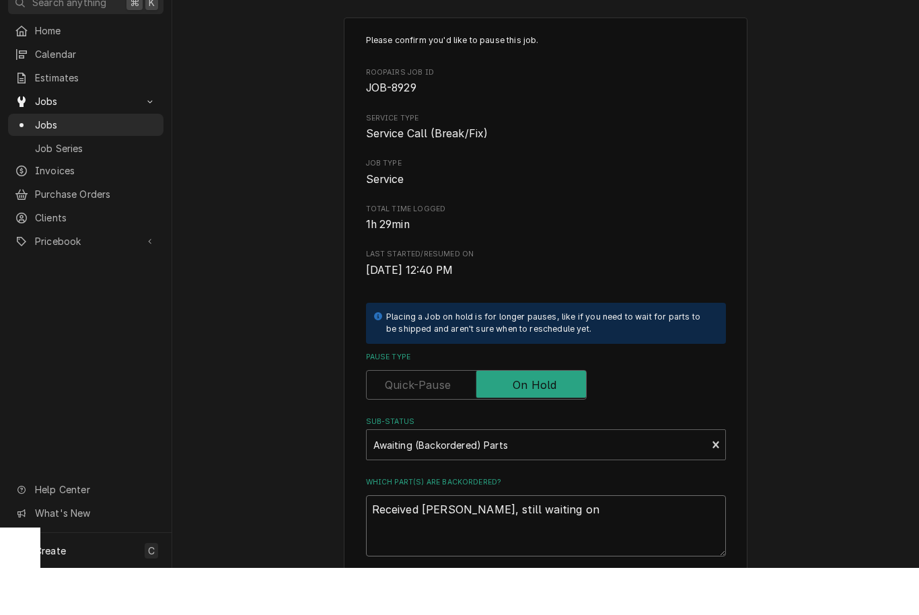
type textarea "x"
type textarea "Received Chip trays, astill waiting on"
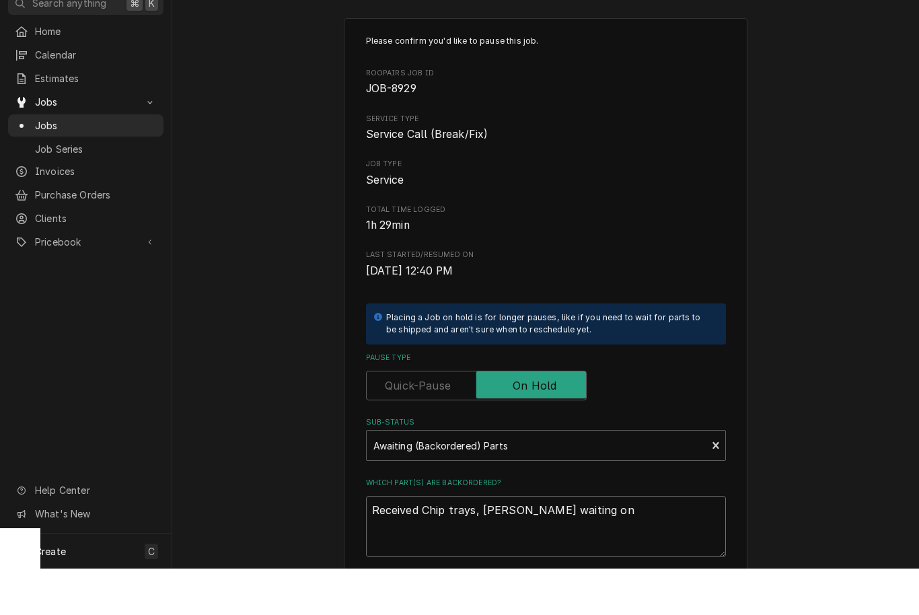
type textarea "x"
type textarea "Received Chip trays, anstill waiting on"
type textarea "x"
type textarea "Received Chip trays, andstill waiting on"
type textarea "x"
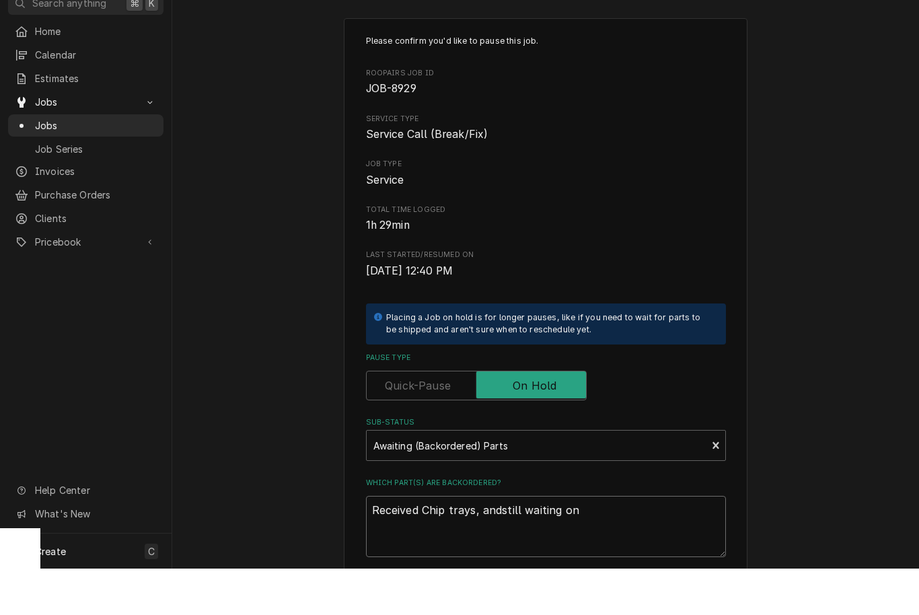
type textarea "Received Chip trays, and still waiting on"
type textarea "x"
type textarea "Received Chip trays, andstill waiting on"
type textarea "x"
type textarea "Received Chip trays, anstill waiting on"
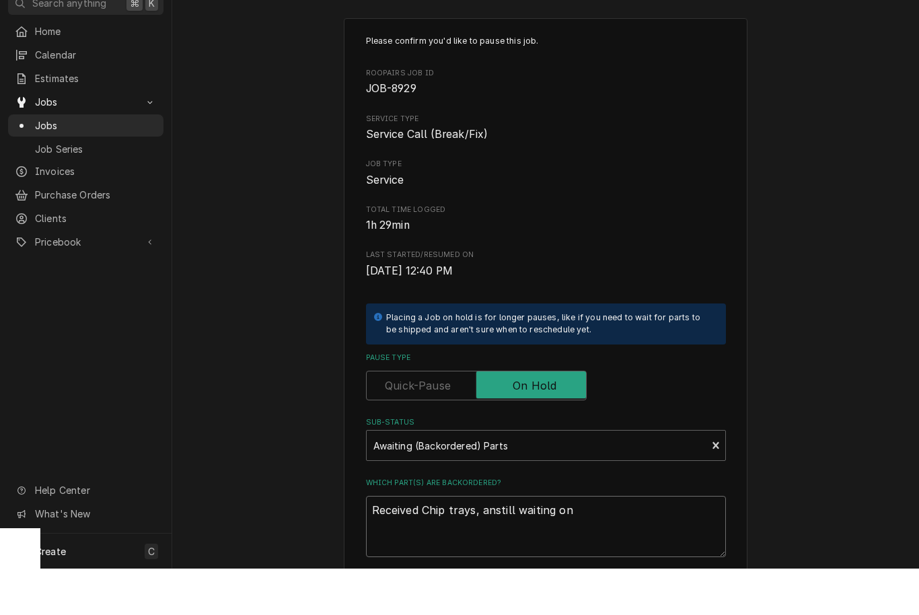
type textarea "x"
type textarea "Received Chip trays, astill waiting on"
type textarea "x"
type textarea "Received Chip trays, still waiting on"
type textarea "x"
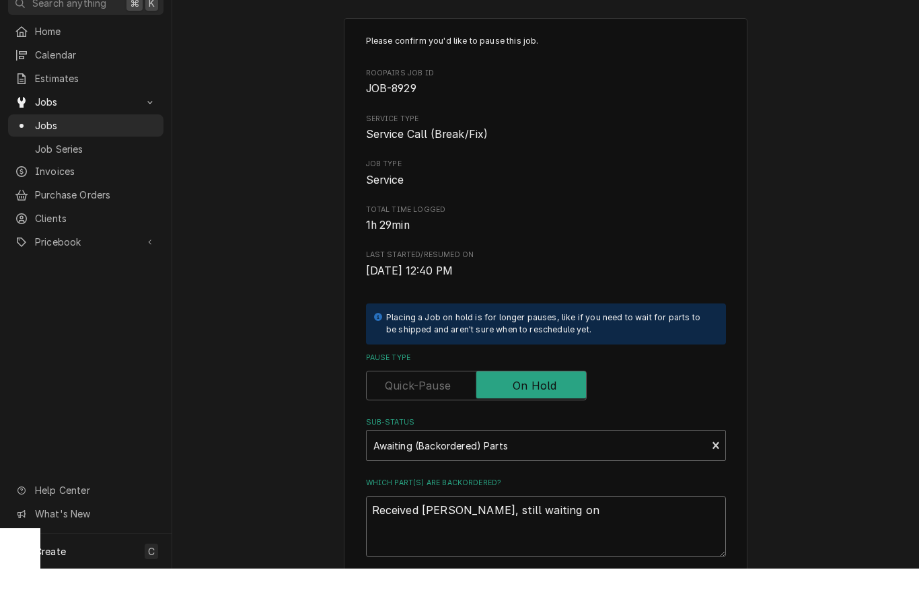
type textarea "Received Chip trays,still waiting on"
type textarea "x"
type textarea "Received Chip traysstill waiting on"
type textarea "x"
type textarea "Received Chip trays still waiting on"
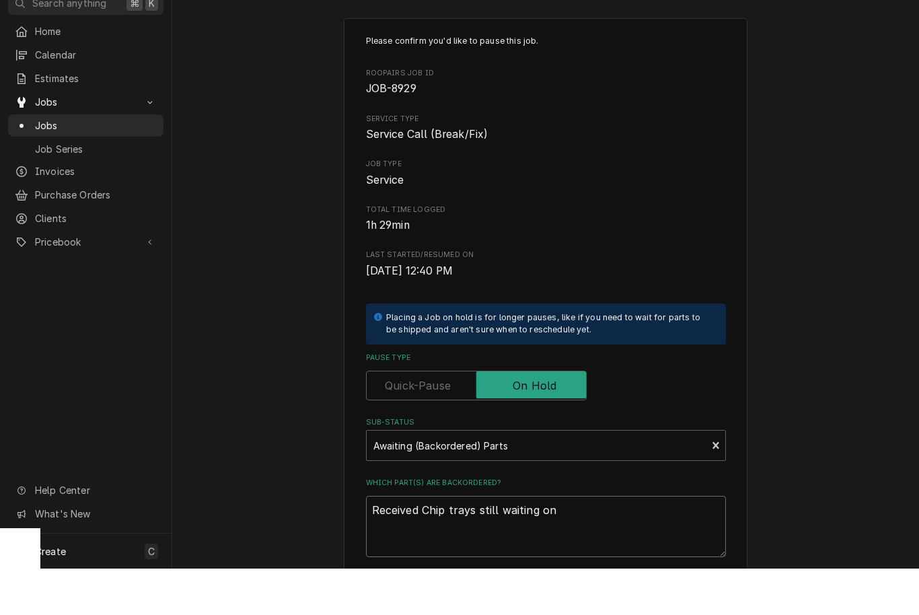
type textarea "x"
type textarea "Received Chip trays astill waiting on"
type textarea "x"
type textarea "Received Chip trays anstill waiting on"
type textarea "x"
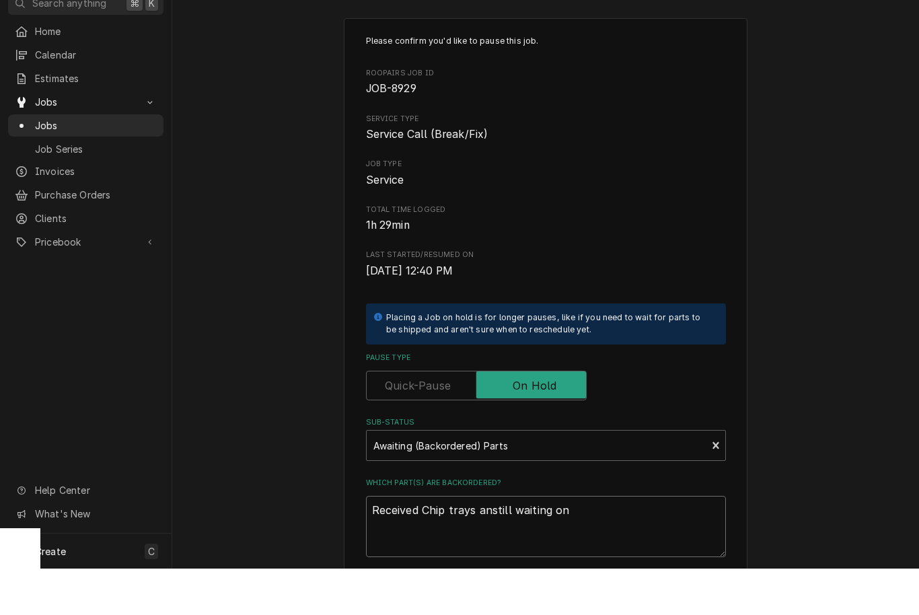
type textarea "Received Chip trays andstill waiting on"
type textarea "x"
type textarea "Received Chip trays and still waiting on"
type textarea "x"
type textarea "Received Chip trays and gstill waiting on"
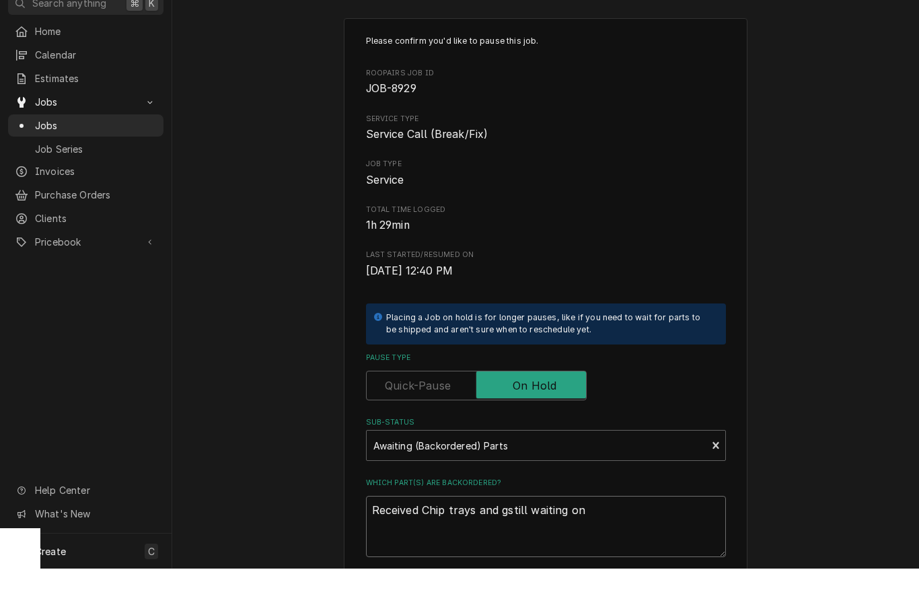
type textarea "x"
type textarea "Received Chip trays and gastill waiting on"
type textarea "x"
type textarea "Received Chip trays and gasstill waiting on"
type textarea "x"
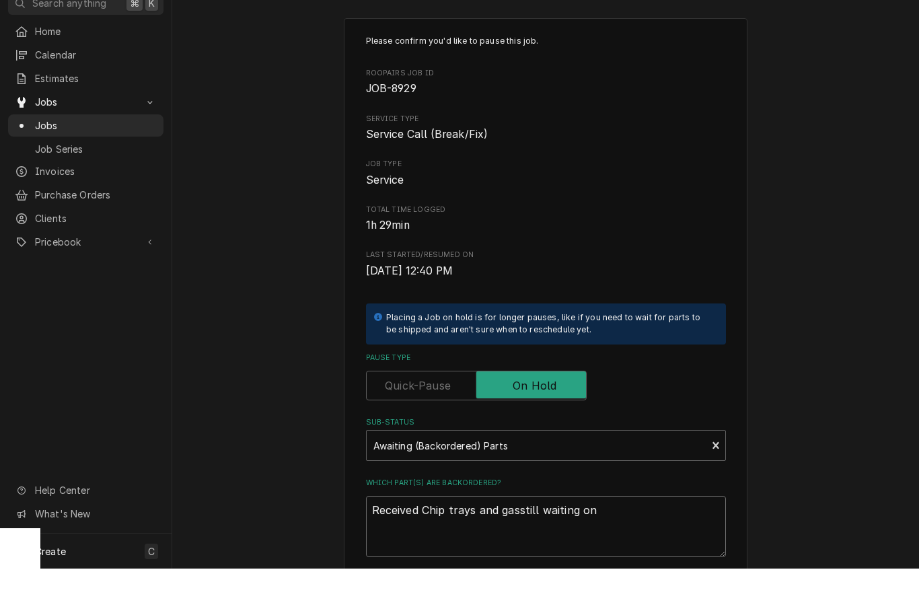
type textarea "Received Chip trays and gaskstill waiting on"
type textarea "x"
type textarea "Received Chip trays and gaskestill waiting on"
type textarea "x"
type textarea "Received Chip trays and gasketstill waiting on"
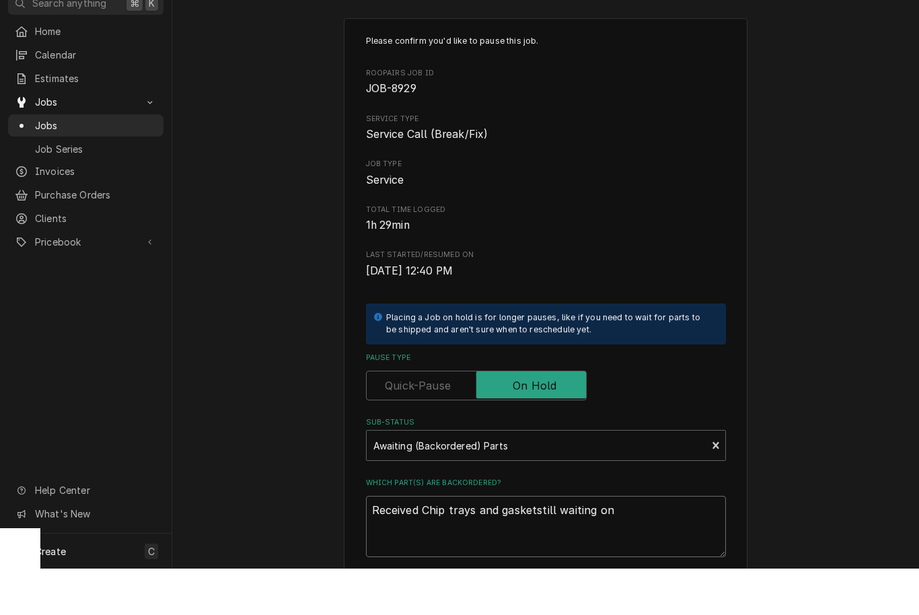
type textarea "x"
type textarea "Received Chip trays and gasket,still waiting on"
type textarea "x"
type textarea "Received Chip trays and gasket, still waiting on"
click at [560, 542] on textarea "Received Chip trays and gasket, still waiting on" at bounding box center [546, 572] width 360 height 61
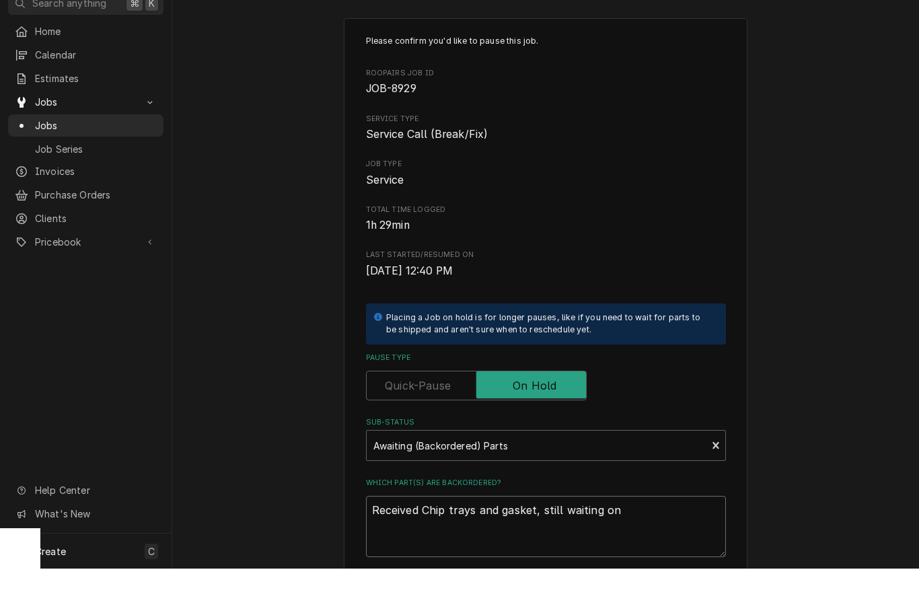
type textarea "x"
type textarea "Received Chip trays and gasket, stil waiting on"
type textarea "x"
type textarea "Received Chip trays and gasket, sti waiting on"
type textarea "x"
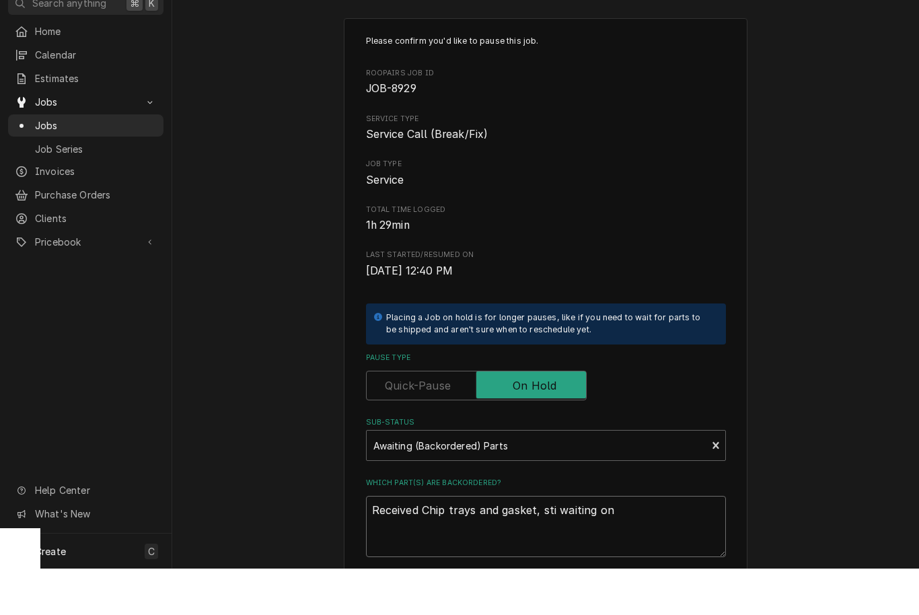
type textarea "Received Chip trays and gasket, st waiting on"
type textarea "x"
type textarea "Received Chip trays and gasket, s waiting on"
type textarea "x"
type textarea "Received Chip trays and gasket, waiting on"
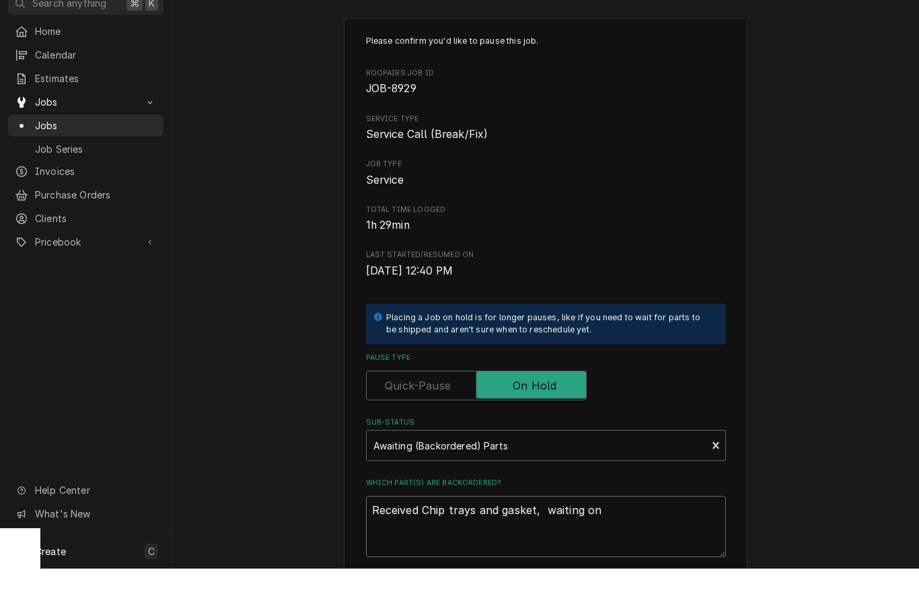
type textarea "x"
type textarea "Received Chip trays and gasket, waiting on"
type textarea "x"
type textarea "Received Chip trays and gasket, waiting on o"
type textarea "x"
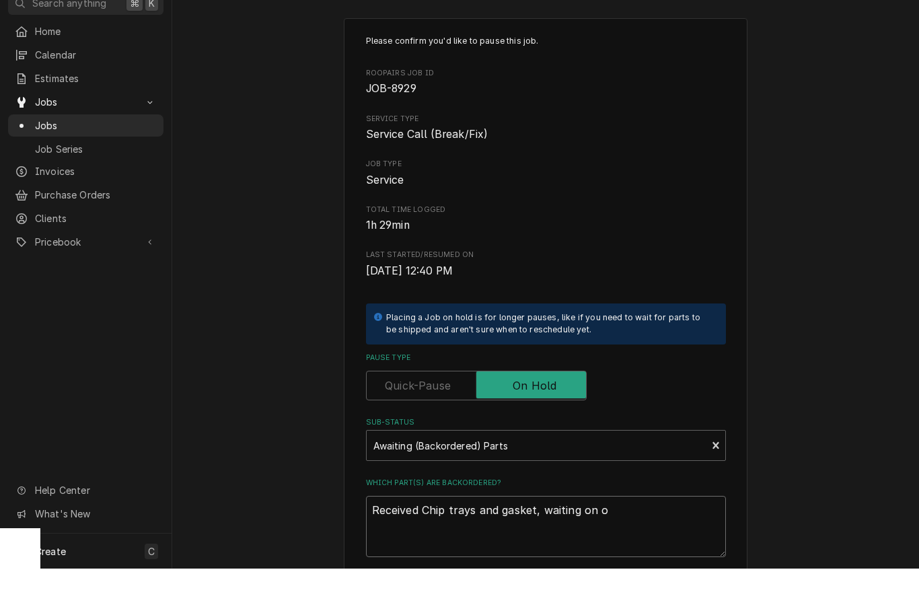
type textarea "Received Chip trays and gasket, waiting on ov"
type textarea "x"
type textarea "Received Chip trays and gasket, waiting on ovw"
type textarea "x"
type textarea "Received Chip trays and gasket, waiting on ov"
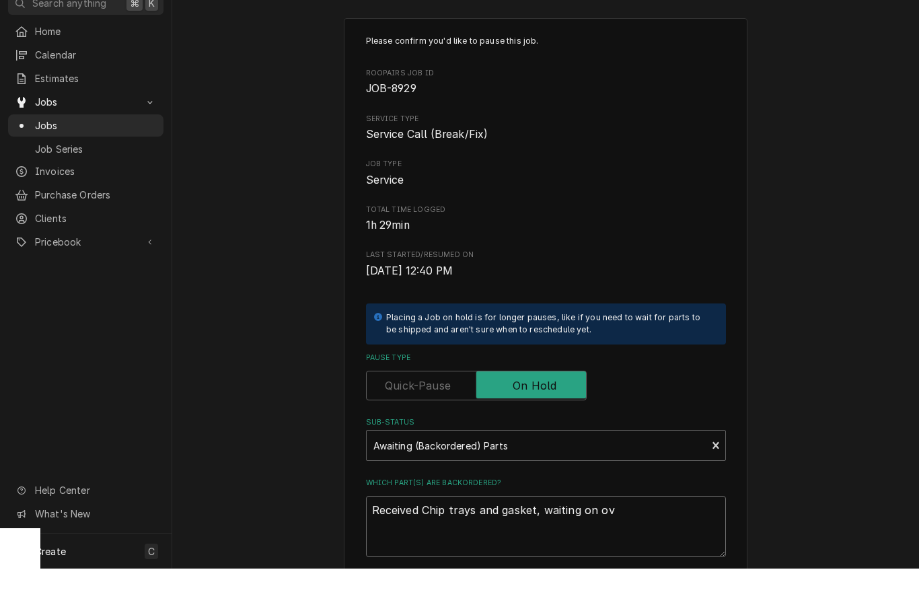
type textarea "x"
type textarea "Received Chip trays and gasket, waiting on ove"
type textarea "x"
type textarea "Received Chip trays and gasket, waiting on over"
type textarea "x"
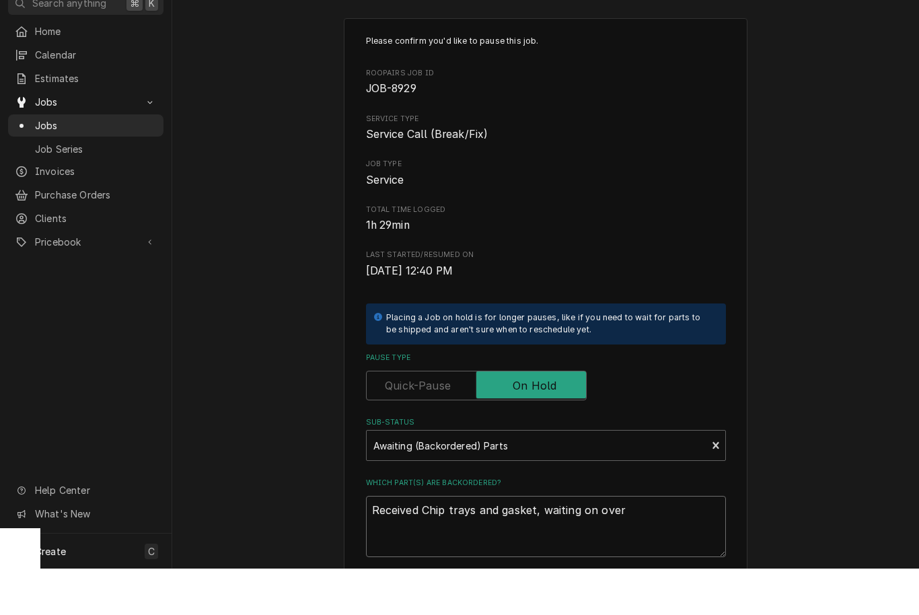
type textarea "Received Chip trays and gasket, waiting on overl"
type textarea "x"
type textarea "Received Chip trays and gasket, waiting on overla"
type textarea "x"
type textarea "Received Chip trays and gasket, waiting on overlay"
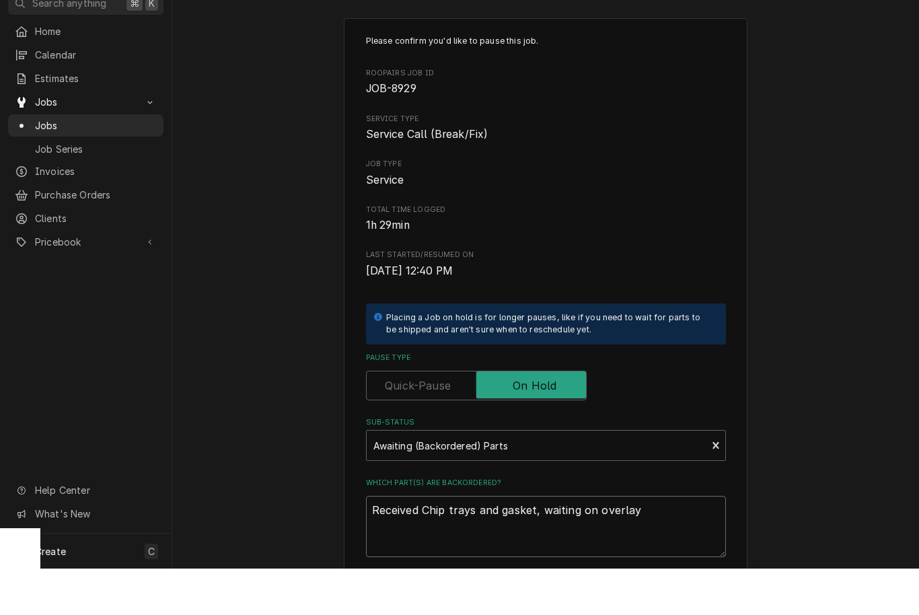
type textarea "x"
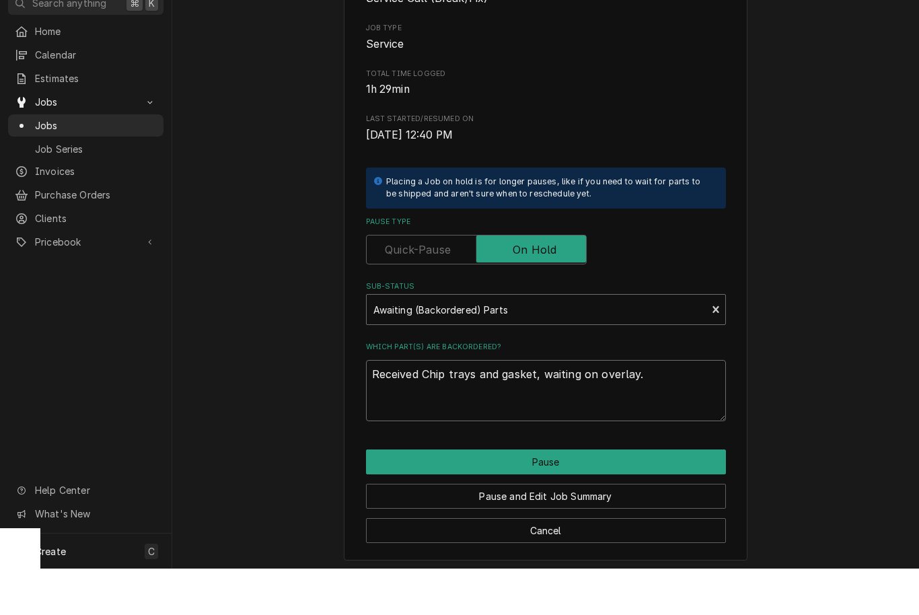
scroll to position [135, 0]
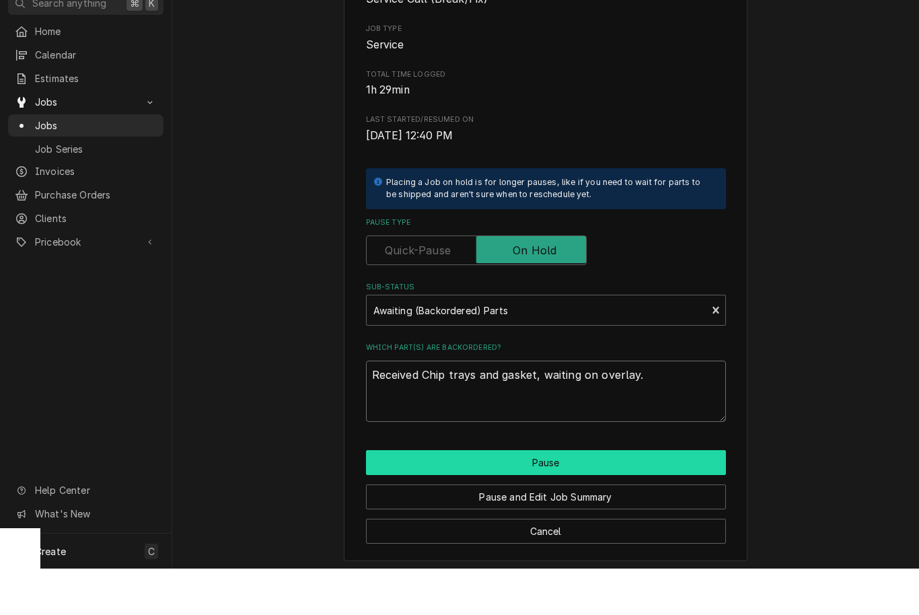
type textarea "Received Chip trays and gasket, waiting on overlay."
click at [618, 496] on button "Pause" at bounding box center [546, 508] width 360 height 25
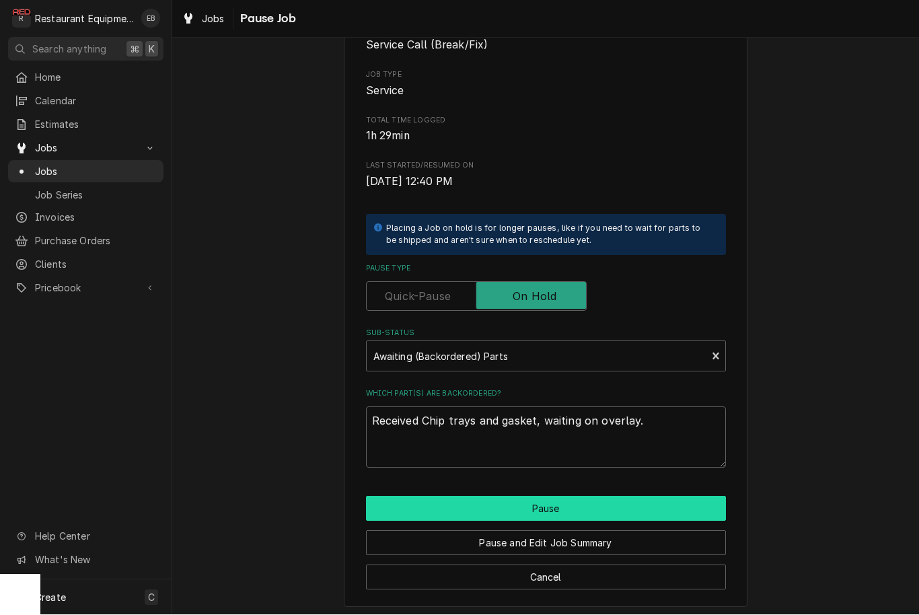
type textarea "x"
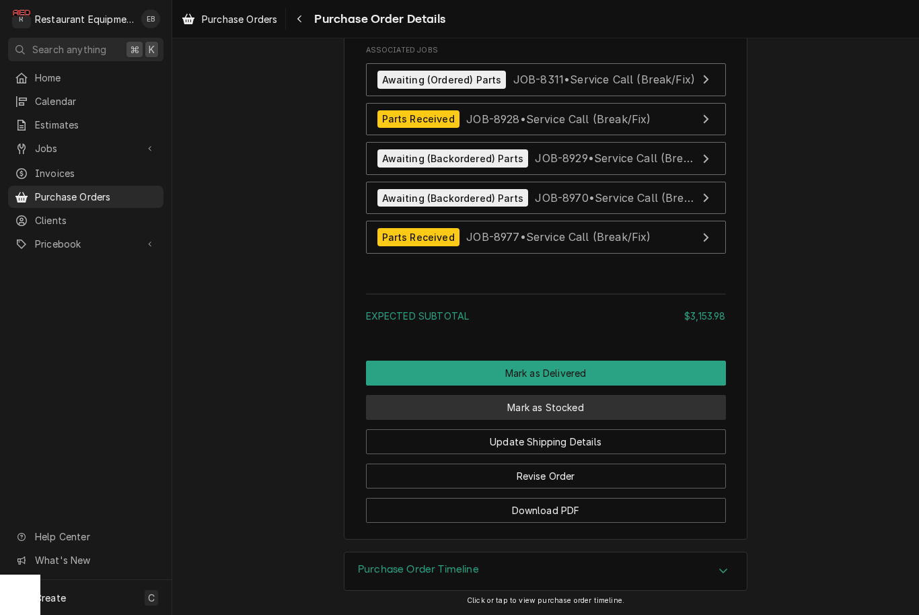
scroll to position [3637, 0]
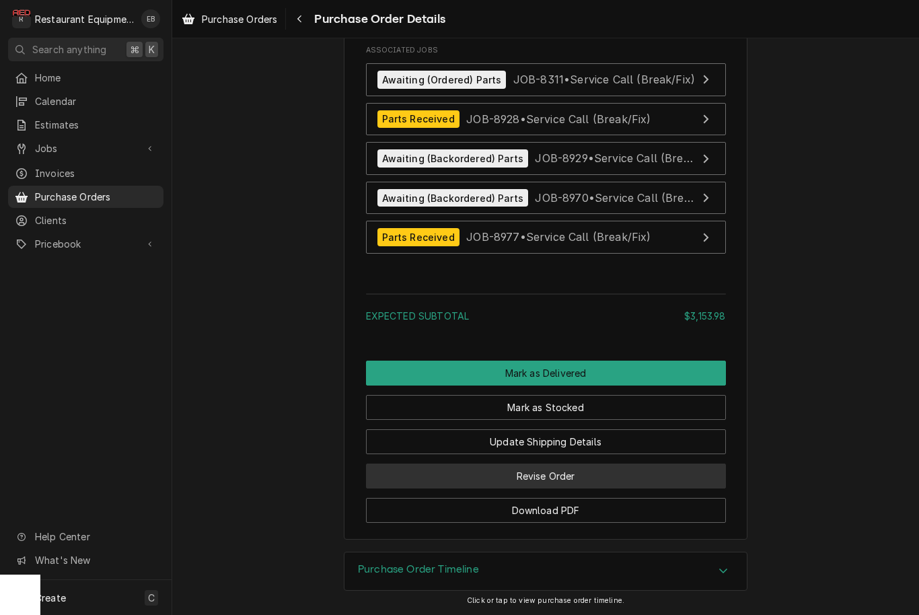
click at [595, 477] on button "Revise Order" at bounding box center [546, 476] width 360 height 25
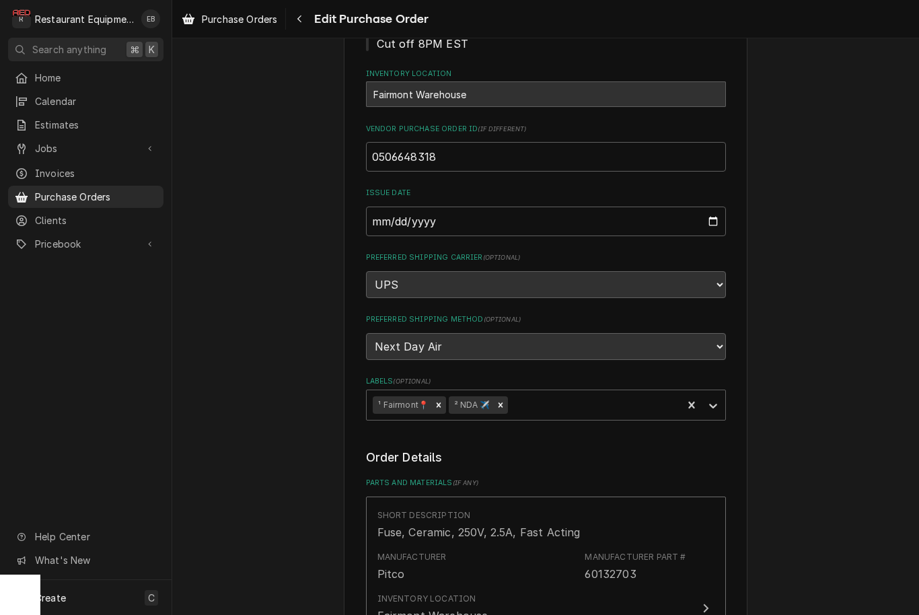
scroll to position [177, 0]
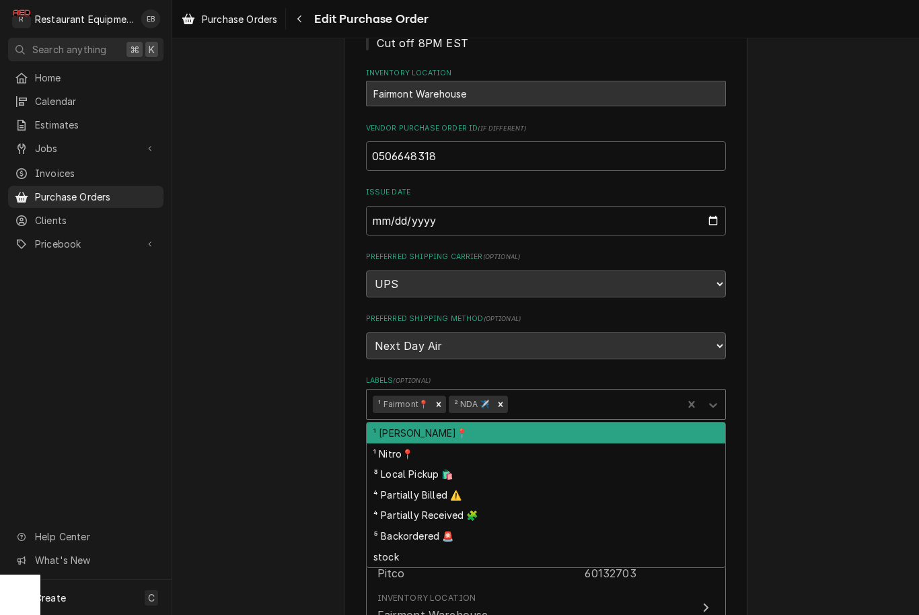
click at [553, 392] on div "Labels" at bounding box center [592, 404] width 165 height 24
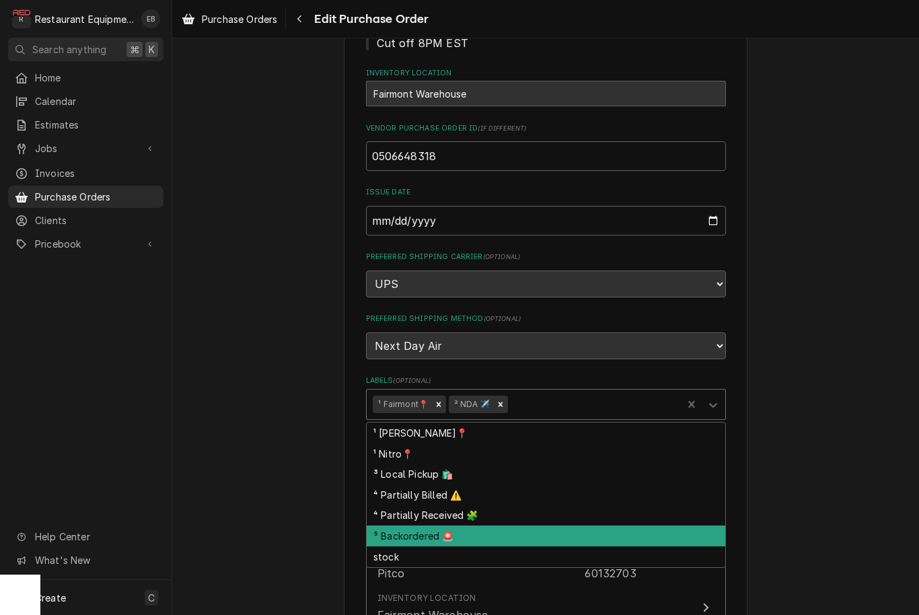
click at [452, 526] on div "⁵ Backordered 🚨" at bounding box center [546, 535] width 359 height 21
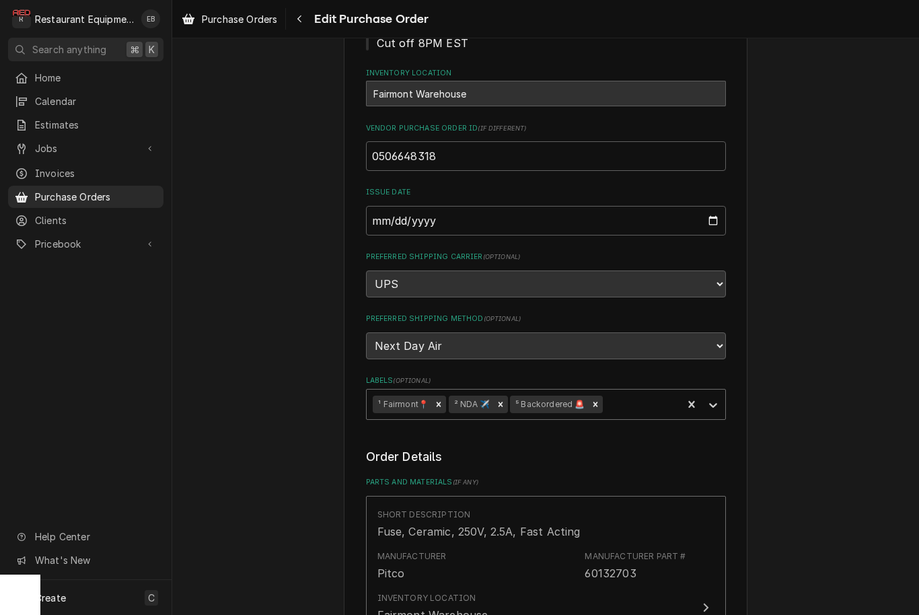
click at [649, 398] on div "Labels" at bounding box center [640, 404] width 71 height 24
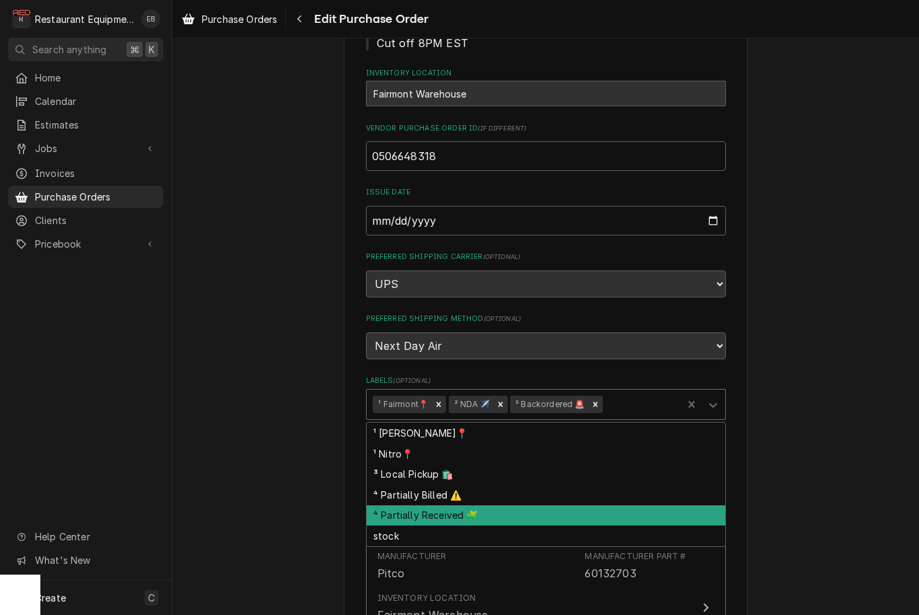
click at [485, 507] on div "⁴ Partially Received 🧩" at bounding box center [546, 515] width 359 height 21
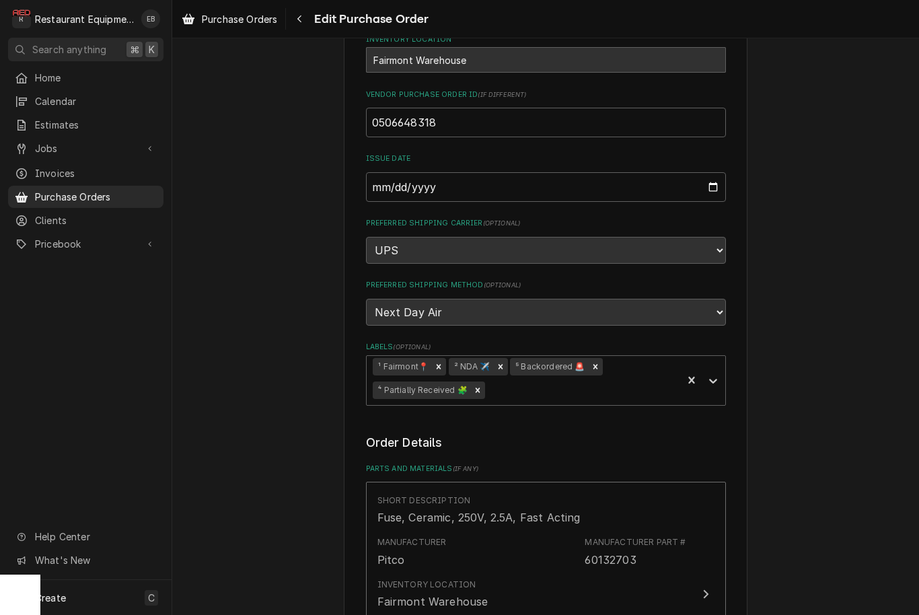
scroll to position [226, 0]
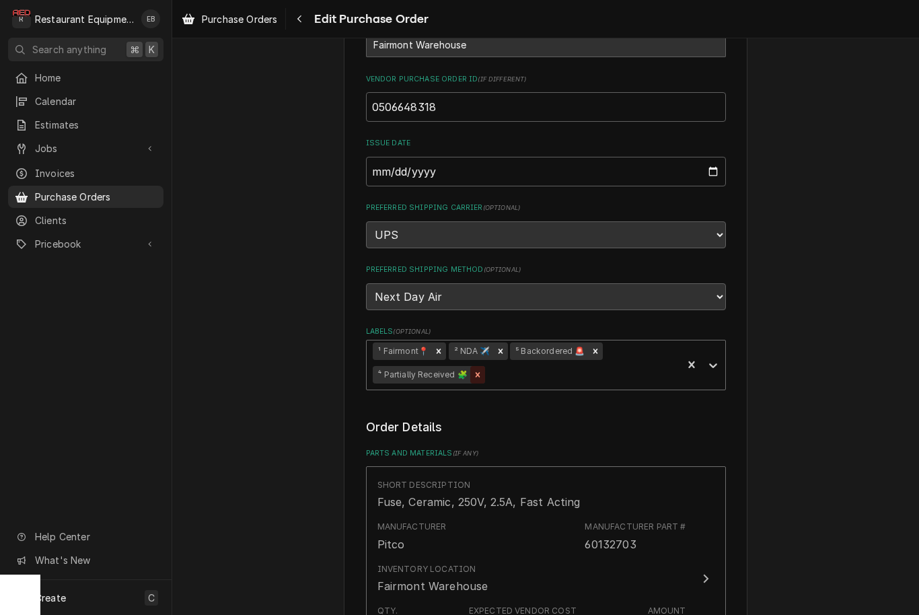
click at [479, 372] on icon "Remove ⁴ Partially Received 🧩" at bounding box center [477, 374] width 5 height 5
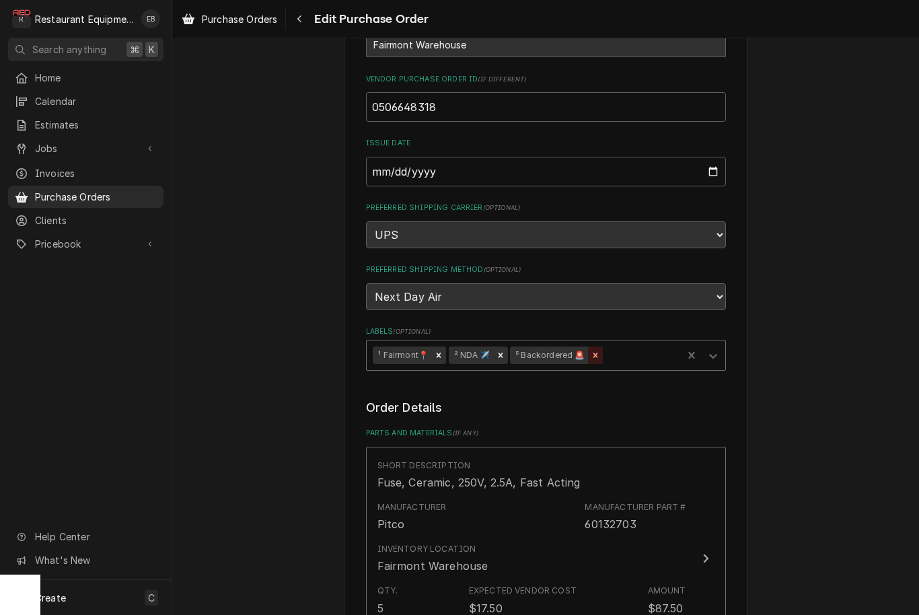
click at [593, 347] on div "Remove ⁵ Backordered 🚨" at bounding box center [595, 354] width 15 height 17
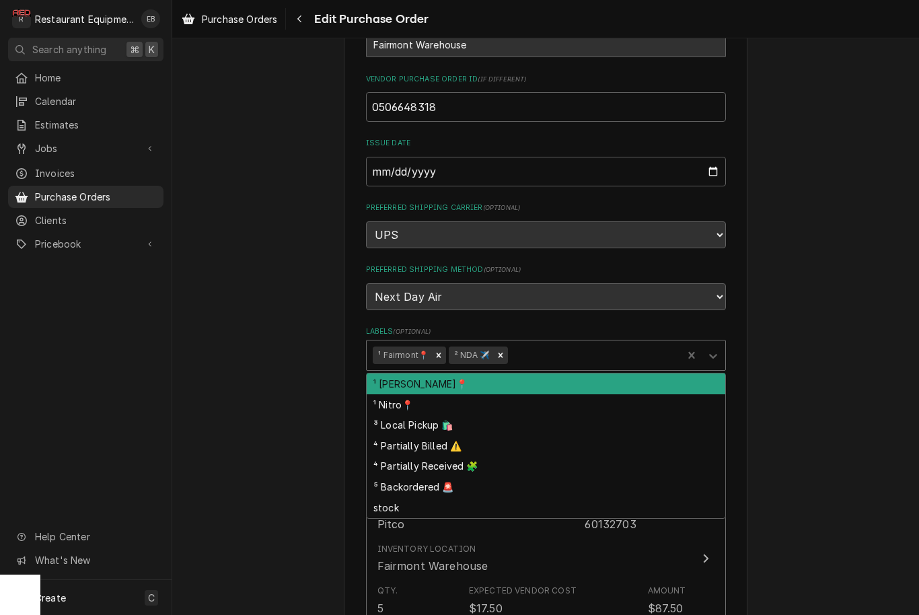
click at [593, 347] on div "Labels" at bounding box center [592, 355] width 165 height 24
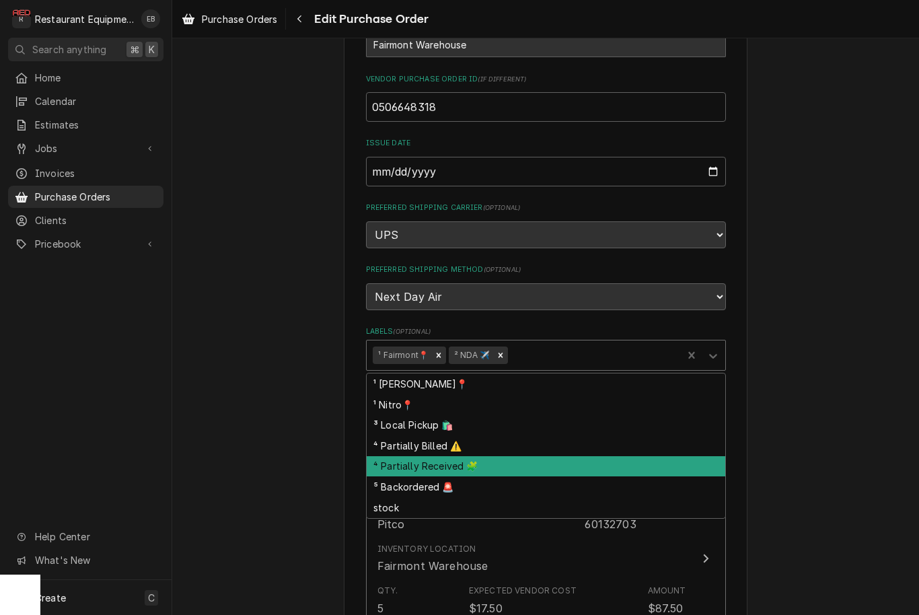
click at [471, 456] on div "⁴ Partially Received 🧩" at bounding box center [546, 466] width 359 height 21
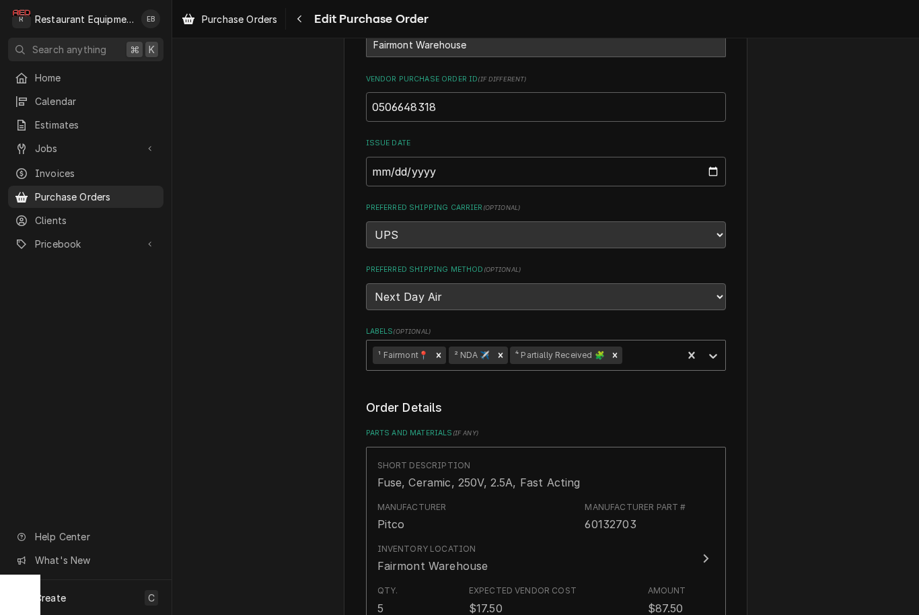
click at [643, 343] on div "Labels" at bounding box center [649, 355] width 51 height 24
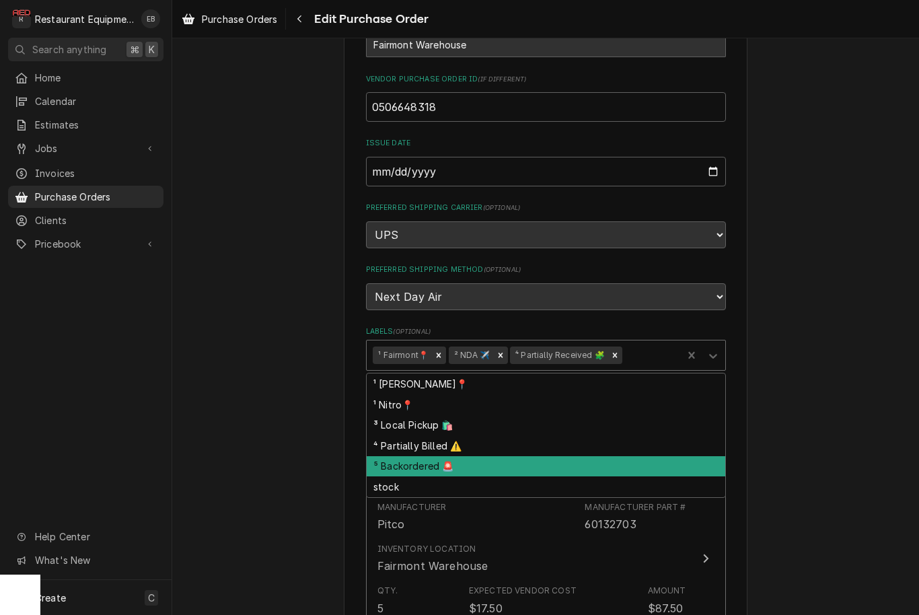
click at [468, 456] on div "⁵ Backordered 🚨" at bounding box center [546, 466] width 359 height 21
type textarea "x"
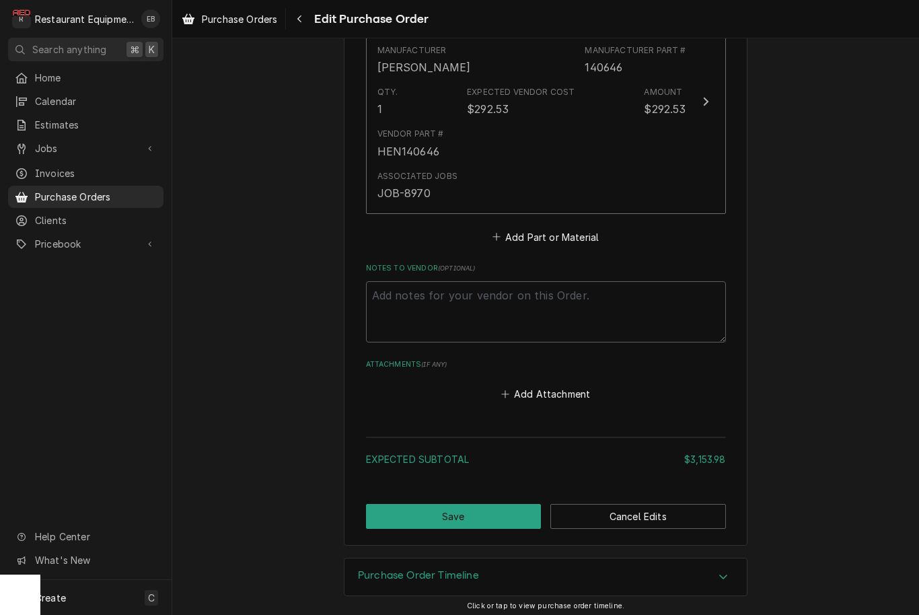
scroll to position [3552, 0]
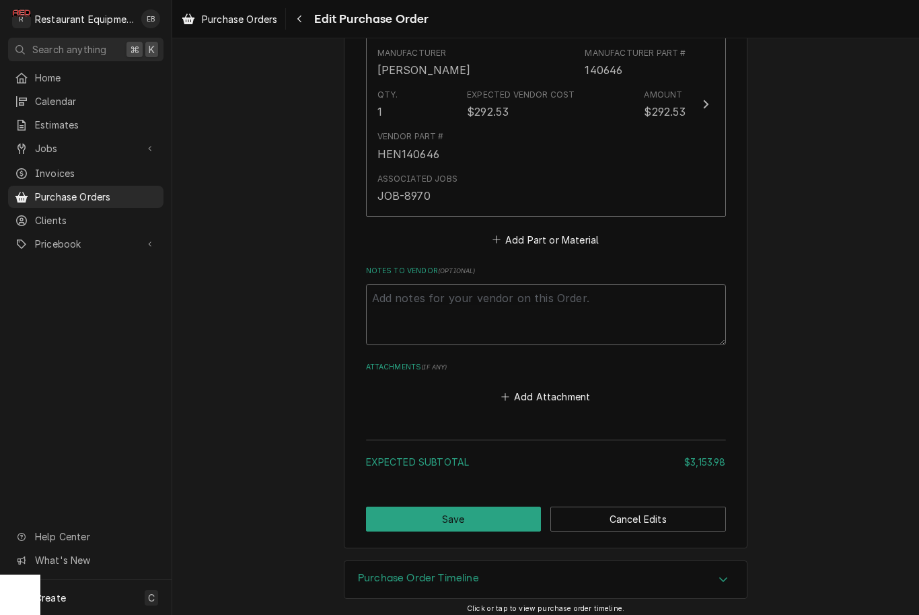
click at [504, 284] on textarea "Notes to Vendor ( optional )" at bounding box center [546, 314] width 360 height 61
type textarea "W"
type textarea "x"
type textarea "Wa"
type textarea "x"
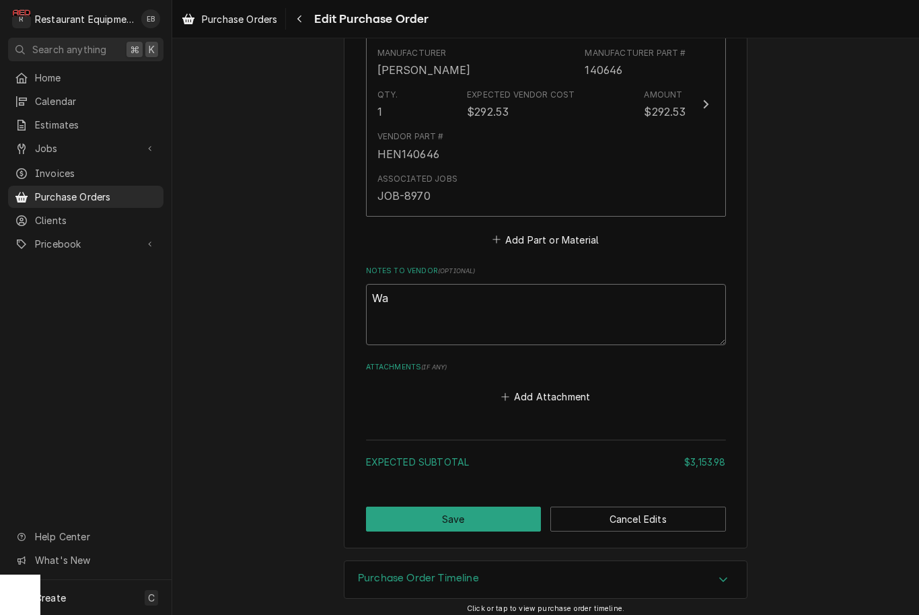
type textarea "Wai"
type textarea "x"
type textarea "Wait"
type textarea "x"
type textarea "Waiti"
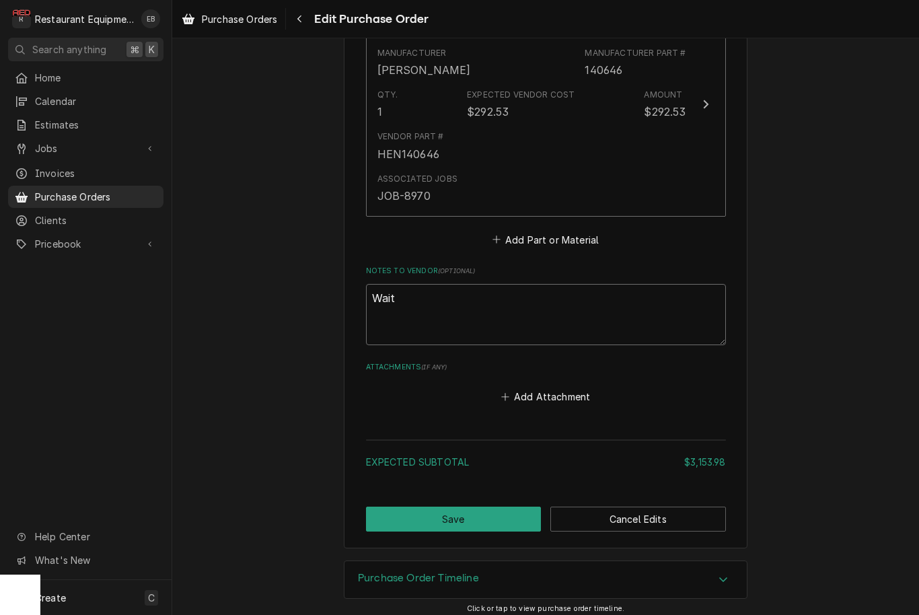
type textarea "x"
type textarea "Waitin"
type textarea "x"
type textarea "Waiting"
type textarea "x"
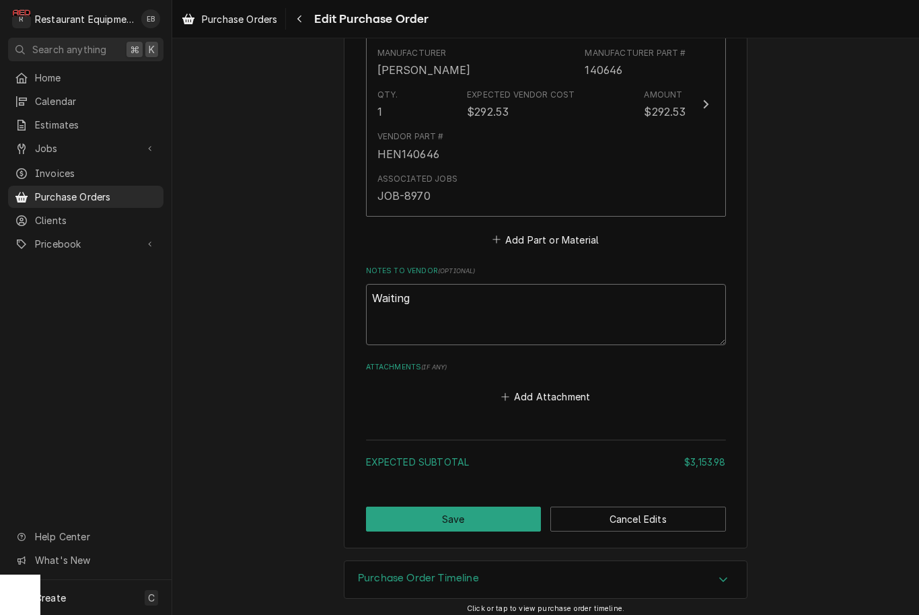
type textarea "Waiting"
type textarea "x"
type textarea "Waiting o"
type textarea "x"
type textarea "Waiting on"
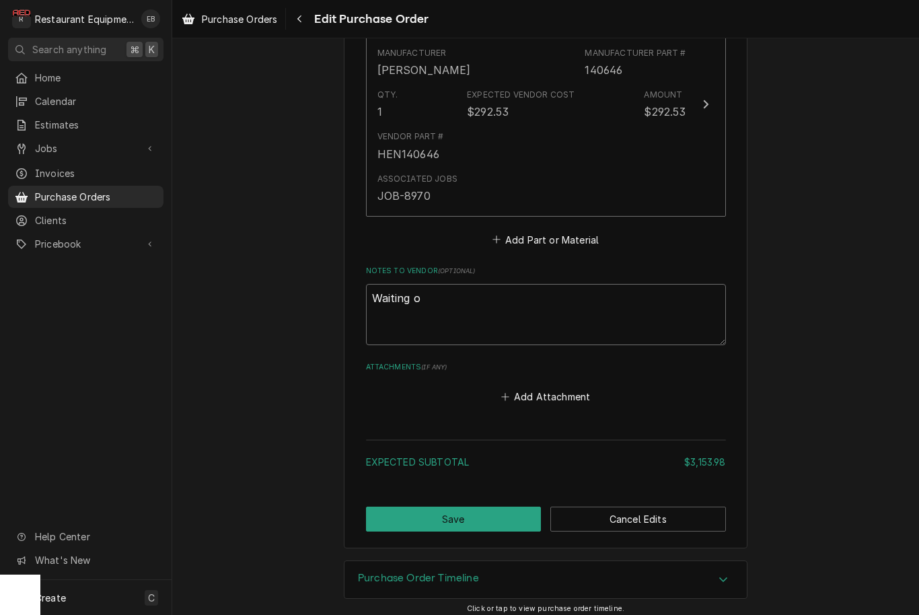
type textarea "x"
type textarea "Waiting on"
type textarea "x"
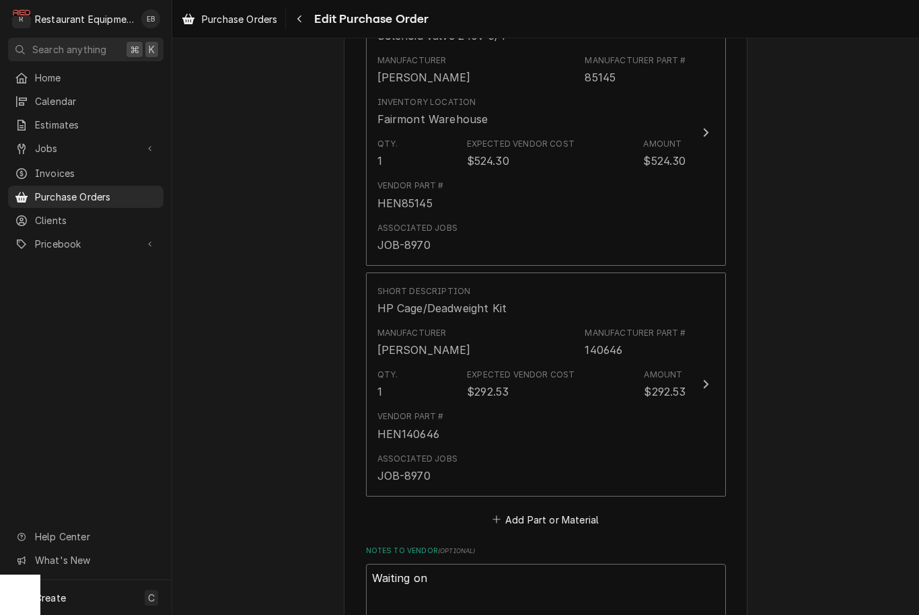
scroll to position [3280, 0]
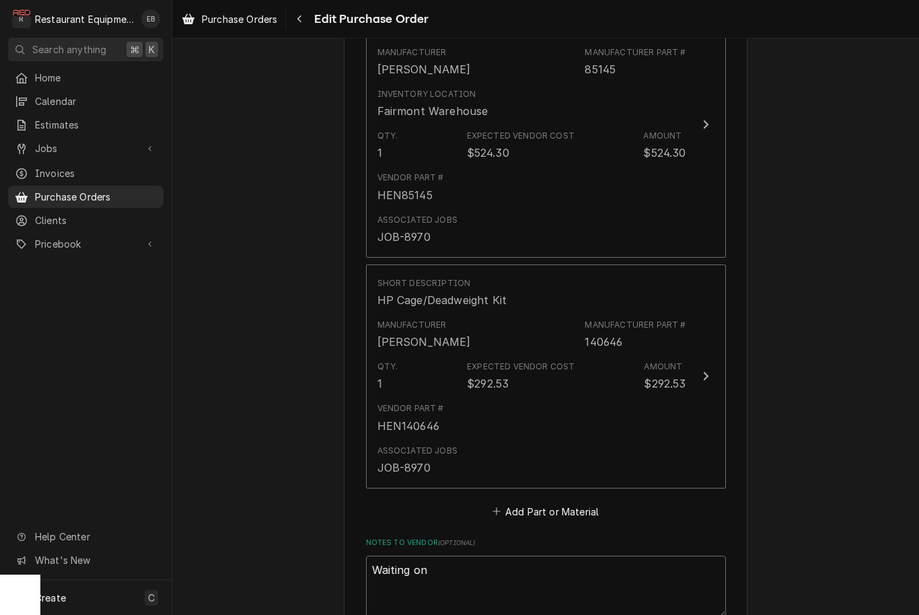
type textarea "Waiting on d"
type textarea "x"
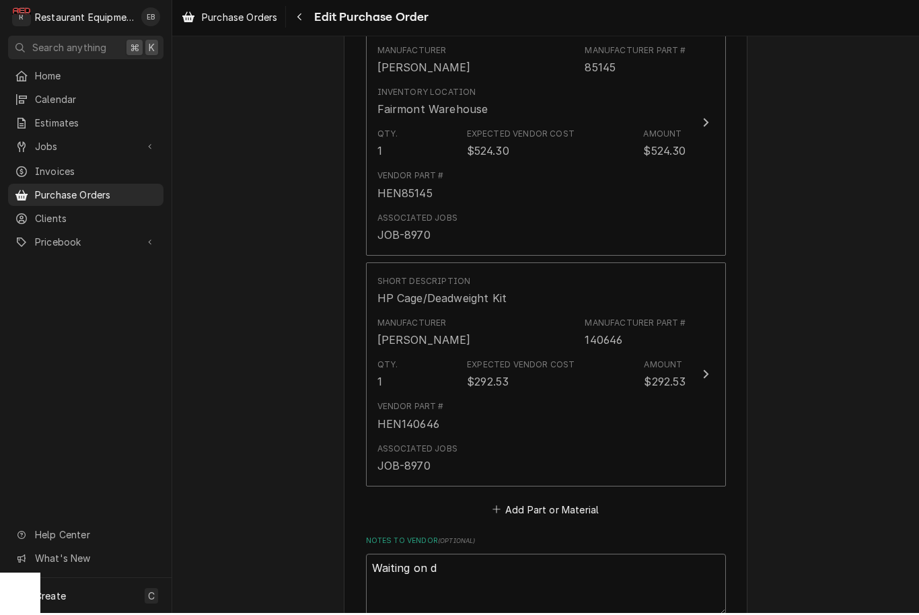
type textarea "Waiting on de"
type textarea "x"
type textarea "Waiting on dea"
type textarea "x"
type textarea "Waiting on dead"
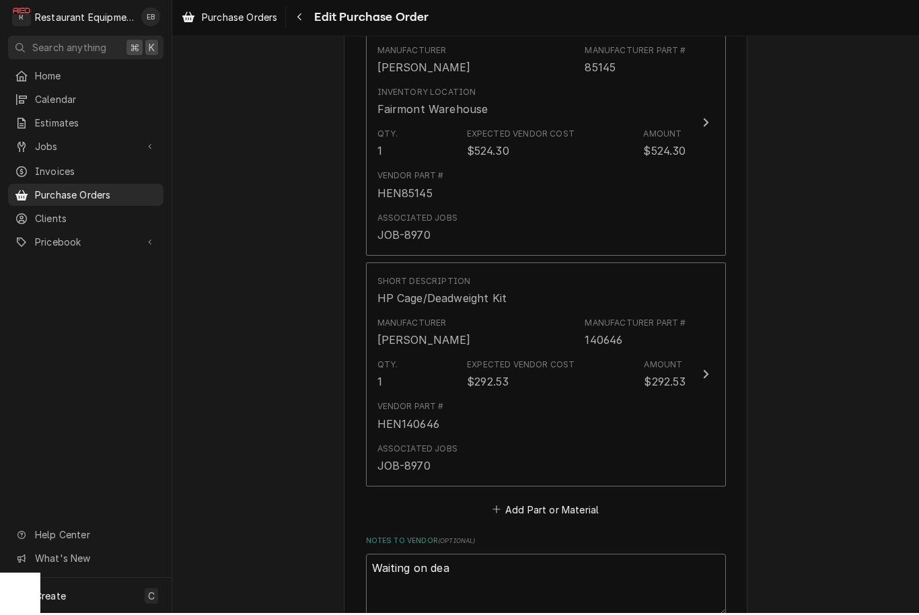
type textarea "x"
type textarea "Waiting on deadw"
type textarea "x"
type textarea "Waiting on deadwe"
type textarea "x"
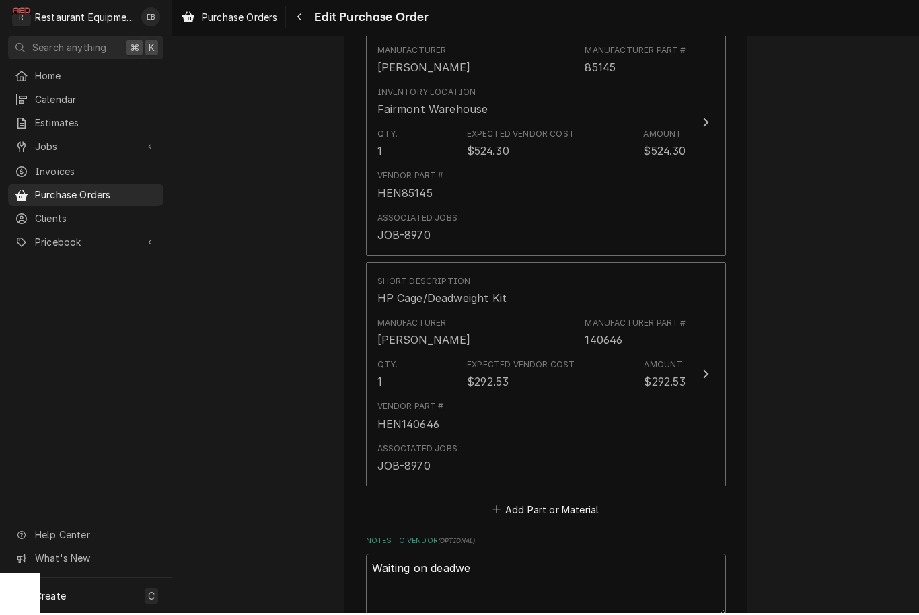
type textarea "Waiting on deadwei"
type textarea "x"
type textarea "Waiting on deadweig"
type textarea "x"
type textarea "Waiting on deadweigh"
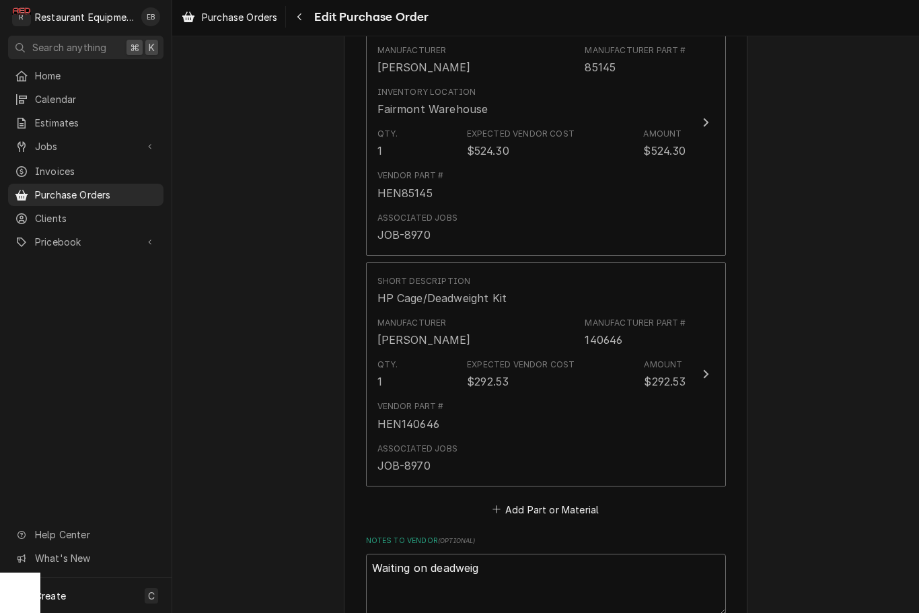
type textarea "x"
type textarea "Waiting on deadweight"
type textarea "x"
type textarea "Waiting on deadweight/"
type textarea "x"
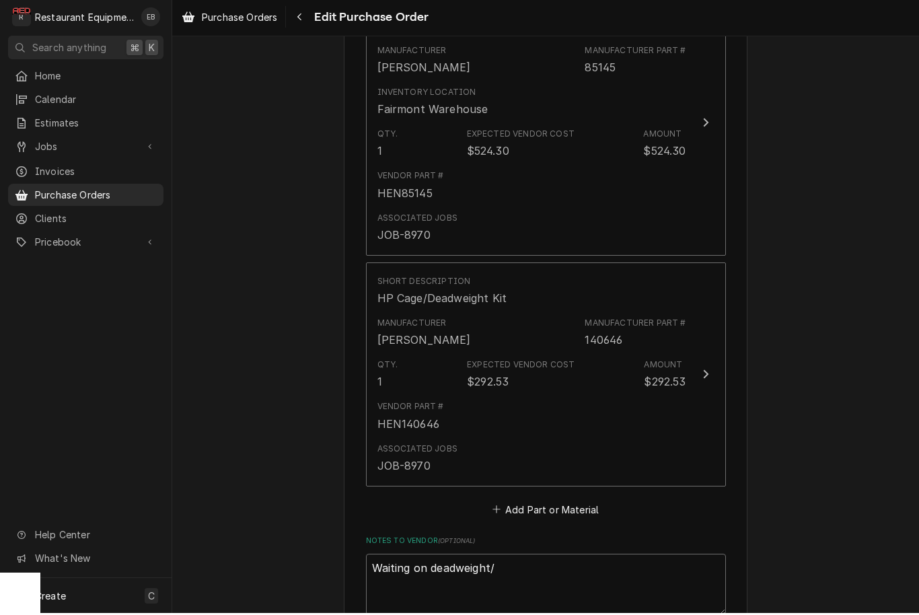
type textarea "Waiting on deadweight/c"
type textarea "x"
type textarea "Waiting on deadweight/ca"
type textarea "x"
type textarea "Waiting on deadweight/cag"
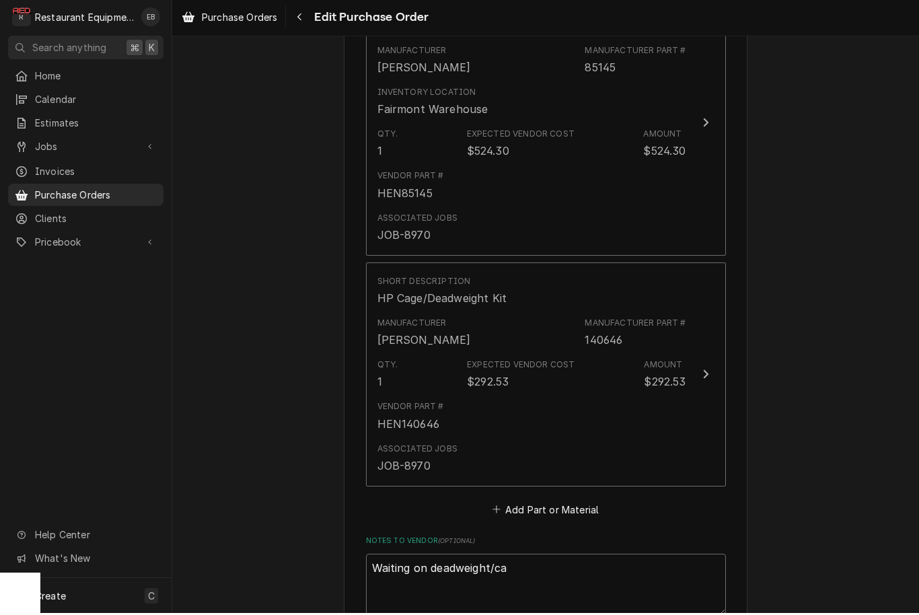
type textarea "x"
type textarea "Waiting on deadweight/cage"
type textarea "x"
type textarea "Waiting on deadweight/cage"
type textarea "x"
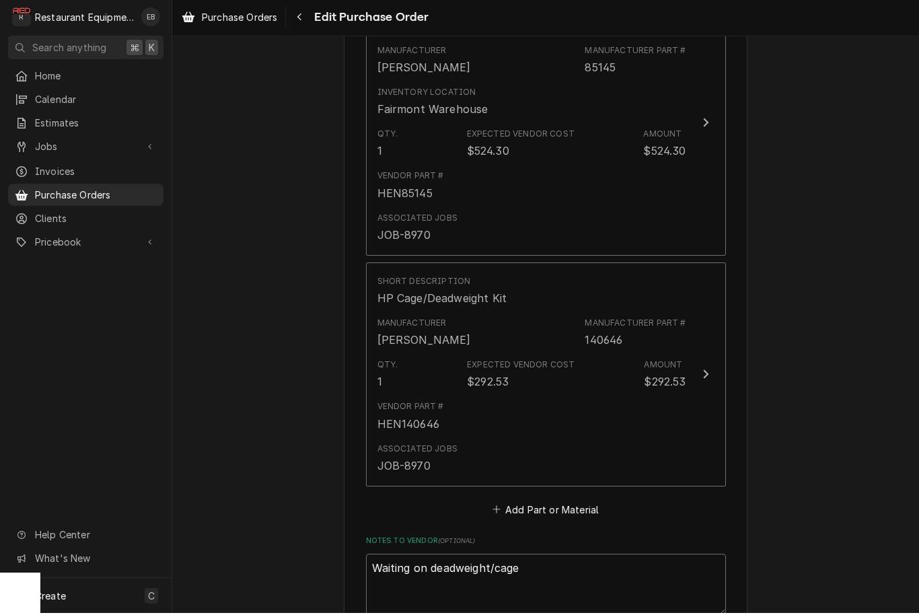
type textarea "Waiting on deadweight/cage"
type textarea "x"
type textarea "Waiting on deadweight/cag"
type textarea "x"
type textarea "Waiting on deadweight/ca"
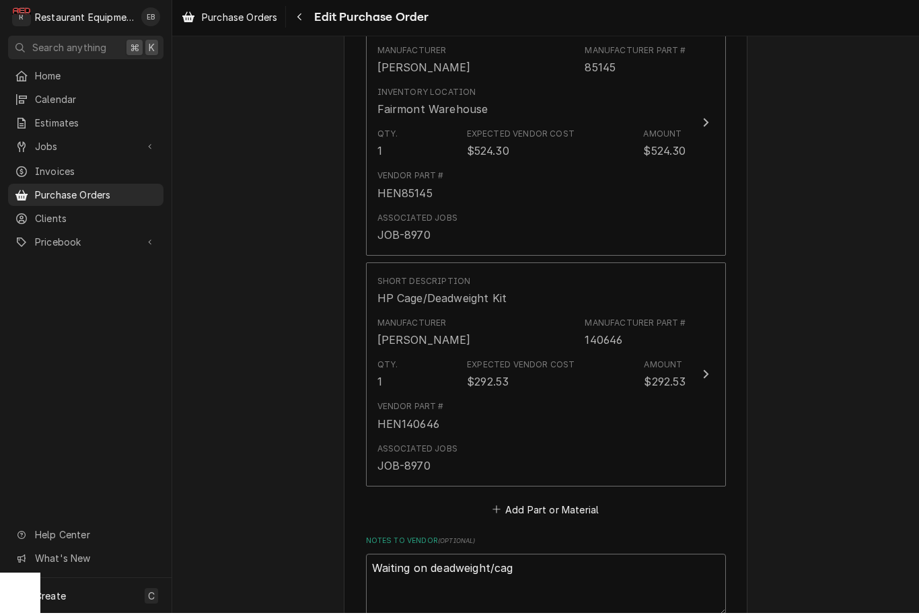
type textarea "x"
type textarea "Waiting on deadweight/c"
type textarea "x"
type textarea "Waiting on deadweight/"
type textarea "x"
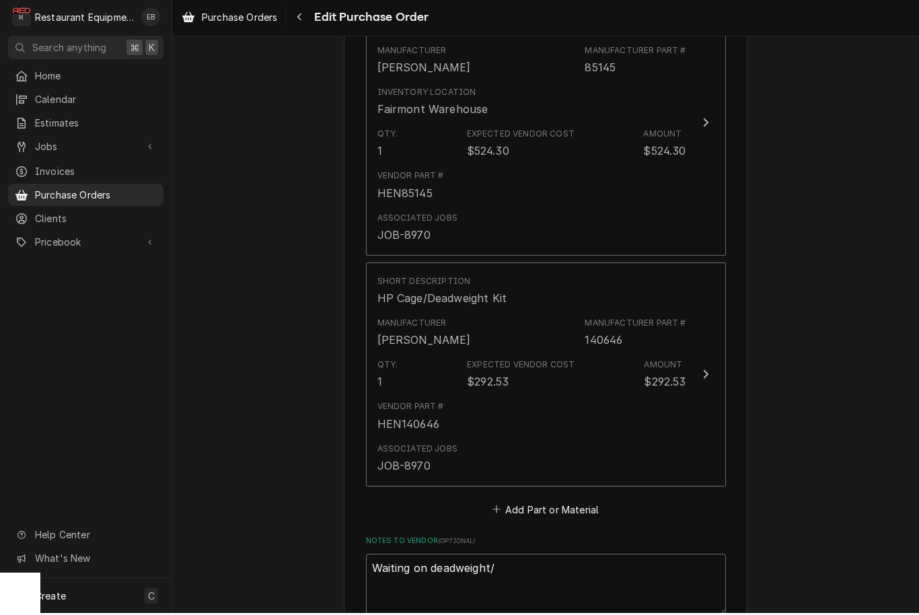
type textarea "Waiting on deadweight"
type textarea "x"
type textarea "Waiting on deadweigh"
type textarea "x"
type textarea "Waiting on deadweig"
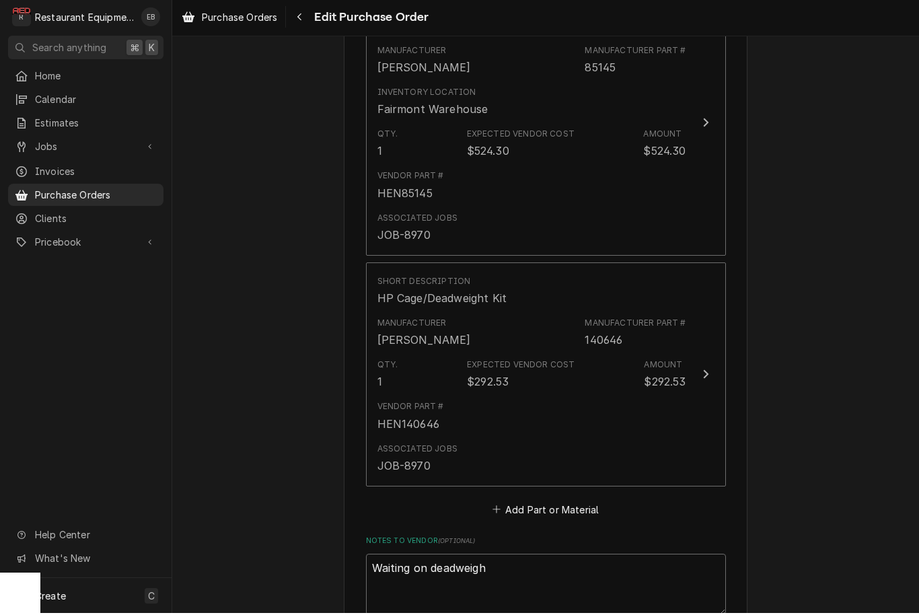
type textarea "x"
type textarea "Waiting on deadwei"
type textarea "x"
type textarea "Waiting on deadwe"
type textarea "x"
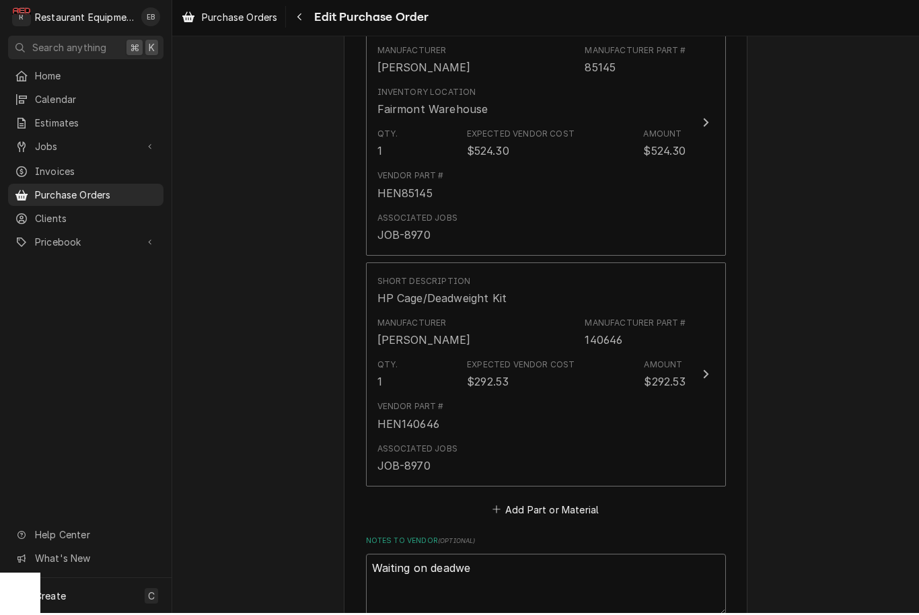
type textarea "Waiting on deadw"
type textarea "x"
type textarea "Waiting on dead"
type textarea "x"
type textarea "Waiting on dea"
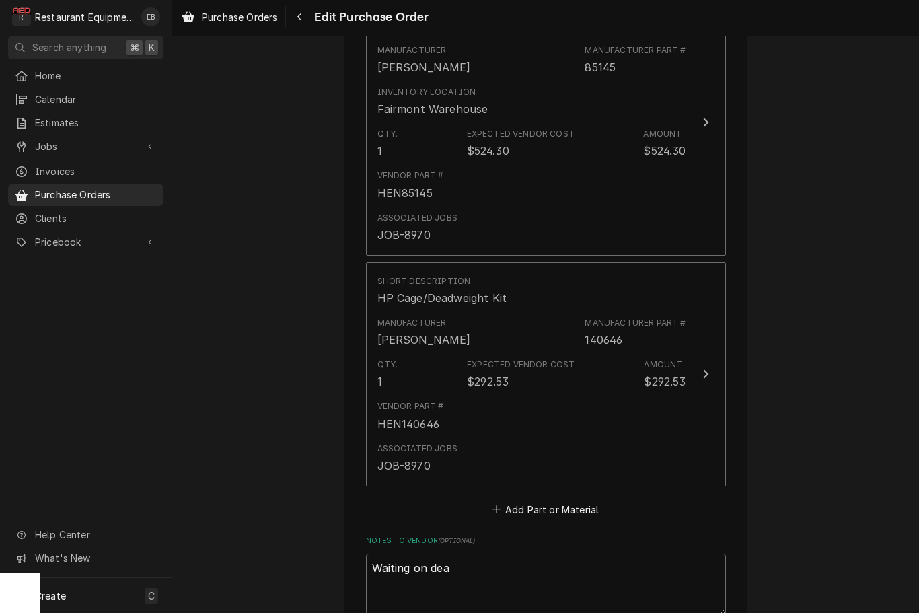
type textarea "x"
type textarea "Waiting on de"
type textarea "x"
type textarea "Waiting on d"
type textarea "x"
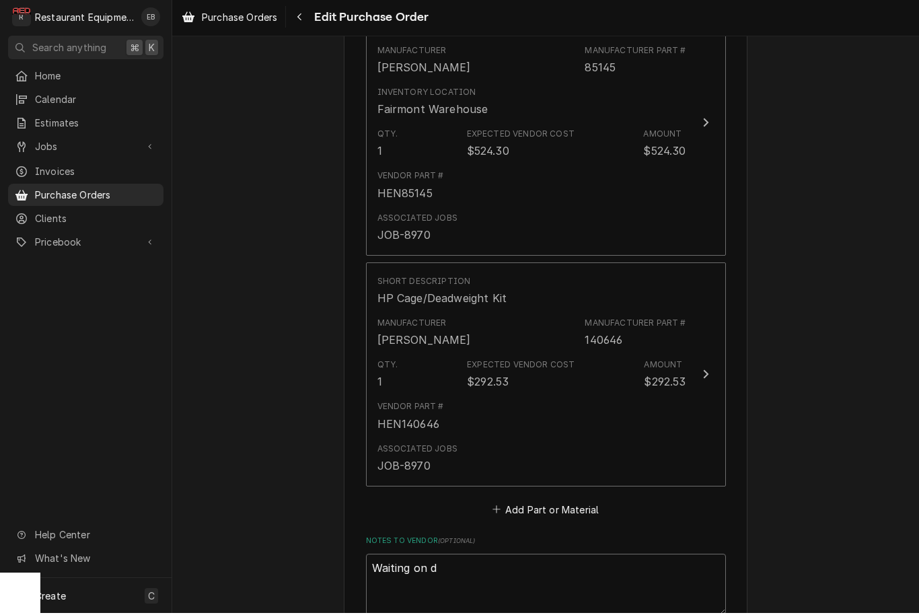
type textarea "Waiting on"
type textarea "x"
type textarea "Waiting on c"
type textarea "x"
type textarea "Waiting on ca"
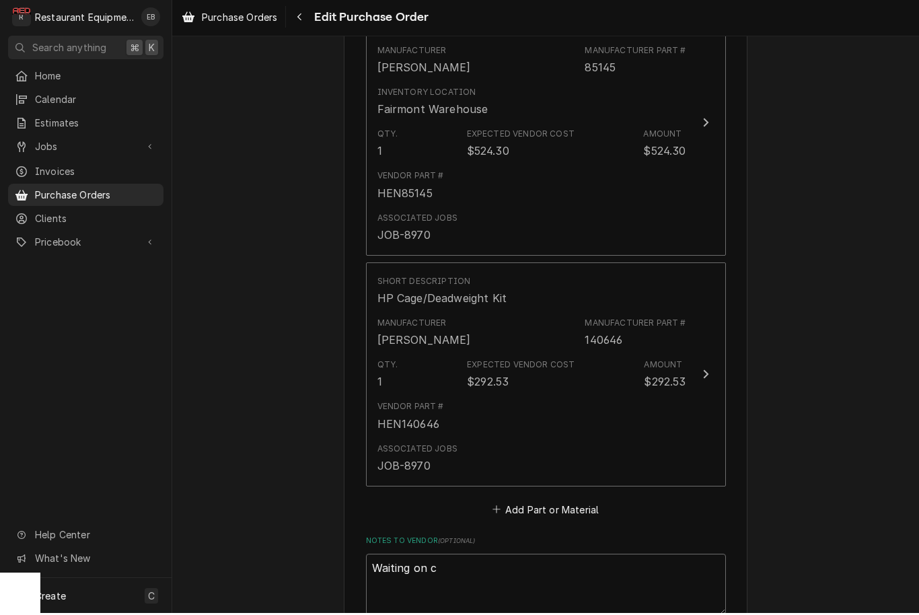
type textarea "x"
type textarea "Waiting on cag"
type textarea "x"
type textarea "Waiting on cage"
type textarea "x"
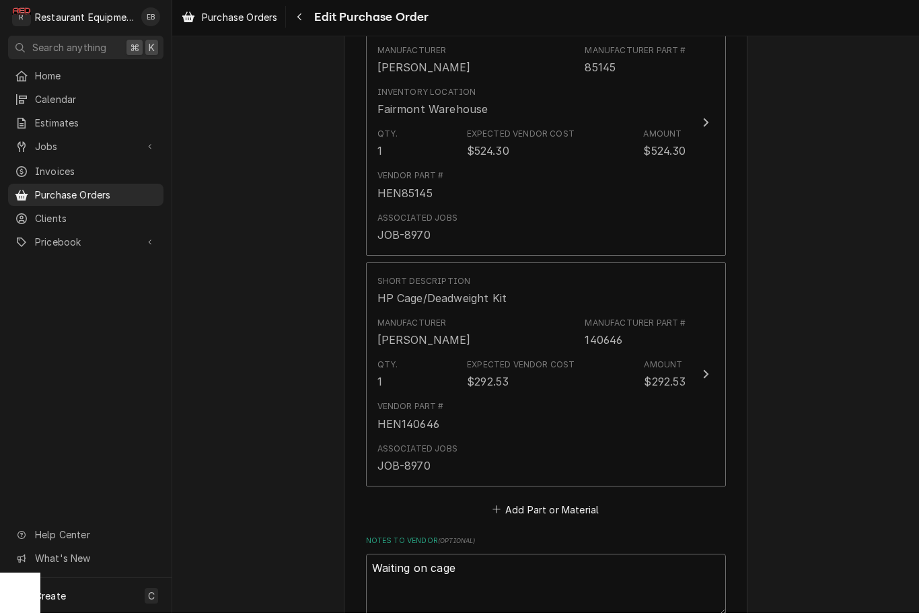
type textarea "Waiting on cage/"
type textarea "x"
type textarea "Waiting on cage/d"
type textarea "x"
type textarea "Waiting on cage/de"
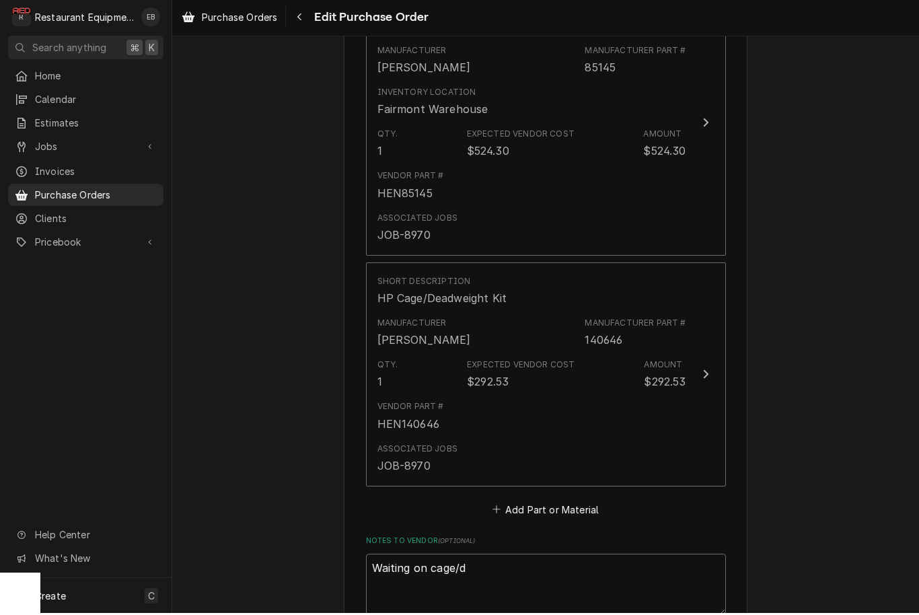
type textarea "x"
type textarea "Waiting on cage/dea"
type textarea "x"
type textarea "Waiting on cage/dead"
type textarea "x"
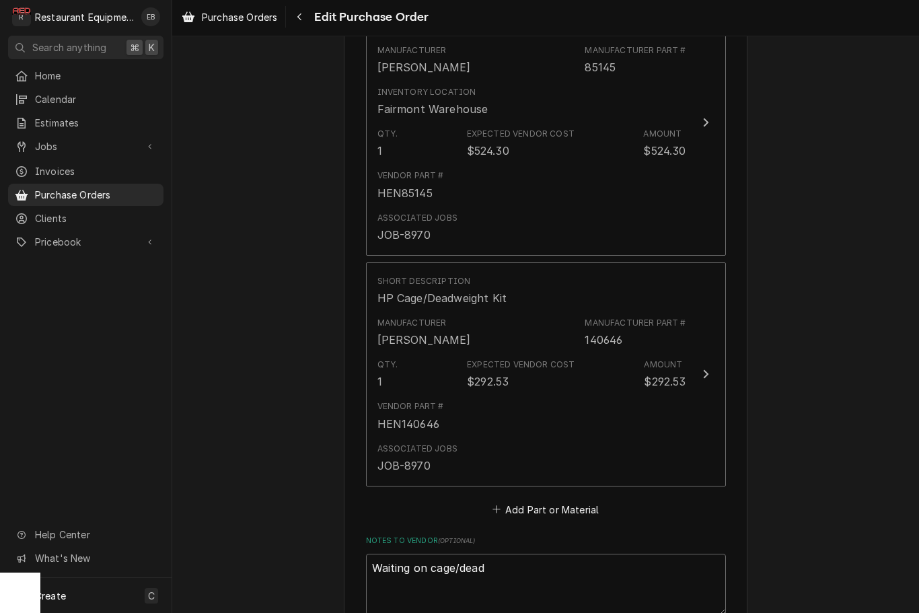
type textarea "Waiting on cage/deadw"
type textarea "x"
type textarea "Waiting on cage/deadwe"
type textarea "x"
type textarea "Waiting on cage/deadwei"
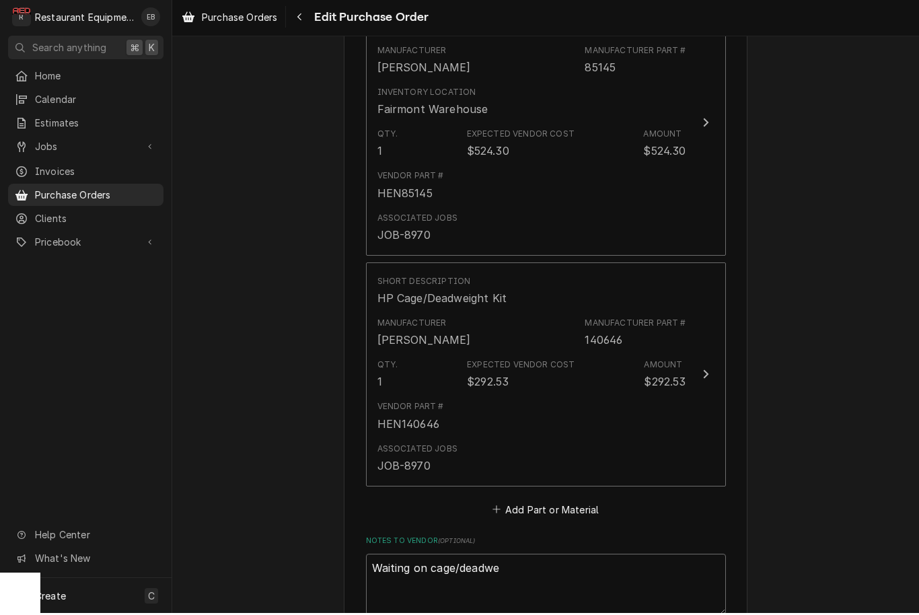
type textarea "x"
type textarea "Waiting on cage/deadweig"
type textarea "x"
type textarea "Waiting on cage/deadweigh"
type textarea "x"
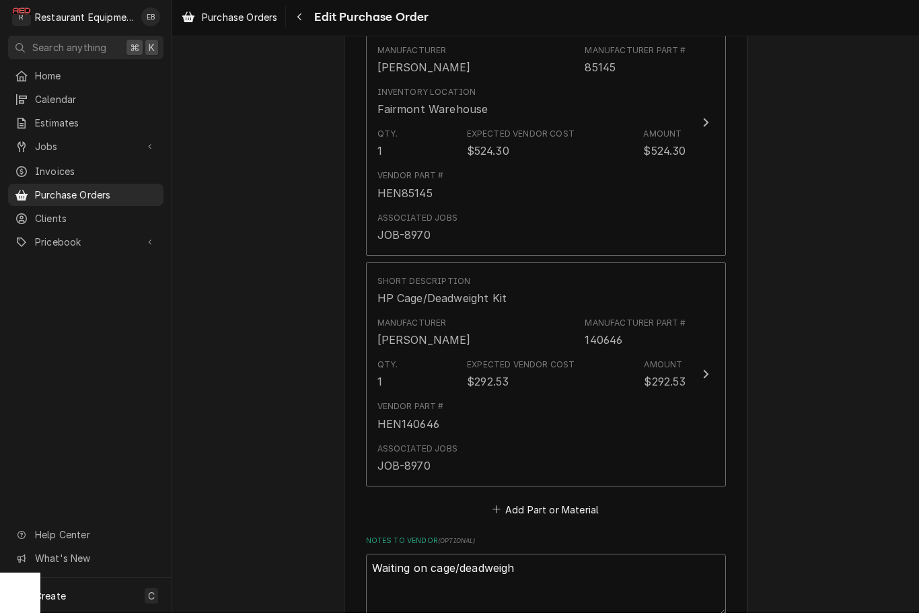
type textarea "Waiting on cage/deadweight"
type textarea "x"
type textarea "Waiting on cage/deadweight,"
type textarea "x"
type textarea "Waiting on cage/deadweight,"
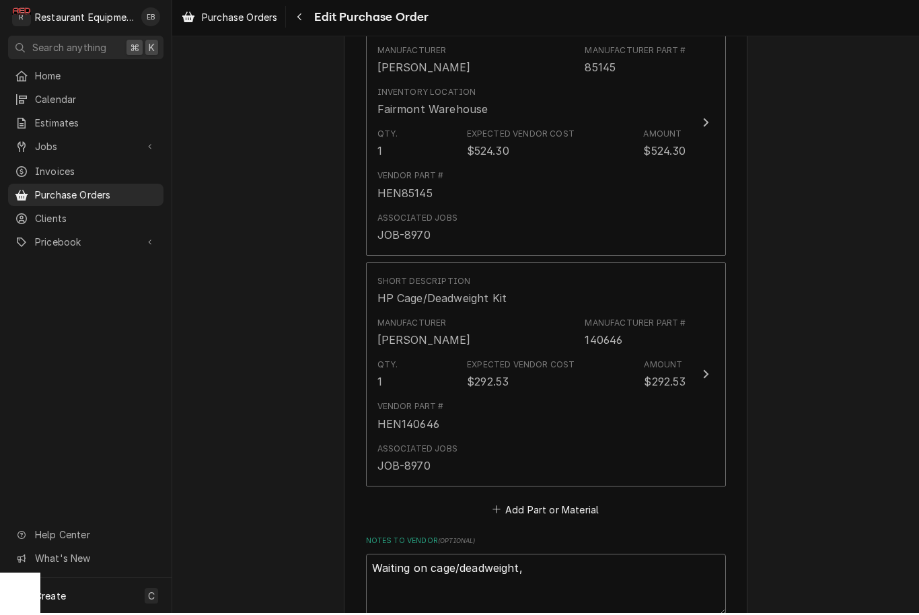
type textarea "x"
type textarea "Waiting on cage/deadweight, a"
type textarea "x"
type textarea "Waiting on cage/deadweight, an"
type textarea "x"
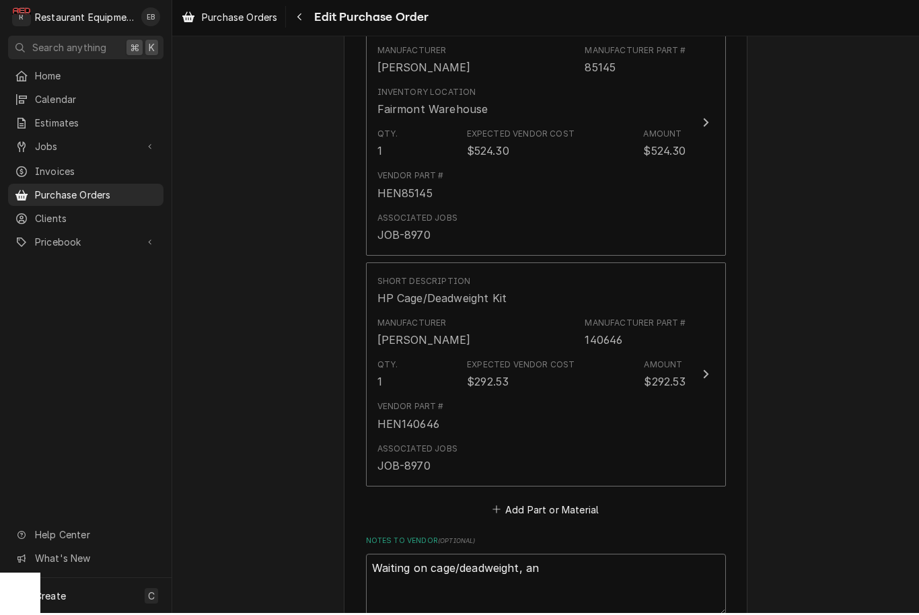
type textarea "Waiting on cage/deadweight, and"
type textarea "x"
type textarea "Waiting on cage/deadweight, and"
type textarea "x"
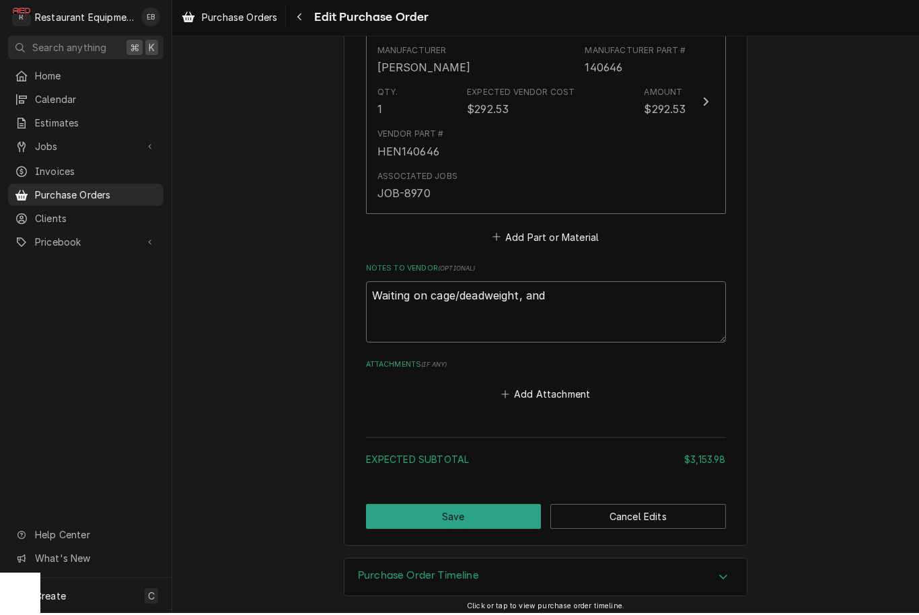
scroll to position [3552, 0]
type textarea "Waiting on cage/deadweight, and A"
type textarea "x"
type textarea "Waiting on cage/deadweight, and Al"
type textarea "x"
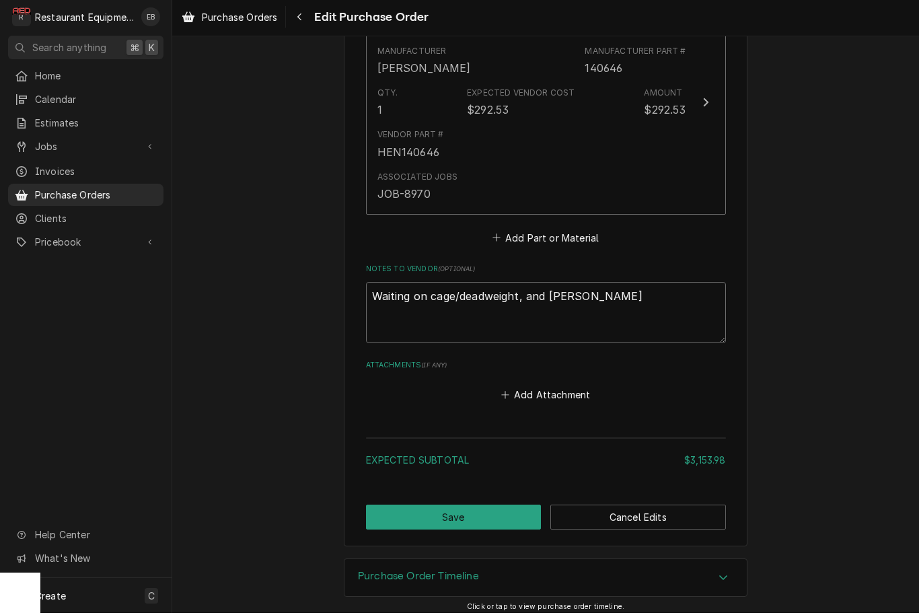
type textarea "Waiting on cage/deadweight, and Alt"
type textarea "x"
type textarea "Waiting on cage/deadweight, and Alto"
type textarea "x"
type textarea "Waiting on cage/deadweight, and Alto-"
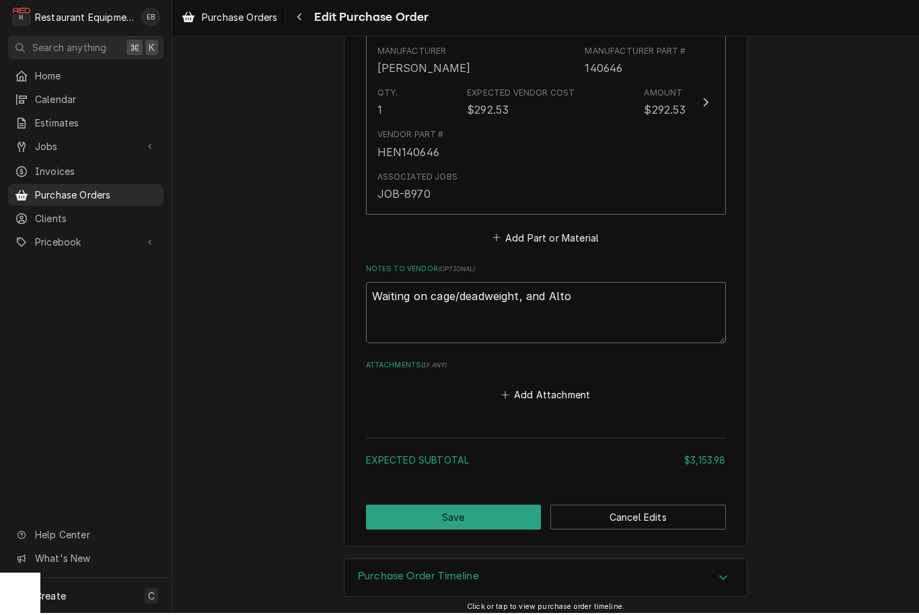
type textarea "x"
type textarea "Waiting on cage/deadweight, and Alto-s"
type textarea "x"
type textarea "Waiting on cage/deadweight, and Alto-sh"
type textarea "x"
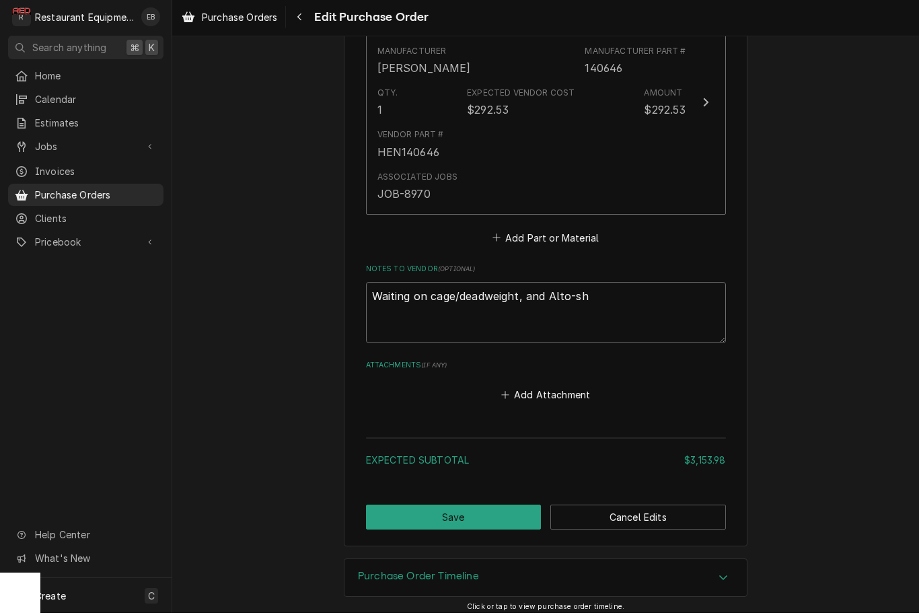
type textarea "Waiting on cage/deadweight, and Alto-sha"
type textarea "x"
type textarea "Waiting on cage/deadweight, and Alto-shaa"
type textarea "x"
type textarea "Waiting on cage/deadweight, and Alto-shaam"
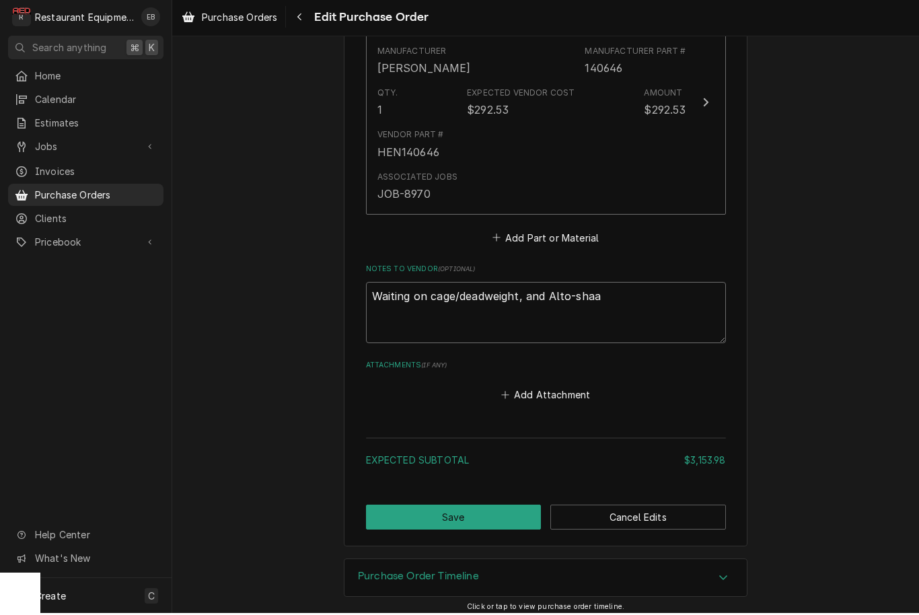
type textarea "x"
type textarea "Waiting on cage/deadweight, and Alto-Shazam"
type textarea "x"
type textarea "Waiting on cage/deadweight, and Alto-Shazam"
type textarea "x"
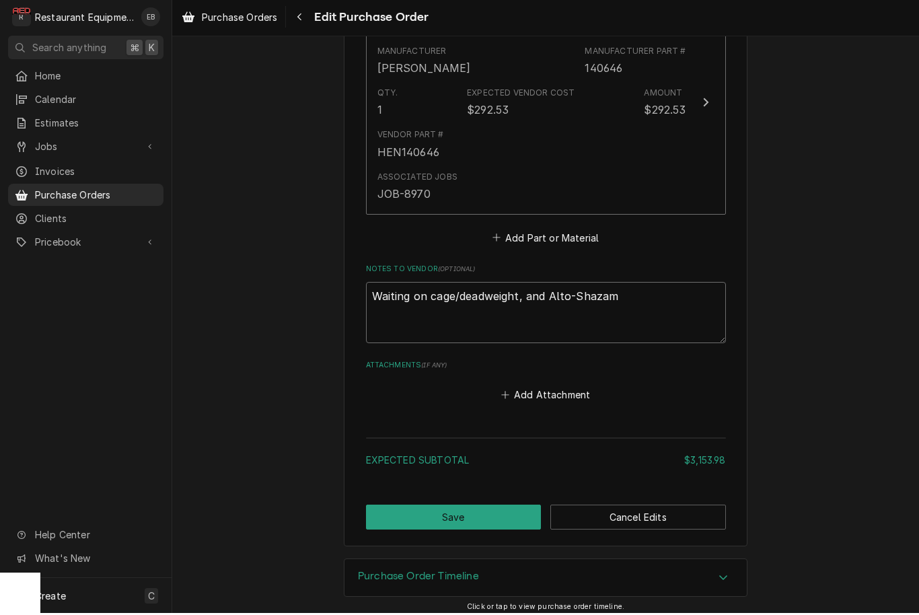
type textarea "Waiting on cage/deadweight, and Alto-Shazam"
type textarea "x"
type textarea "Waiting on cage/deadweight, and Alto-Shaza"
type textarea "x"
type textarea "Waiting on cage/deadweight, and Alto-Shaz"
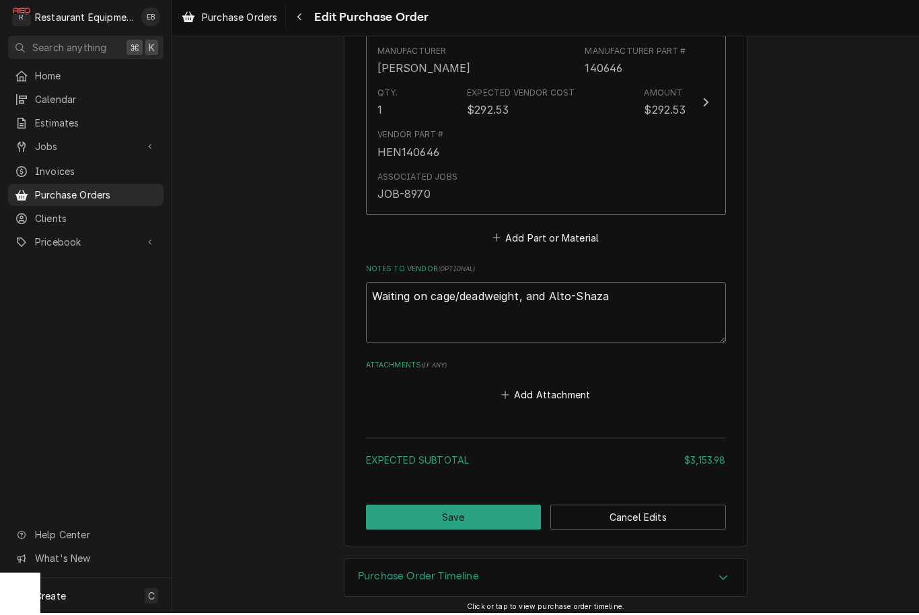
type textarea "x"
type textarea "Waiting on cage/deadweight, and Alto-Sha"
type textarea "x"
type textarea "Waiting on cage/deadweight, and Alto-Shaa"
type textarea "x"
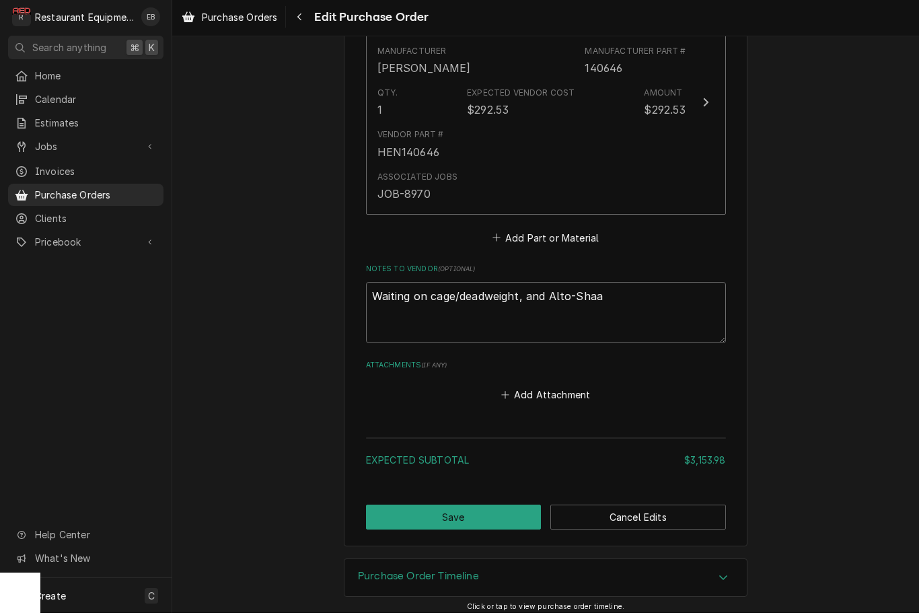
type textarea "Waiting on cage/deadweight, and Alto-Shaam"
type textarea "x"
type textarea "Waiting on cage/deadweight, and Alto-Shaam"
type textarea "x"
type textarea "Waiting on cage/deadweight, and Alto-Shaam o"
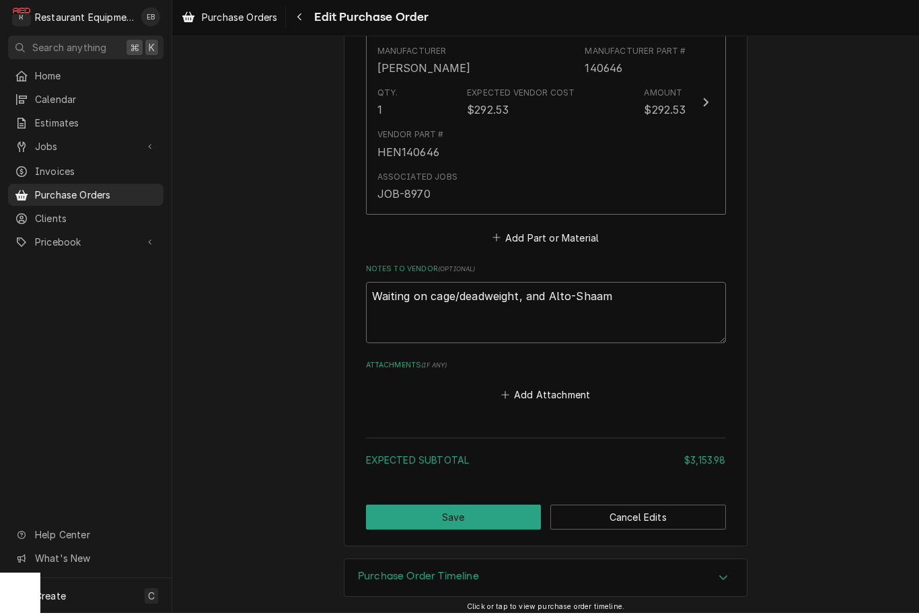
type textarea "x"
type textarea "Waiting on cage/deadweight, and Alto-Shaam ov"
type textarea "x"
type textarea "Waiting on cage/deadweight, and Alto-Shaam ove"
type textarea "x"
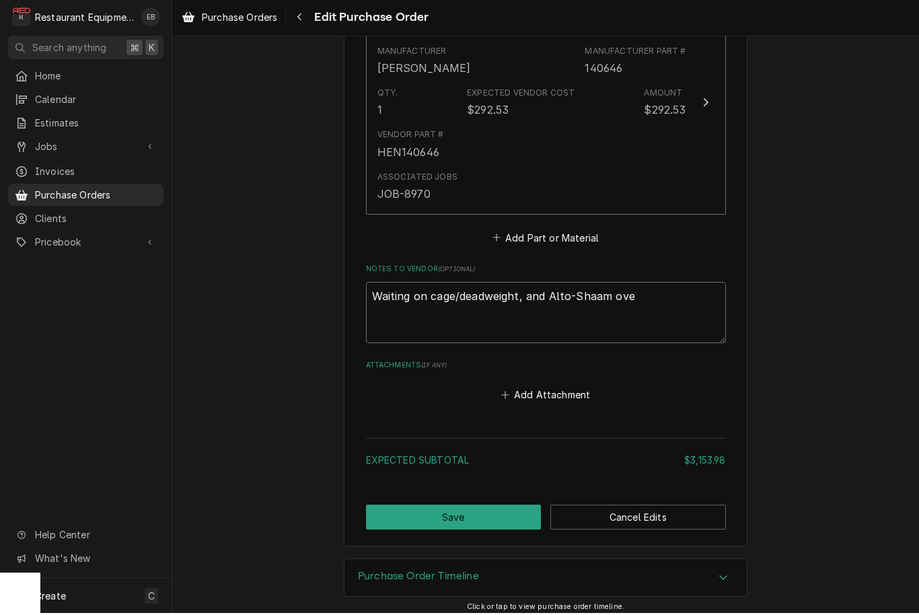
type textarea "Waiting on cage/deadweight, and Alto-Shaam over"
type textarea "x"
type textarea "Waiting on cage/deadweight, and Alto-Shaam overl"
type textarea "x"
type textarea "Waiting on cage/deadweight, and Alto-Shaam overla"
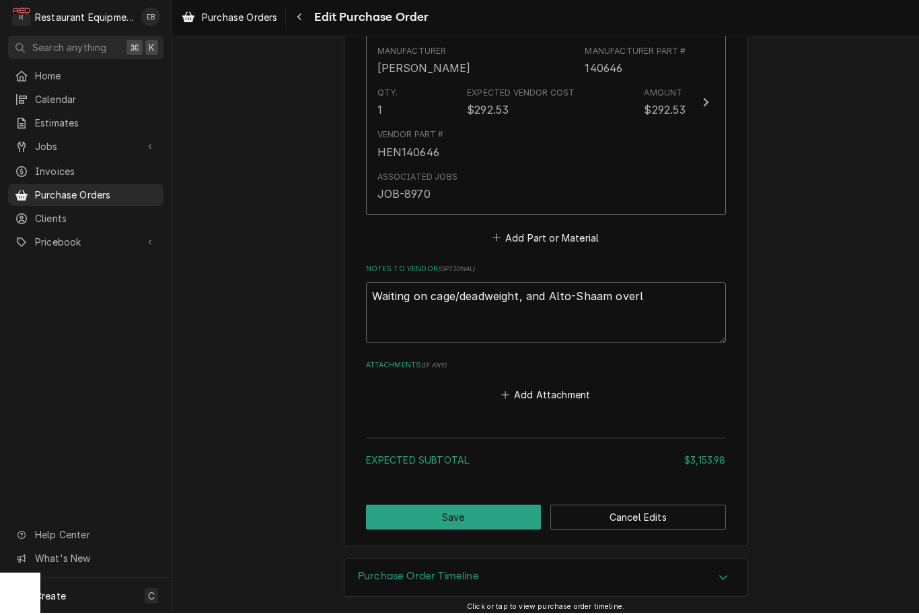
type textarea "x"
type textarea "Waiting on cage/deadweight, and Alto-Shaam overlay"
type textarea "x"
type textarea "Waiting on cage/deadweight, and Alto-Shaam overlay."
type textarea "x"
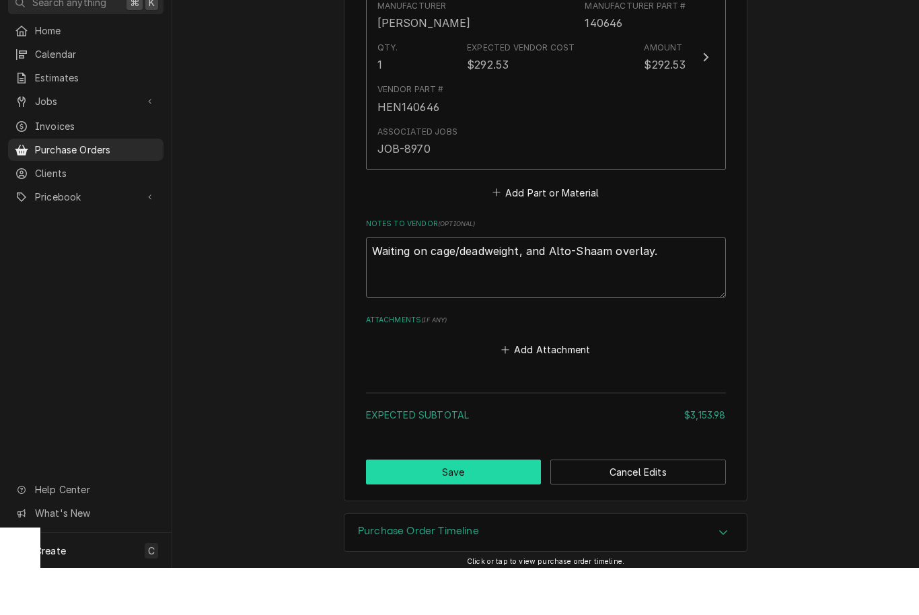
type textarea "Waiting on cage/deadweight, and Alto-Shaam overlay."
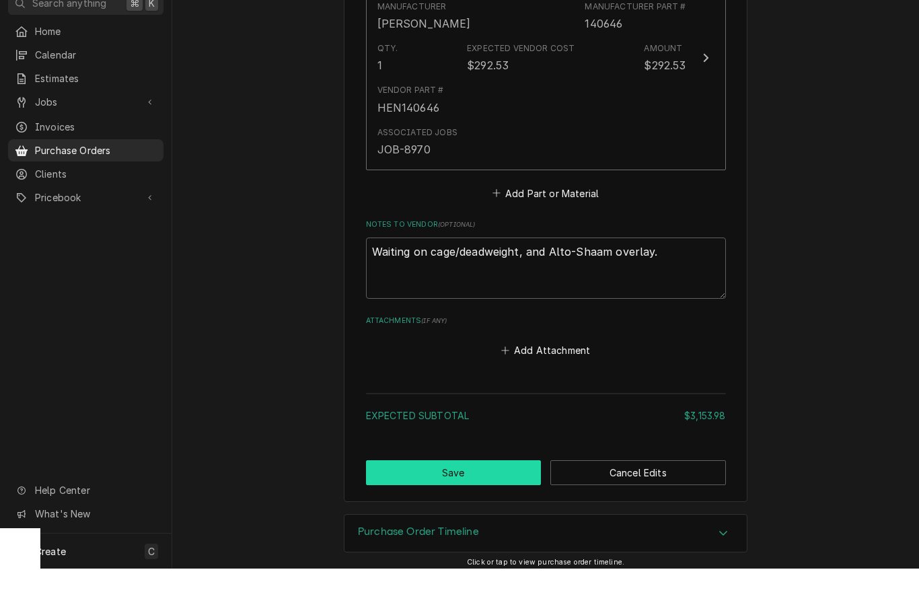
click at [480, 507] on button "Save" at bounding box center [454, 519] width 176 height 25
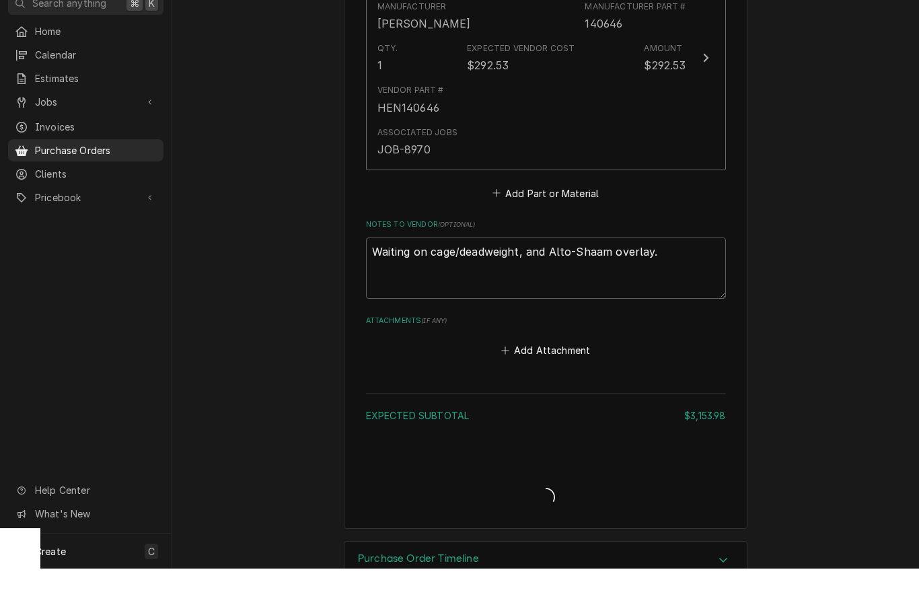
scroll to position [0, 0]
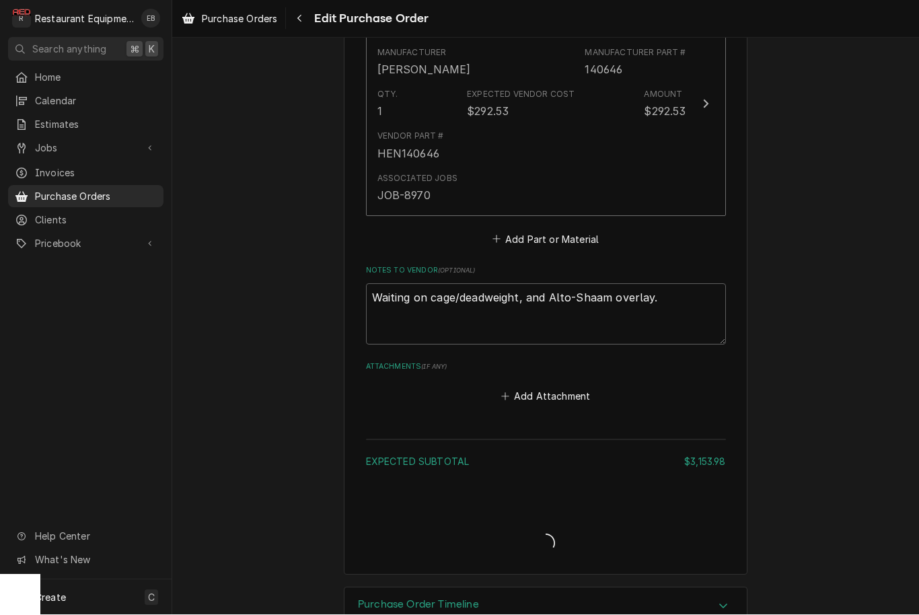
type textarea "x"
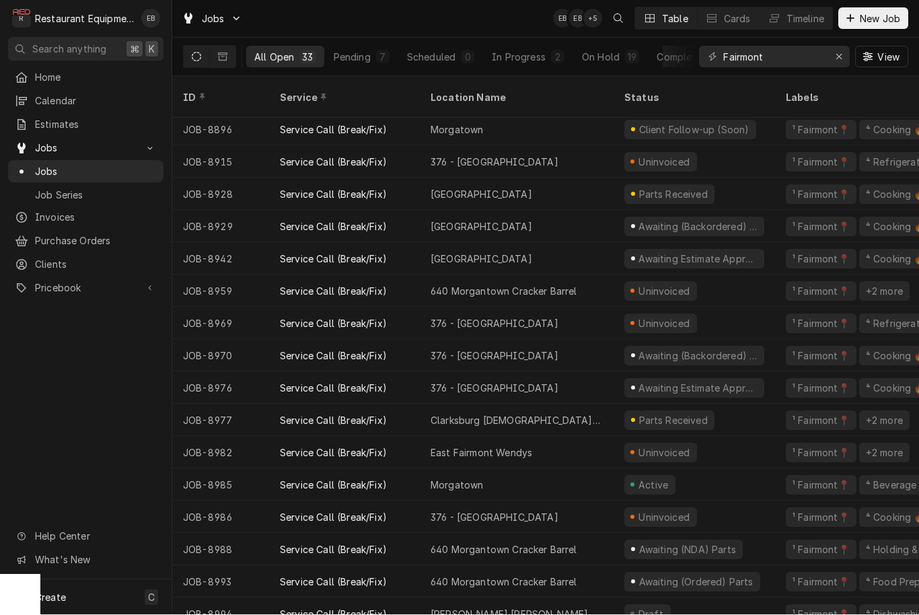
scroll to position [553, 0]
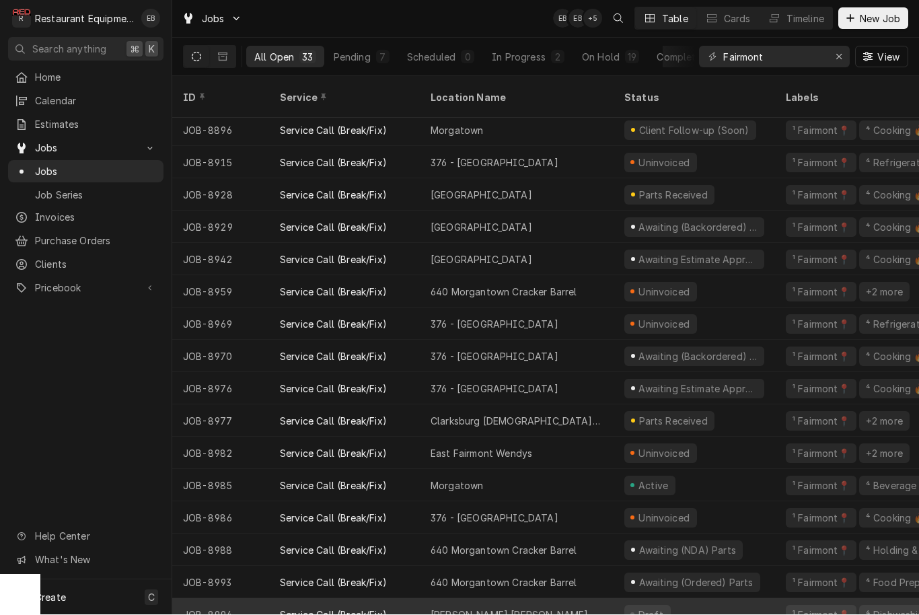
click at [694, 600] on div "Draft" at bounding box center [694, 615] width 161 height 32
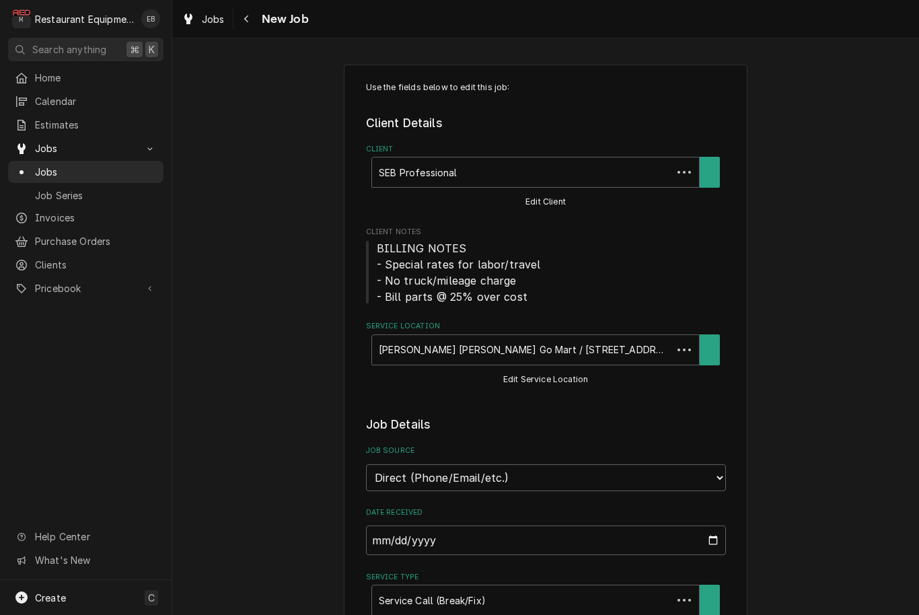
type textarea "x"
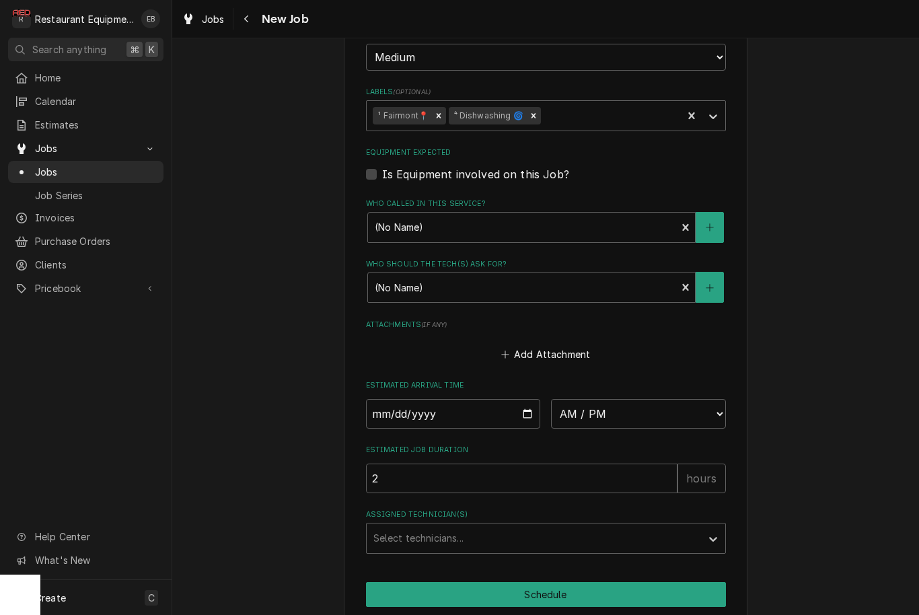
scroll to position [1557, 0]
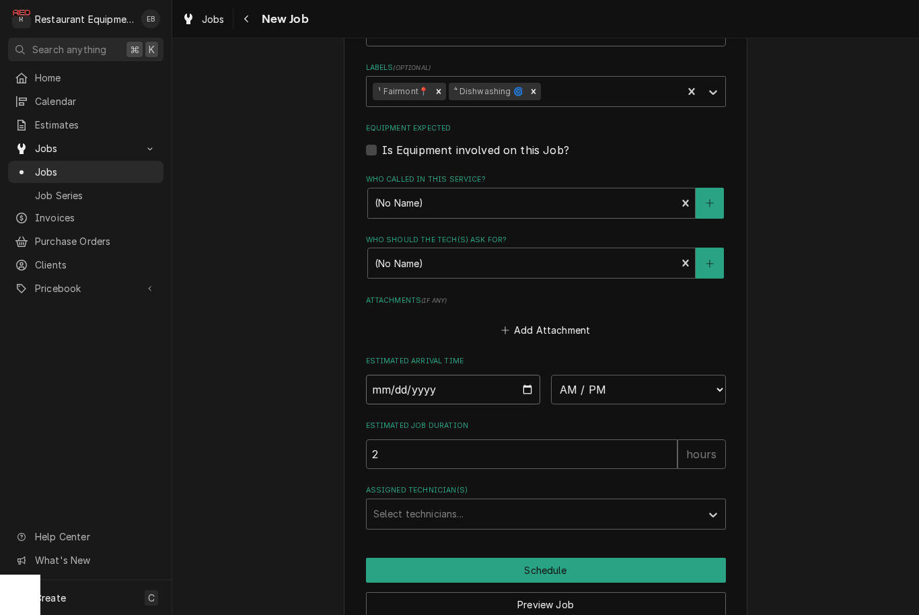
click at [484, 375] on input "Date" at bounding box center [453, 390] width 175 height 30
type input "[DATE]"
type textarea "x"
click at [652, 375] on select "AM / PM 6:00 AM 6:15 AM 6:30 AM 6:45 AM 7:00 AM 7:15 AM 7:30 AM 7:45 AM 8:00 AM…" at bounding box center [638, 390] width 175 height 30
select select "13:30:00"
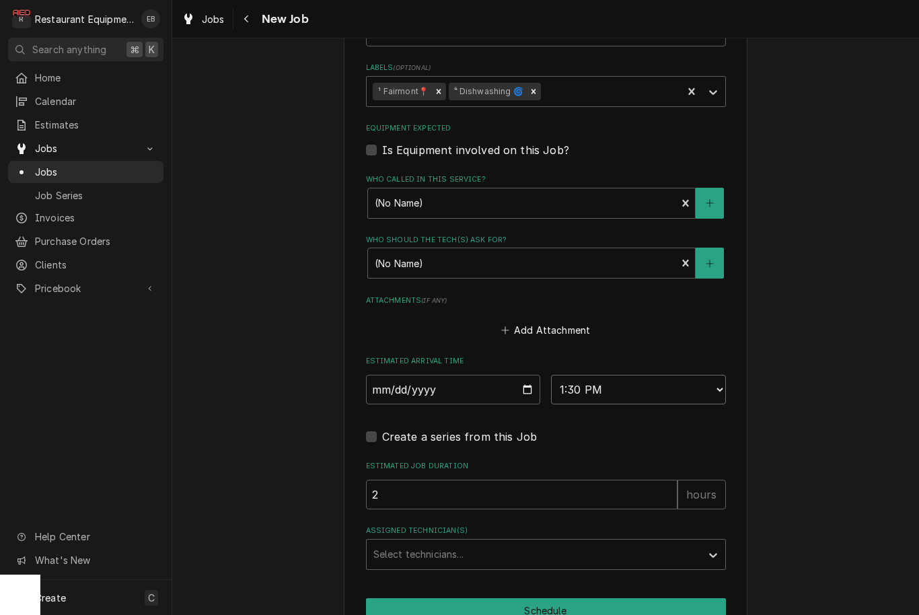
type textarea "x"
click at [647, 375] on select "AM / PM 6:00 AM 6:15 AM 6:30 AM 6:45 AM 7:00 AM 7:15 AM 7:30 AM 7:45 AM 8:00 AM…" at bounding box center [638, 390] width 175 height 30
select select "14:00:00"
type textarea "x"
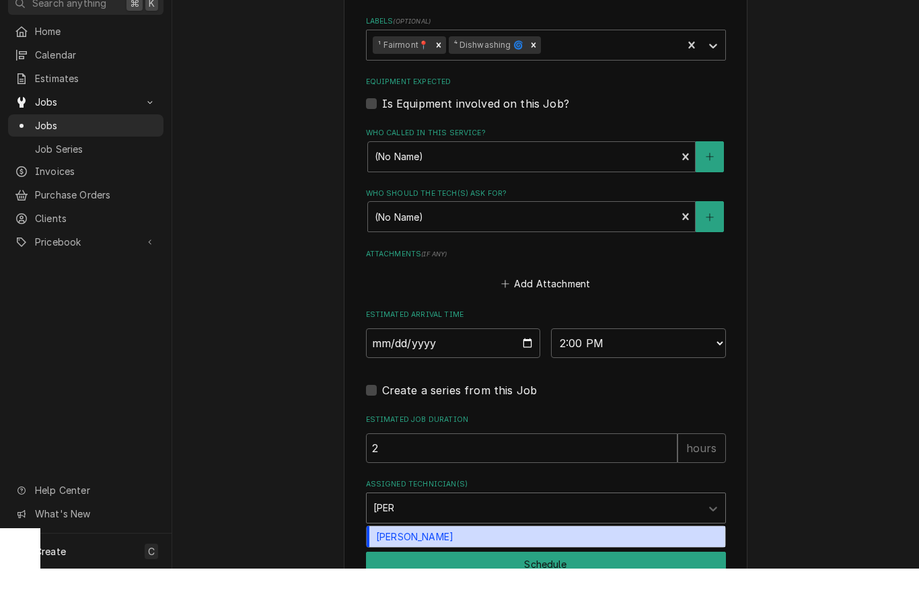
click at [466, 572] on div "[PERSON_NAME]" at bounding box center [546, 582] width 359 height 21
type input "[PERSON_NAME]"
type textarea "x"
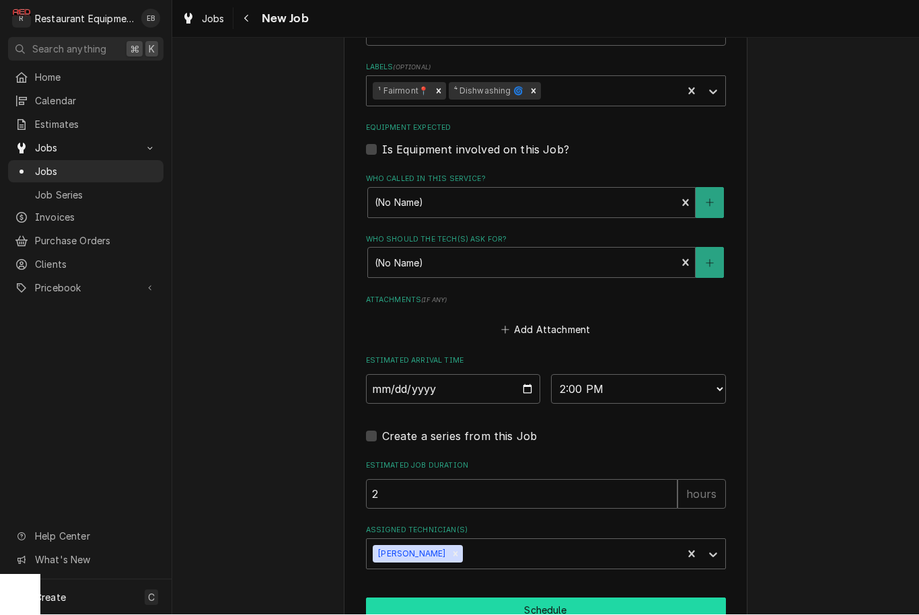
click at [547, 598] on button "Schedule" at bounding box center [546, 610] width 360 height 25
type textarea "x"
